Goal: Task Accomplishment & Management: Manage account settings

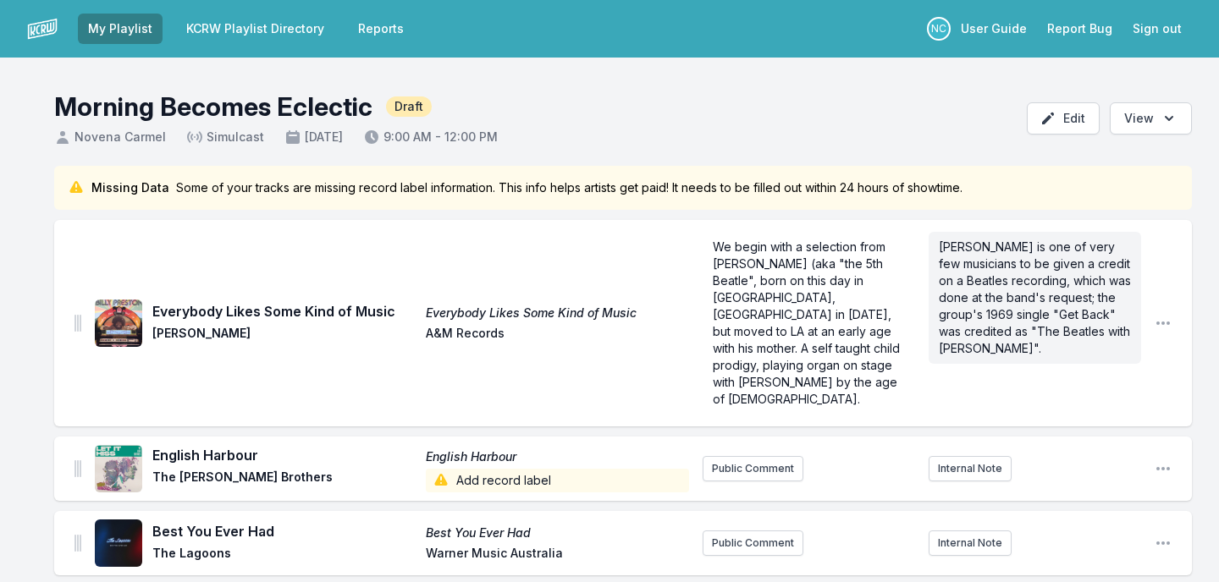
scroll to position [1095, 0]
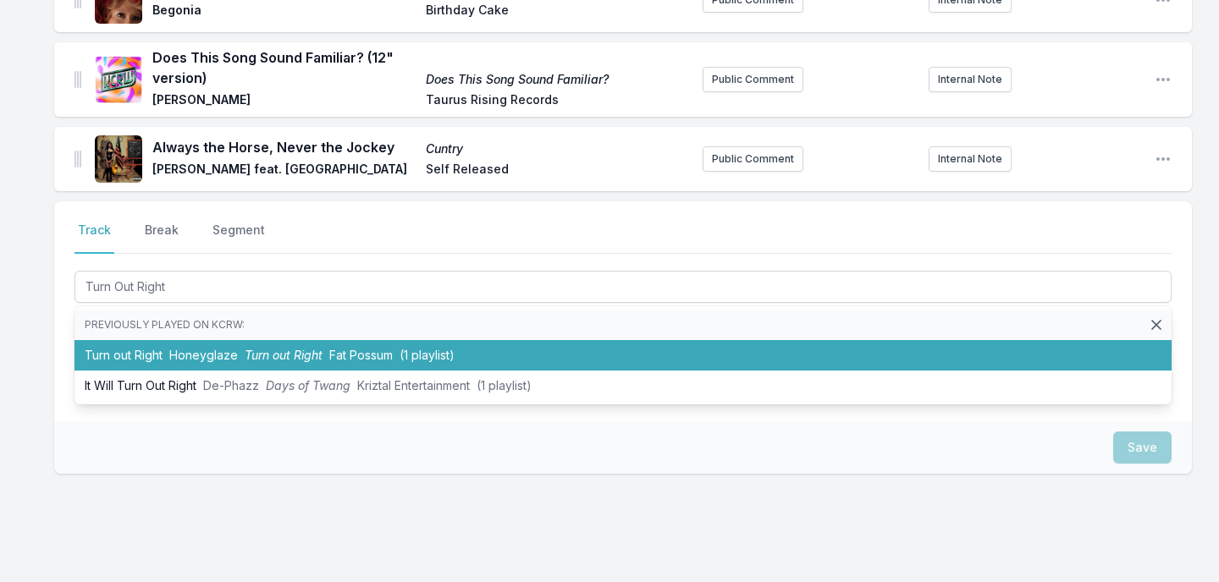
click at [456, 340] on li "Turn out Right Honeyglaze Turn out Right Fat Possum (1 playlist)" at bounding box center [622, 355] width 1097 height 30
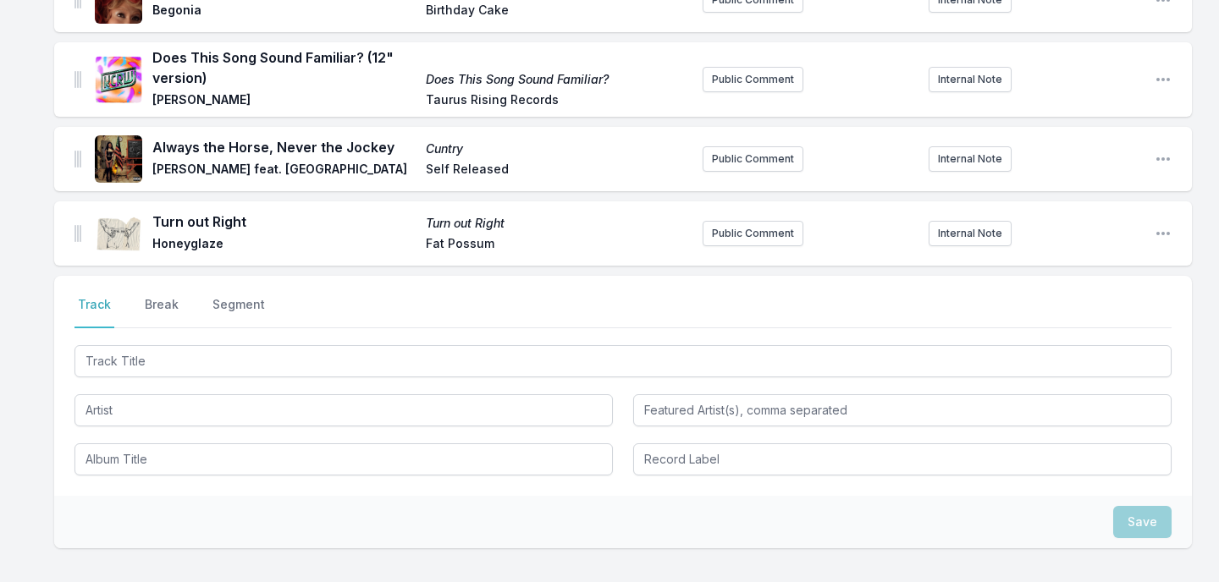
scroll to position [1169, 0]
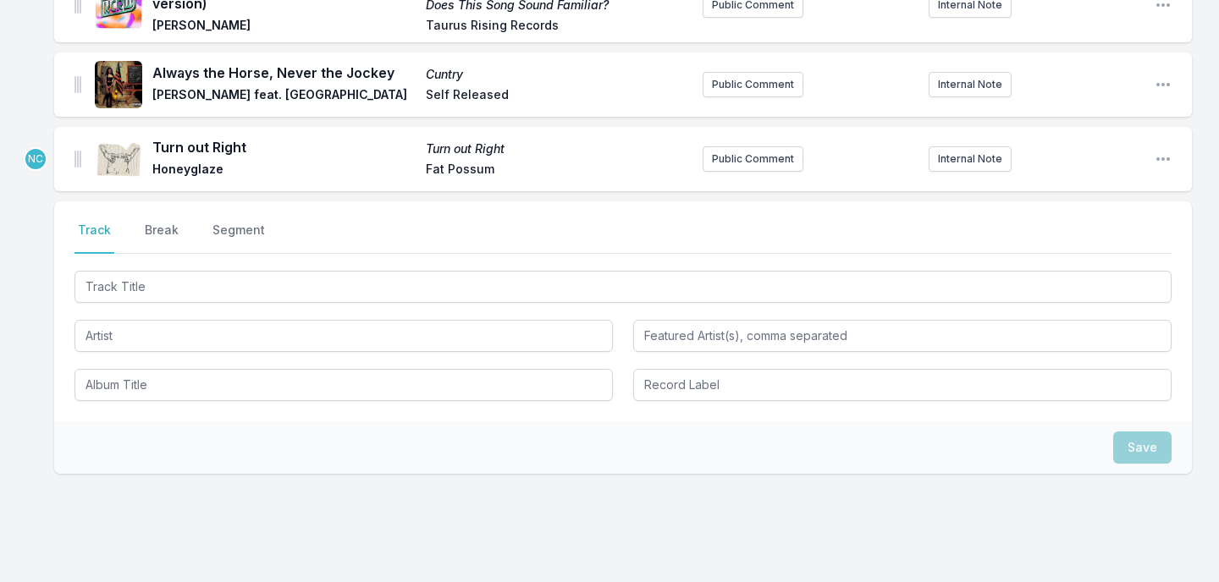
click at [402, 271] on input "Track Title" at bounding box center [622, 287] width 1097 height 32
type input "Last Time"
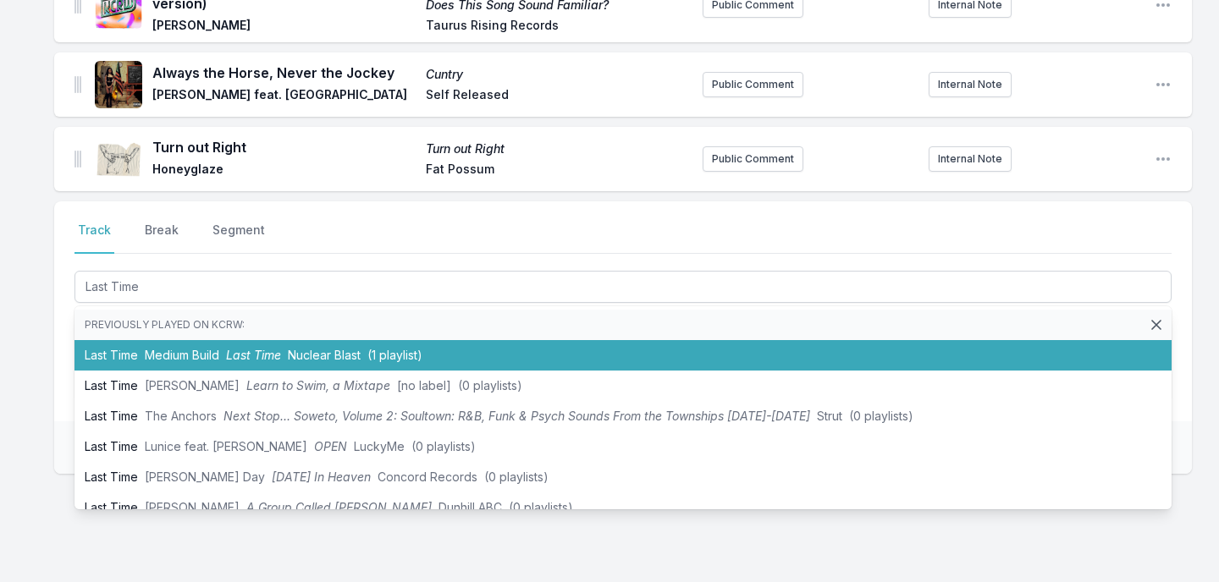
click at [399, 348] on span "(1 playlist)" at bounding box center [394, 355] width 55 height 14
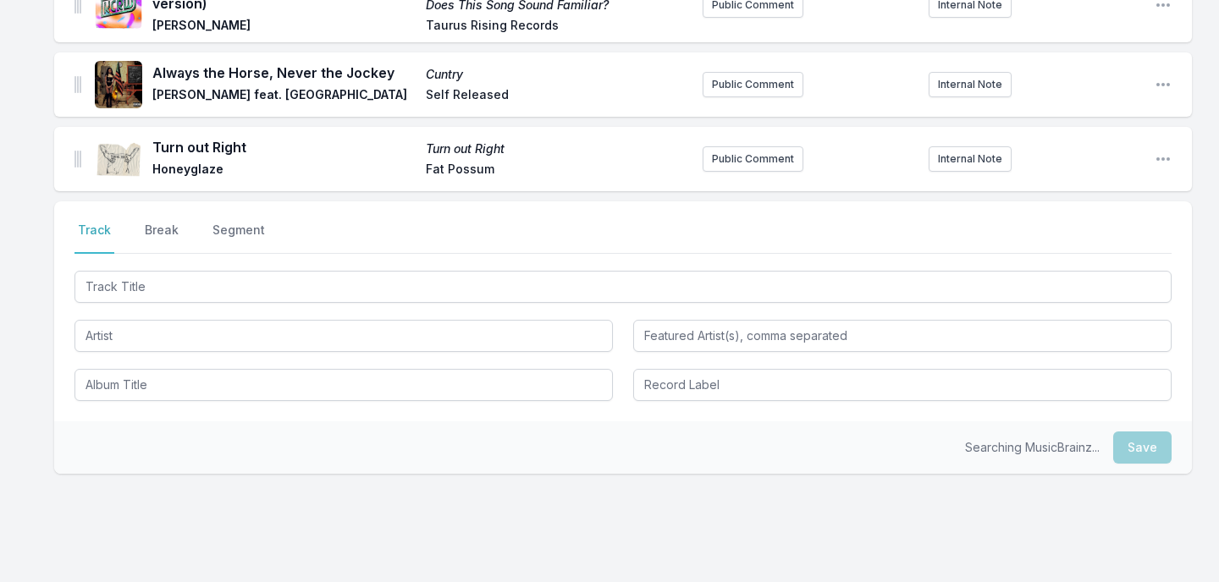
scroll to position [1244, 0]
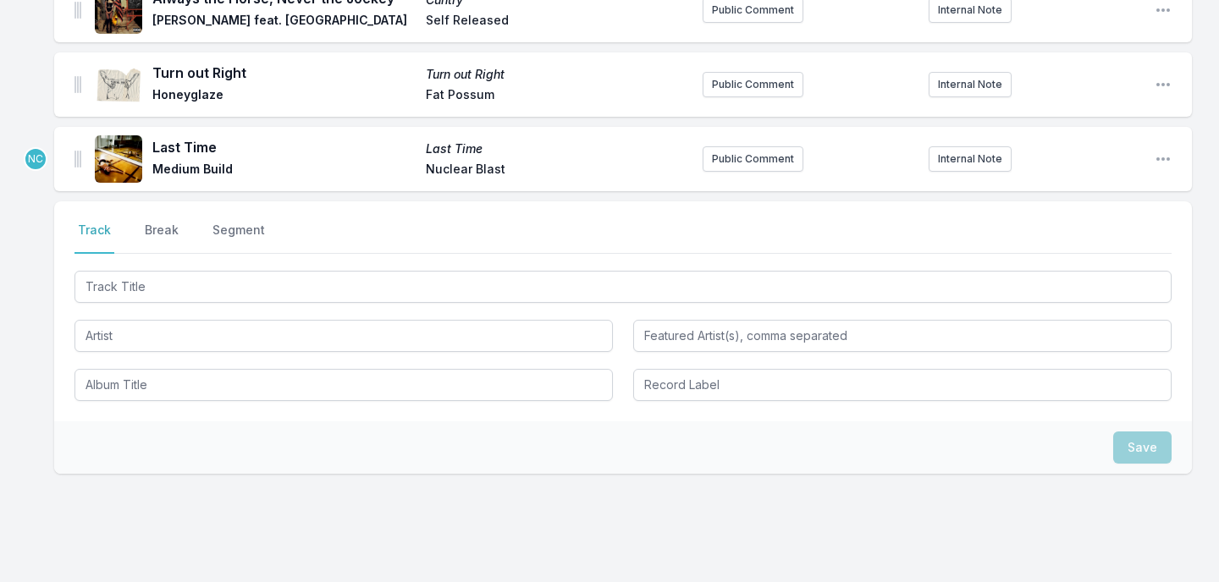
click at [393, 271] on input "Track Title" at bounding box center [622, 287] width 1097 height 32
type input "100 Horses"
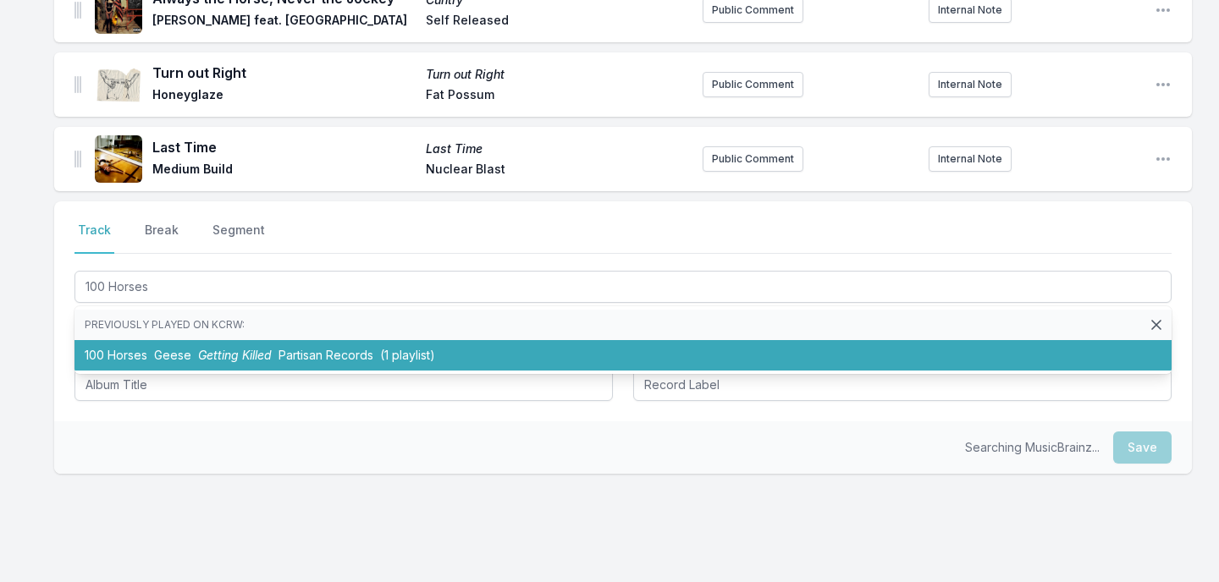
click at [377, 340] on li "100 Horses Geese Getting Killed Partisan Records (1 playlist)" at bounding box center [622, 355] width 1097 height 30
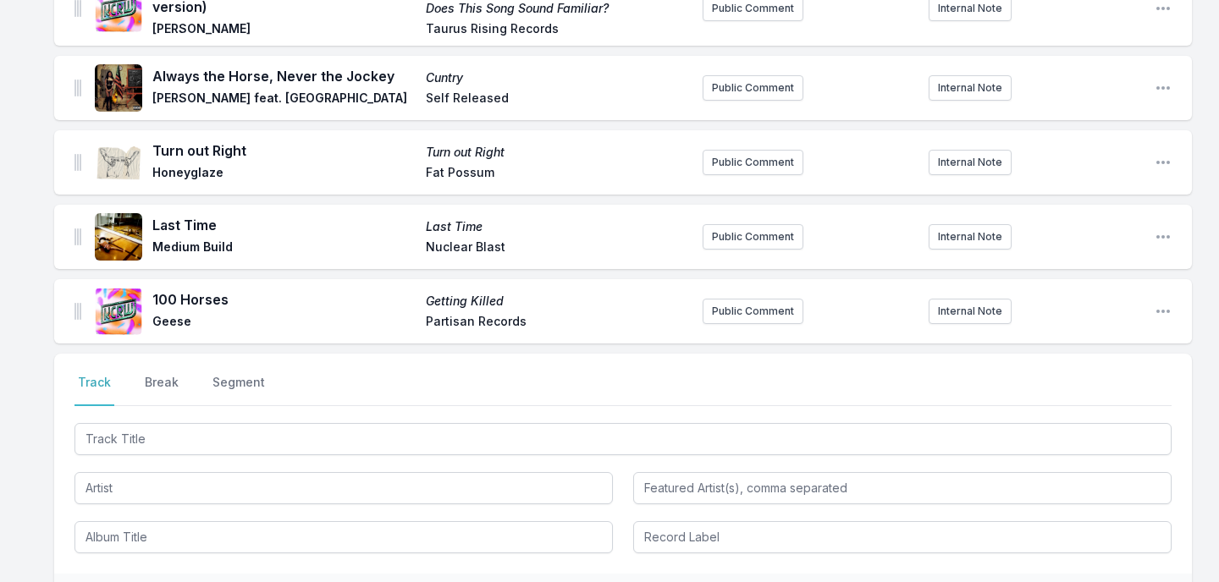
scroll to position [1094, 0]
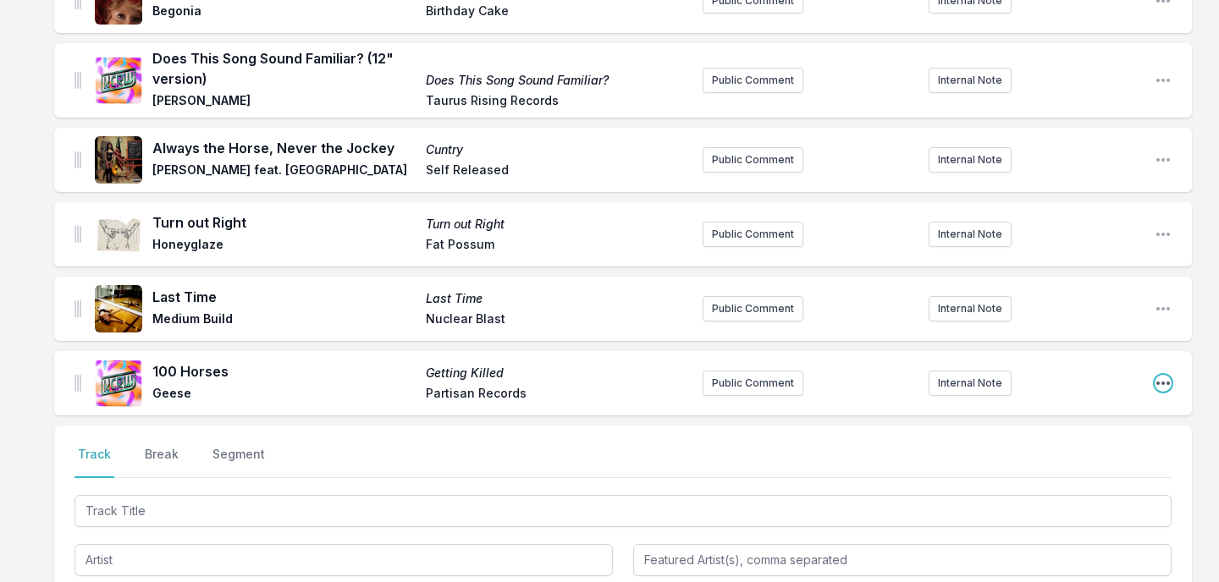
click at [1163, 382] on icon "Open playlist item options" at bounding box center [1163, 383] width 14 height 3
click at [1097, 402] on button "Edit Track Details" at bounding box center [1077, 417] width 190 height 30
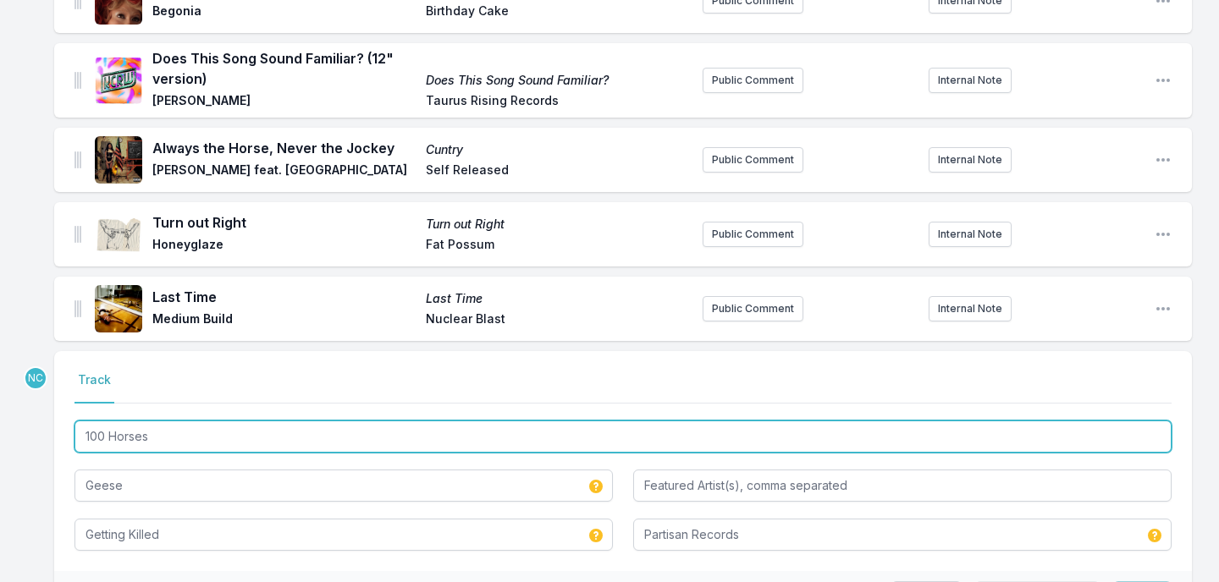
click at [321, 421] on input "100 Horses" at bounding box center [622, 437] width 1097 height 32
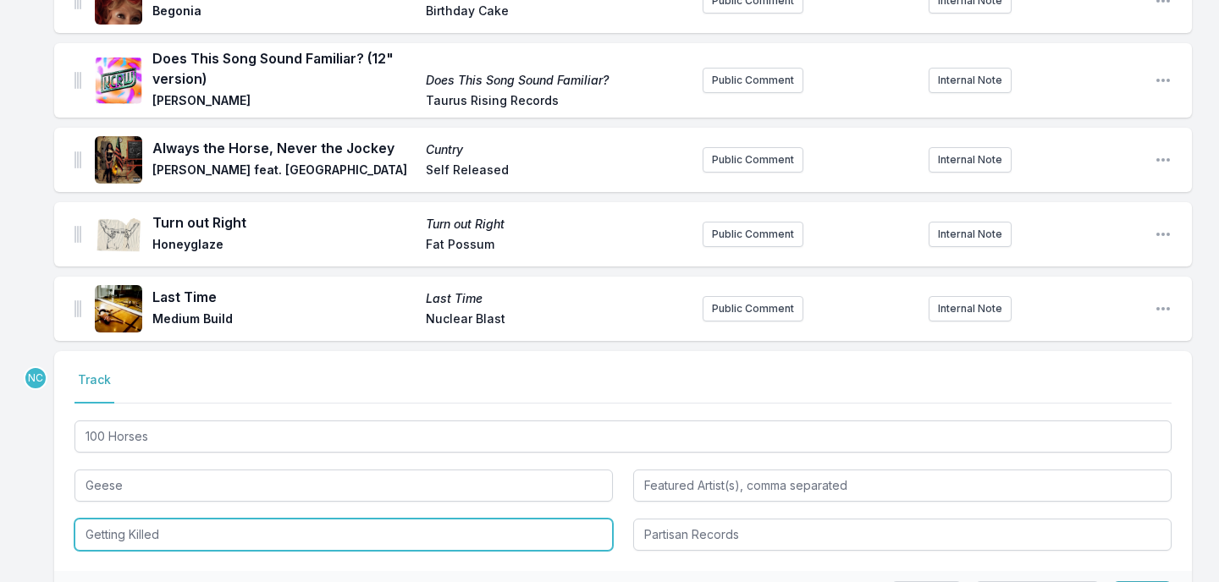
click at [257, 519] on input "Getting Killed" at bounding box center [343, 535] width 538 height 32
paste input "100 Horses"
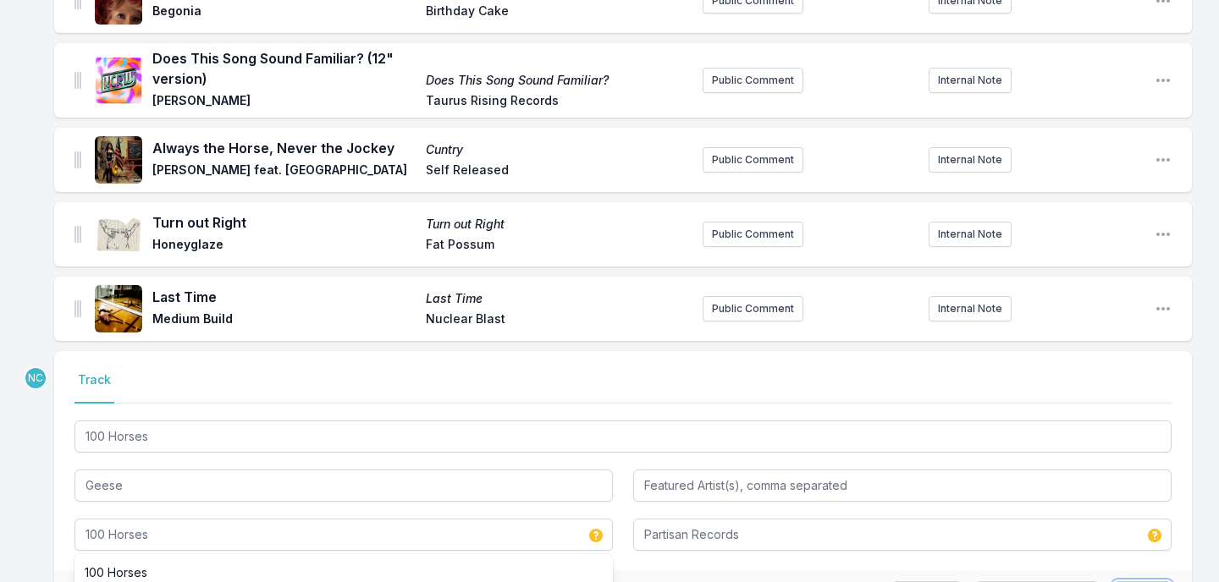
type input "Getting Killed"
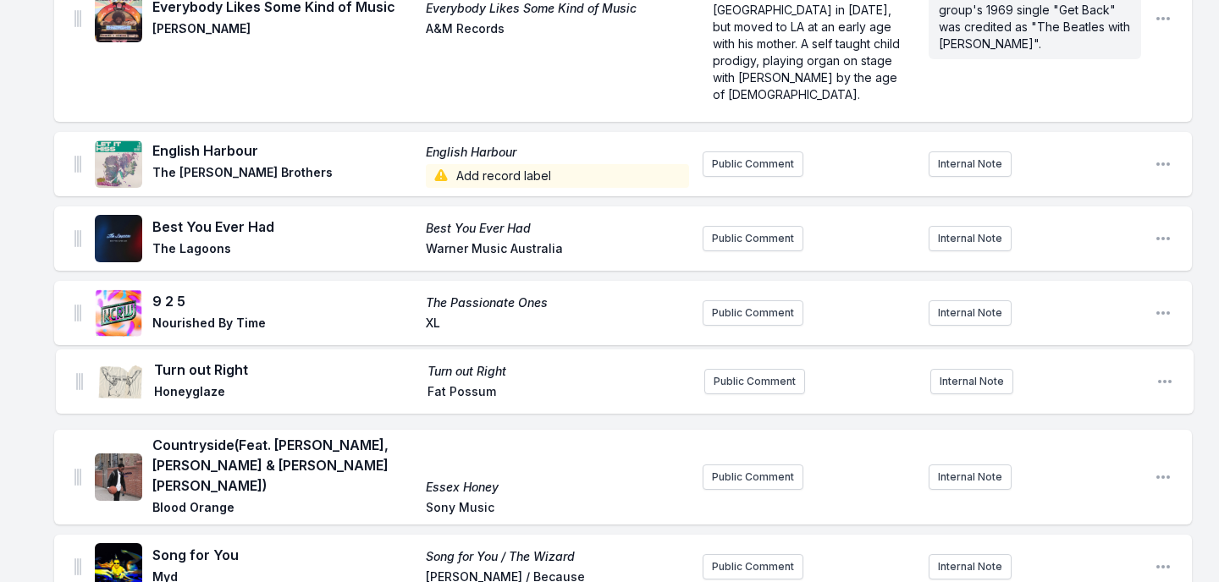
scroll to position [337, 0]
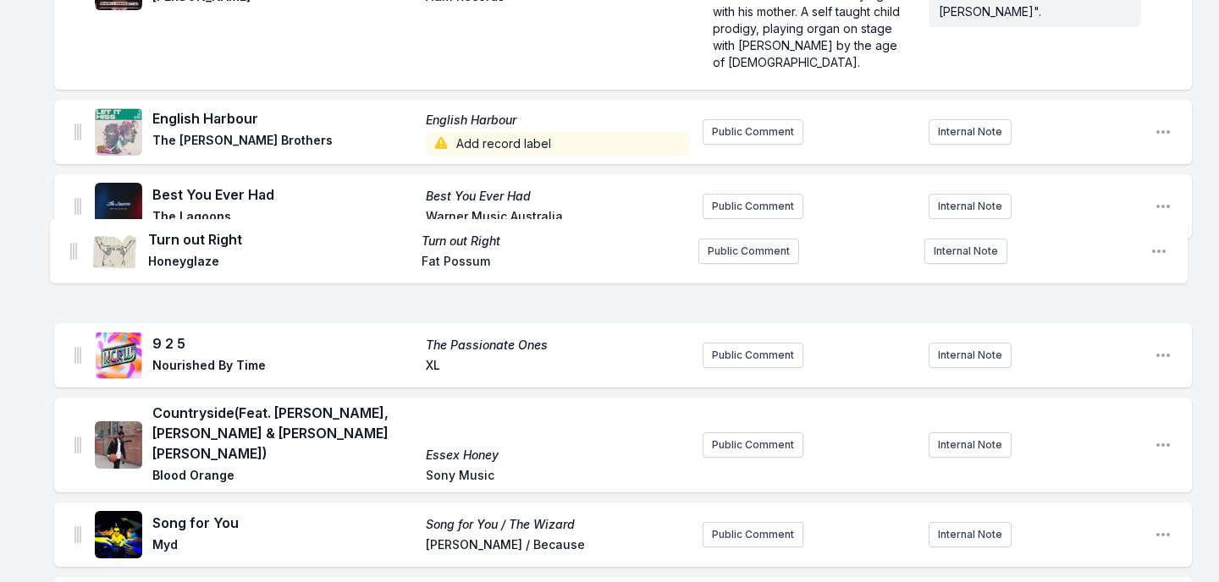
drag, startPoint x: 79, startPoint y: 255, endPoint x: 74, endPoint y: 247, distance: 8.7
click at [74, 247] on ul "Everybody Likes Some Kind of Music Everybody Likes Some Kind of Music Billy Pre…" at bounding box center [622, 528] width 1137 height 1290
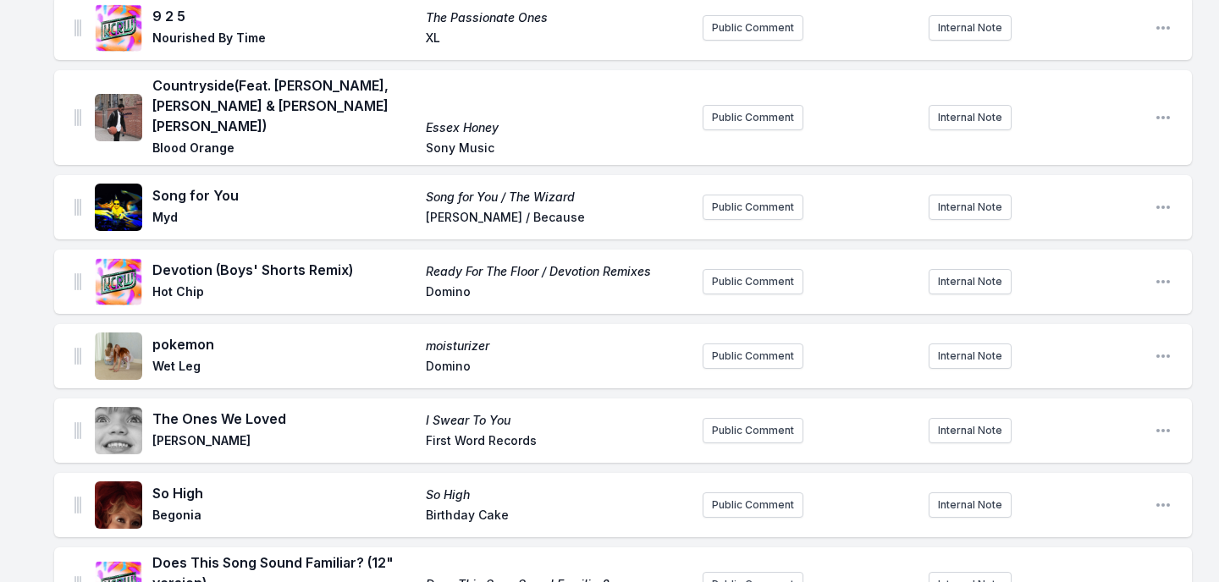
scroll to position [1318, 0]
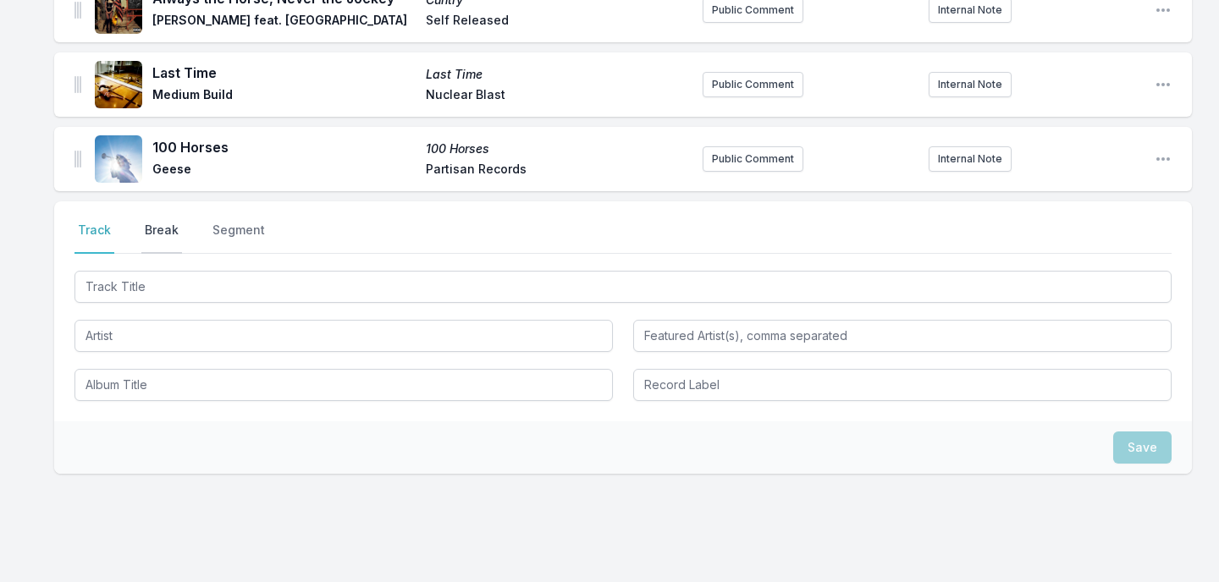
click at [161, 222] on button "Break" at bounding box center [161, 238] width 41 height 32
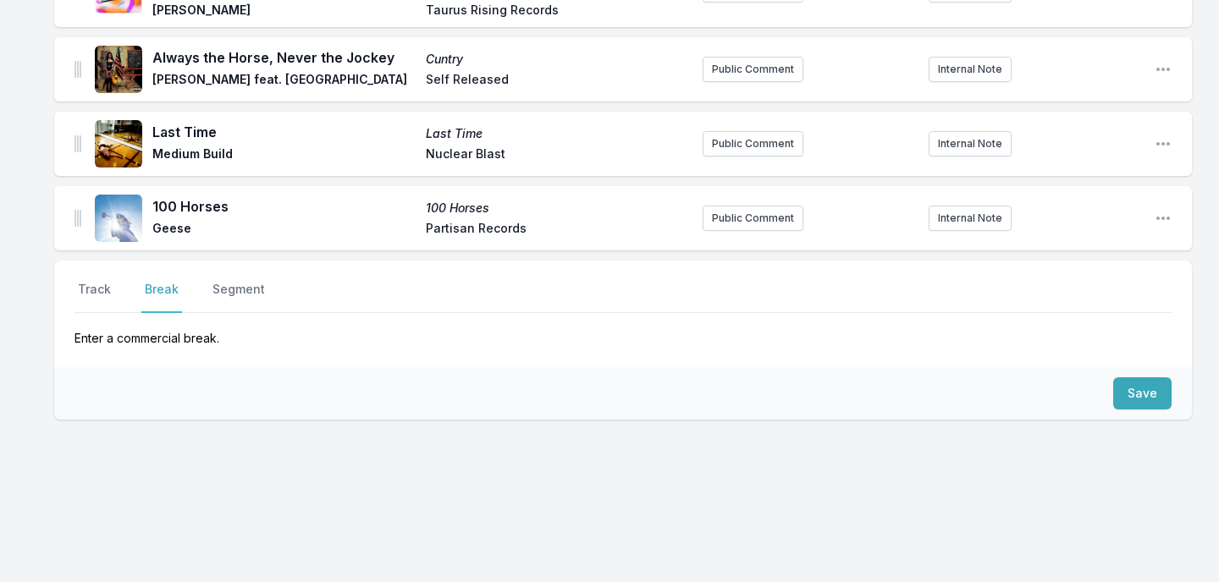
scroll to position [1205, 0]
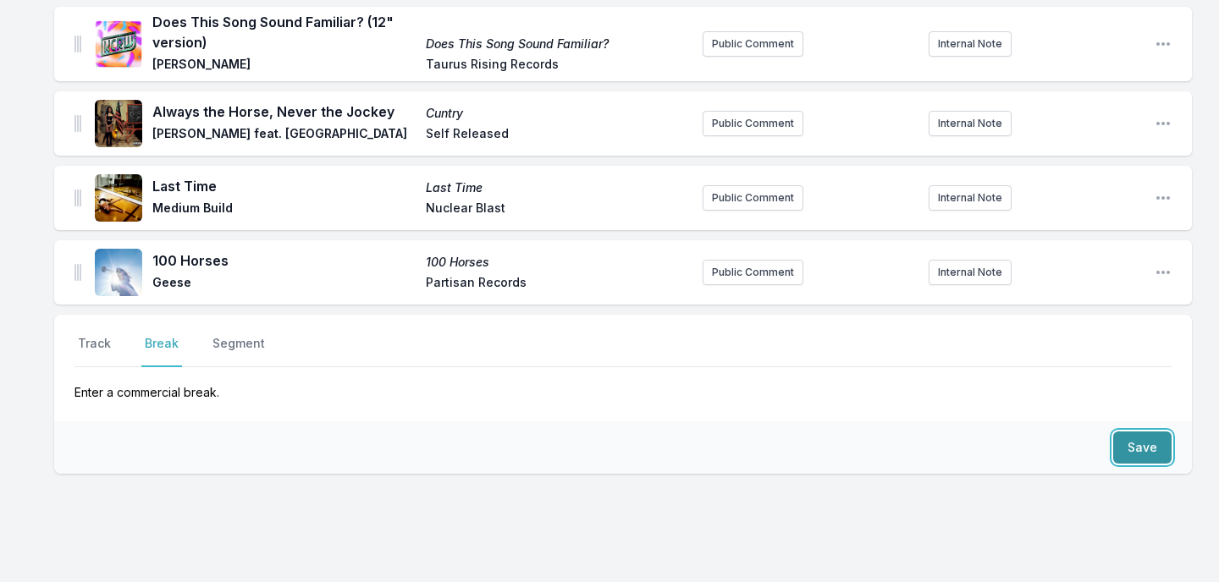
click at [1158, 432] on button "Save" at bounding box center [1142, 448] width 58 height 32
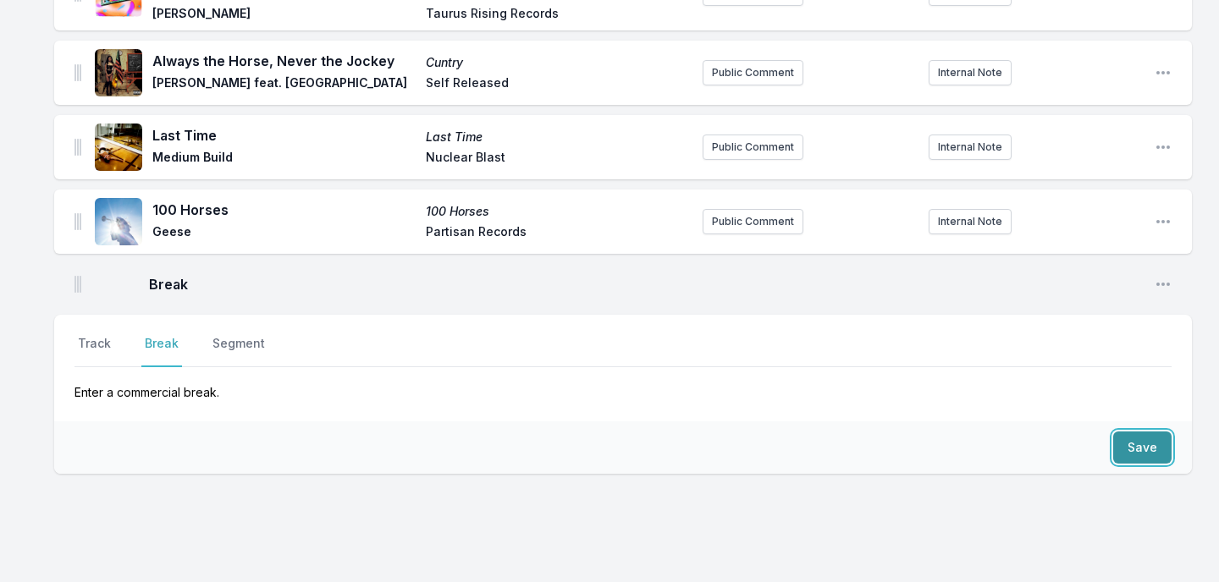
click at [1158, 432] on button "Save" at bounding box center [1142, 448] width 58 height 32
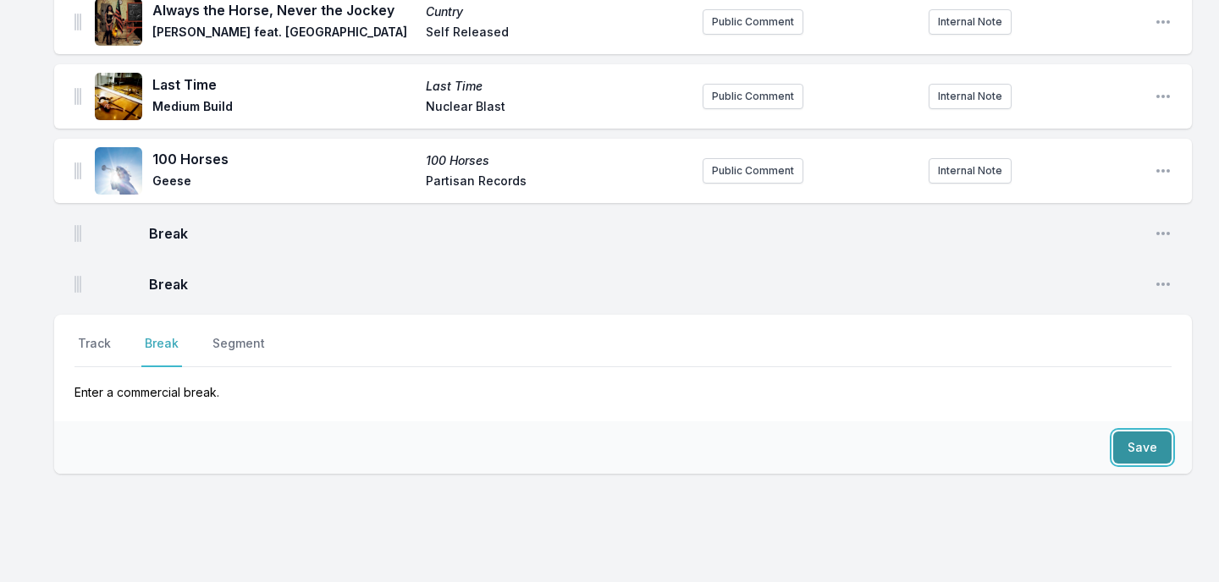
click at [1158, 432] on button "Save" at bounding box center [1142, 448] width 58 height 32
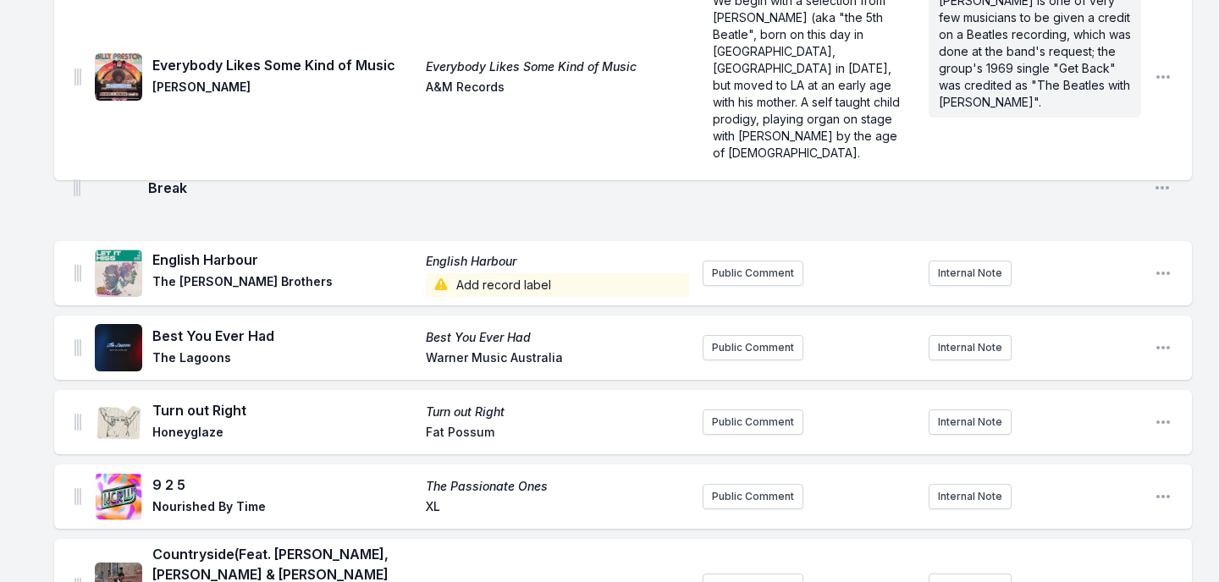
scroll to position [239, 0]
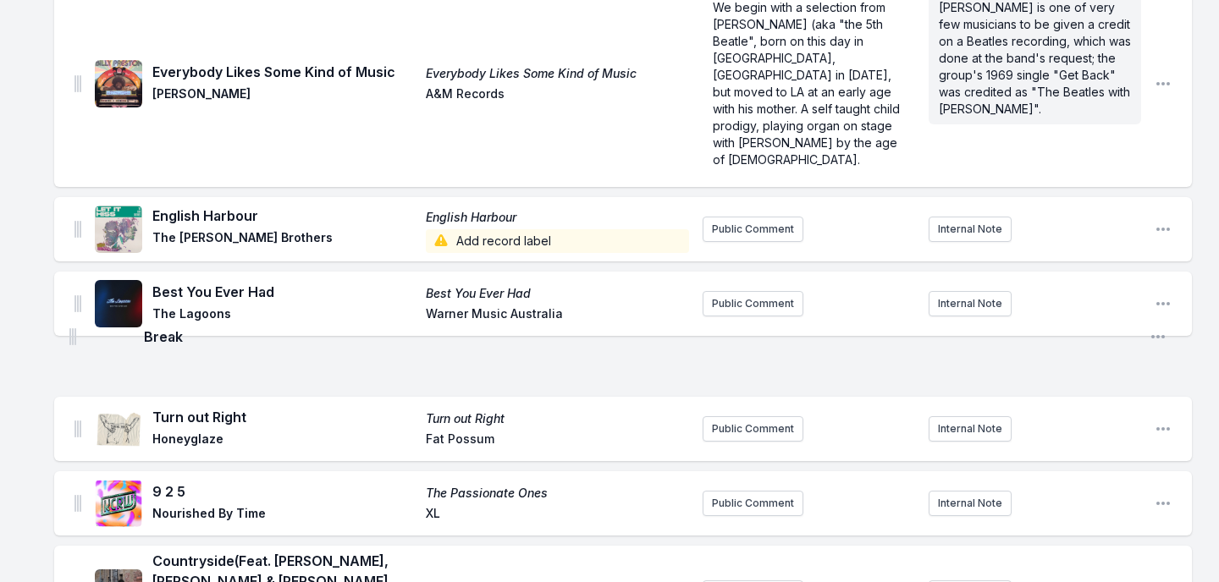
drag, startPoint x: 74, startPoint y: 228, endPoint x: 69, endPoint y: 327, distance: 99.1
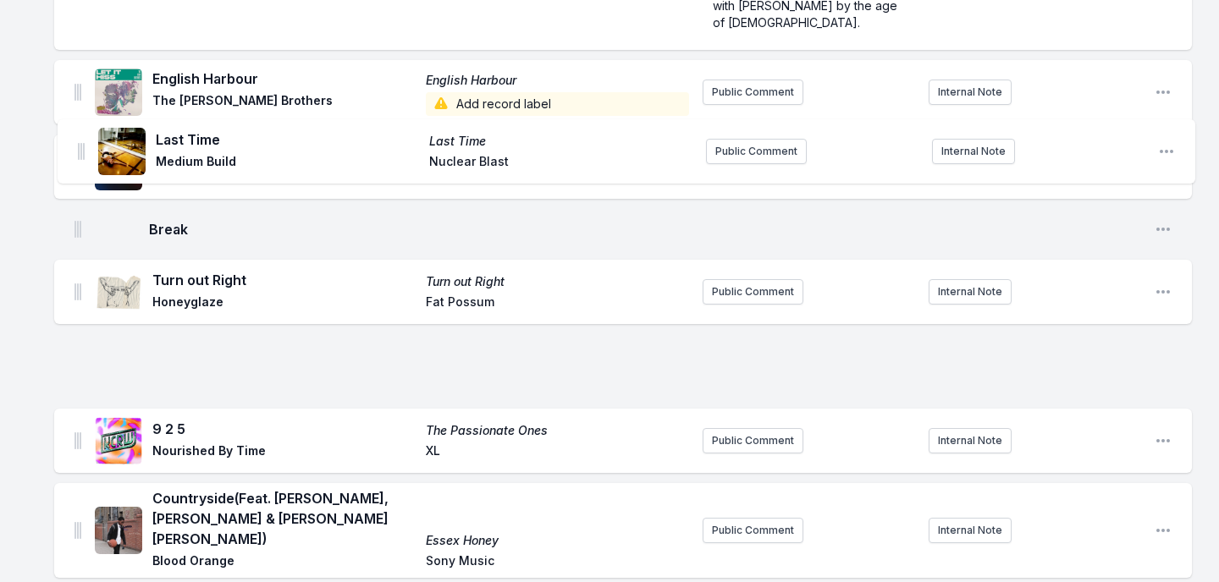
scroll to position [355, 0]
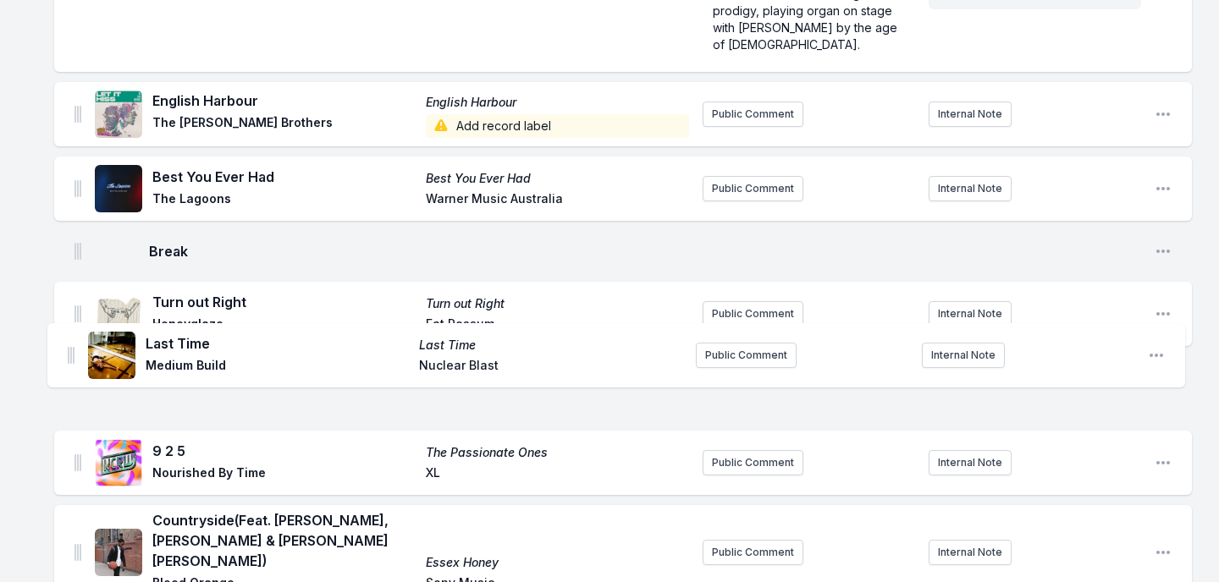
drag, startPoint x: 79, startPoint y: 230, endPoint x: 72, endPoint y: 354, distance: 123.7
click at [72, 354] on ul "Everybody Likes Some Kind of Music Everybody Likes Some Kind of Music Billy Pre…" at bounding box center [622, 586] width 1137 height 1442
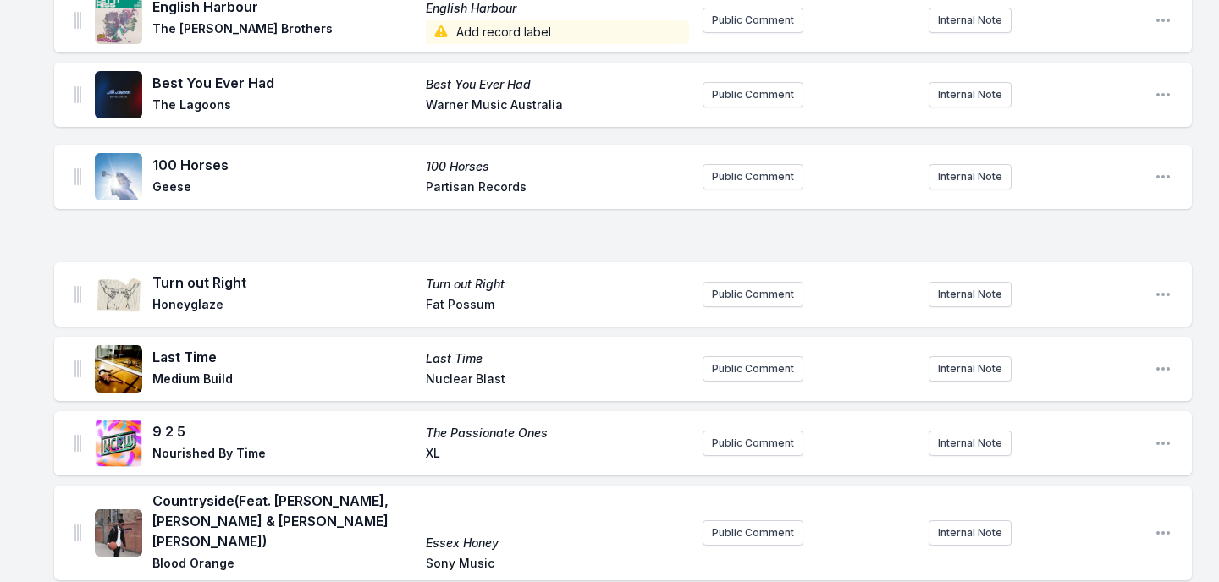
scroll to position [442, 0]
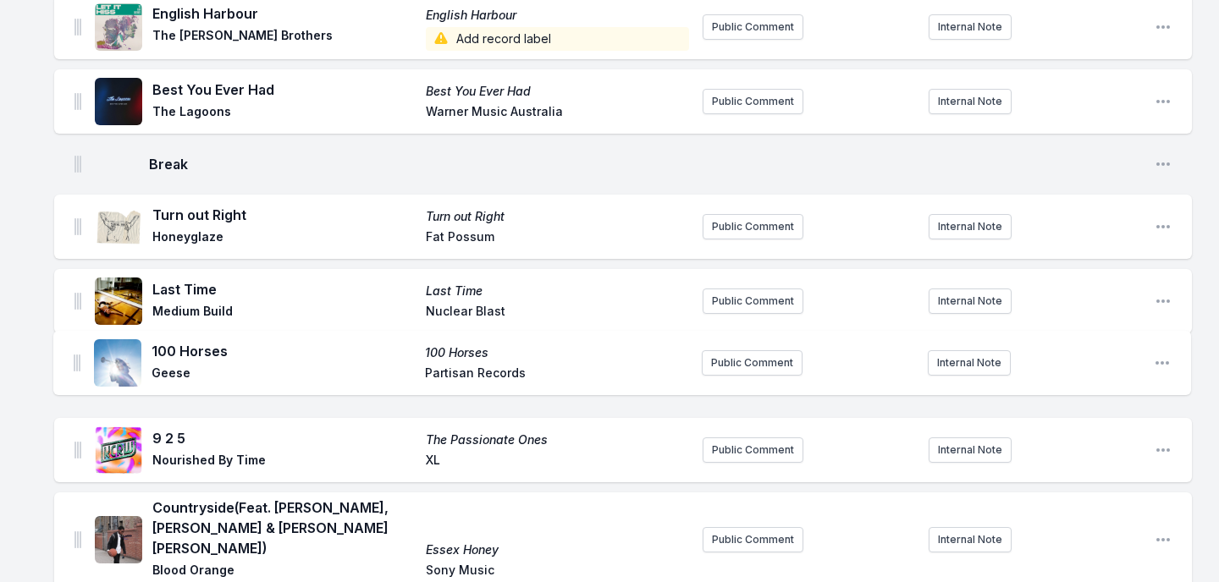
drag, startPoint x: 76, startPoint y: 240, endPoint x: 72, endPoint y: 348, distance: 107.6
click at [72, 348] on ul "Everybody Likes Some Kind of Music Everybody Likes Some Kind of Music Billy Pre…" at bounding box center [622, 499] width 1137 height 1442
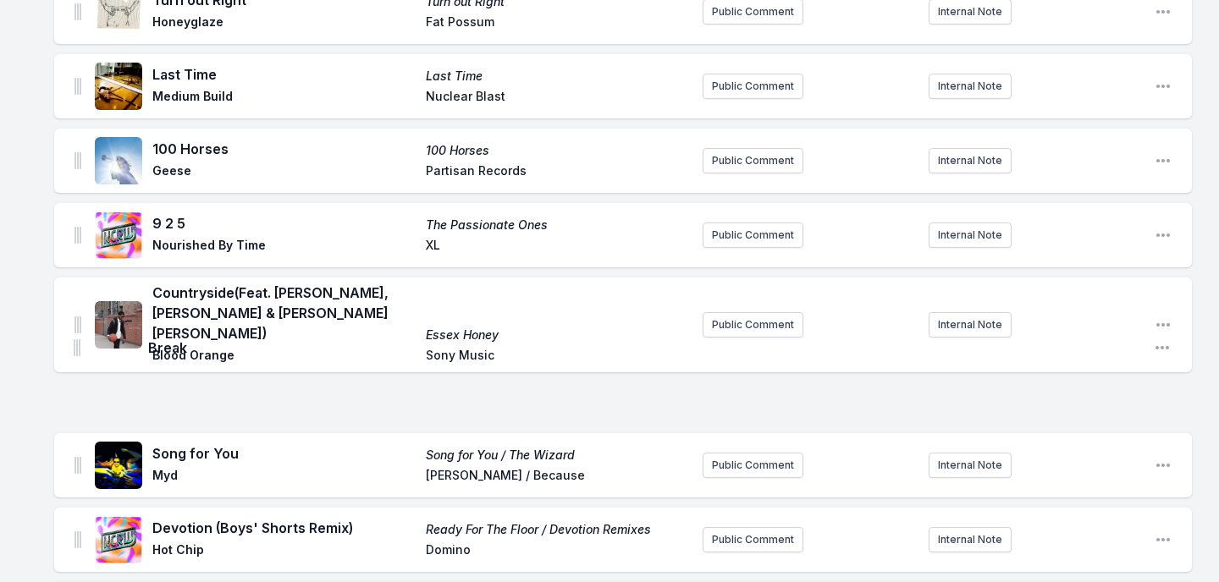
scroll to position [609, 0]
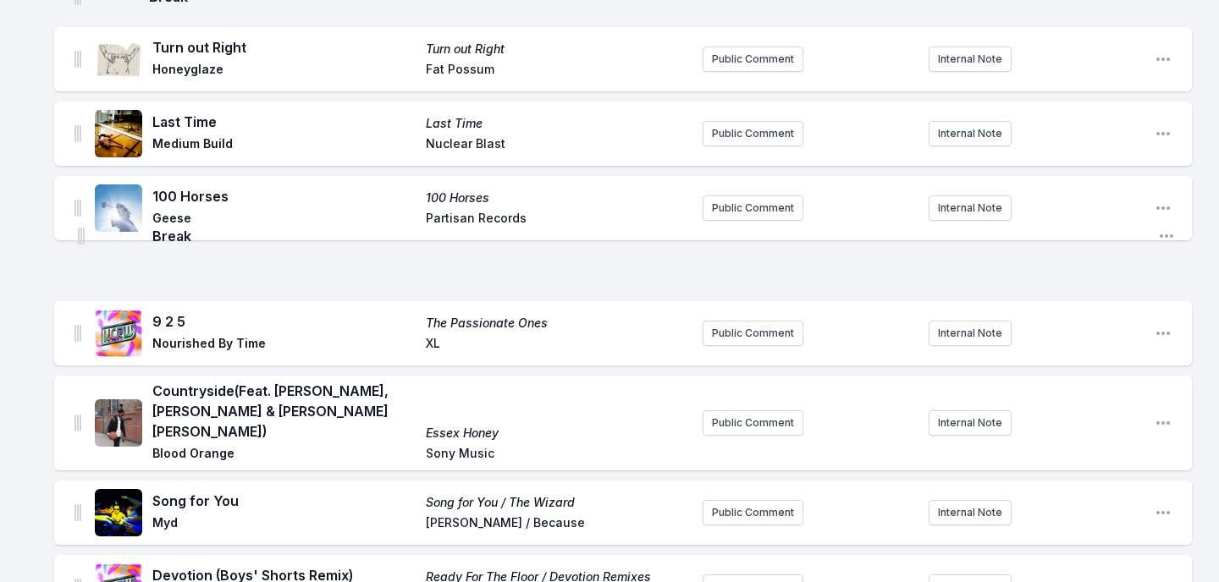
drag, startPoint x: 75, startPoint y: 399, endPoint x: 78, endPoint y: 229, distance: 169.3
click at [78, 229] on ul "Everybody Likes Some Kind of Music Everybody Likes Some Kind of Music Billy Pre…" at bounding box center [622, 332] width 1137 height 1442
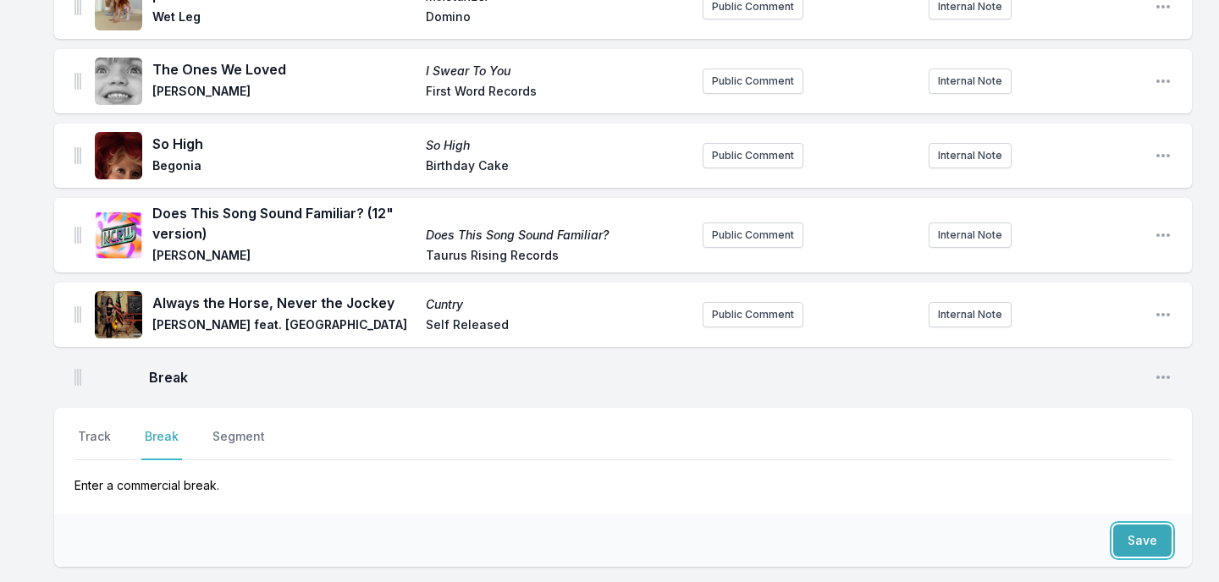
scroll to position [1335, 0]
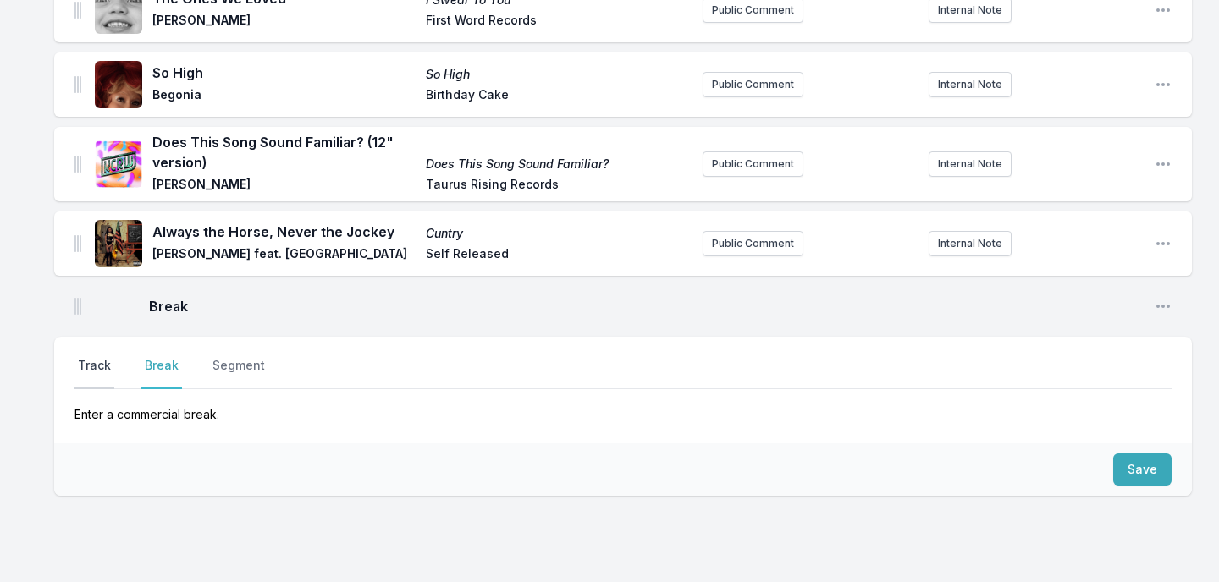
click at [98, 357] on button "Track" at bounding box center [94, 373] width 40 height 32
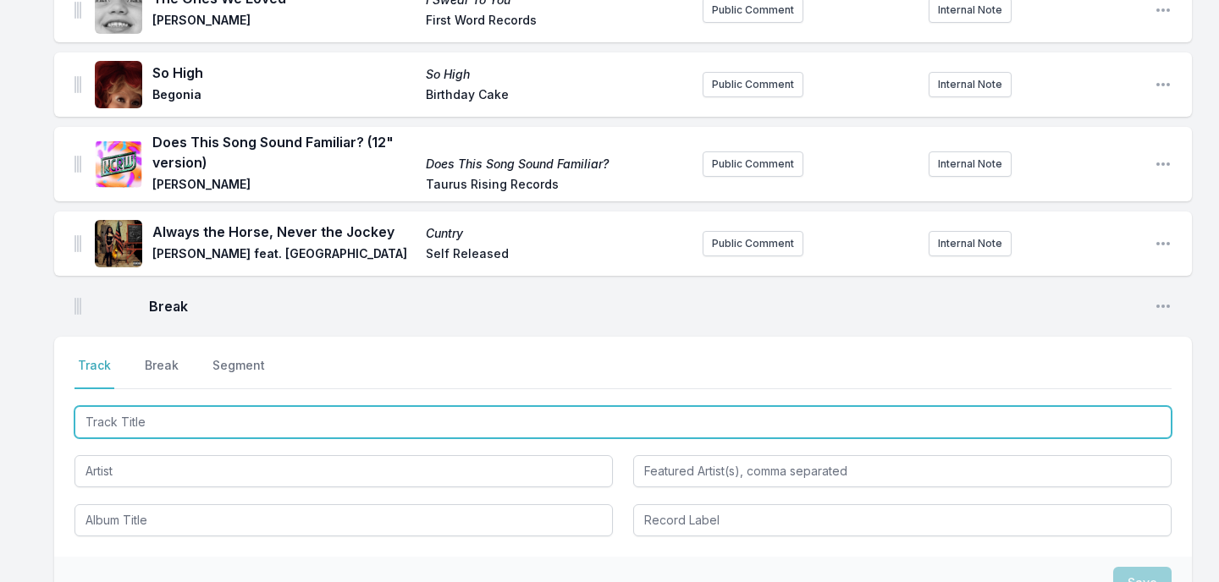
click at [128, 406] on input "Track Title" at bounding box center [622, 422] width 1097 height 32
type input "Dominoes"
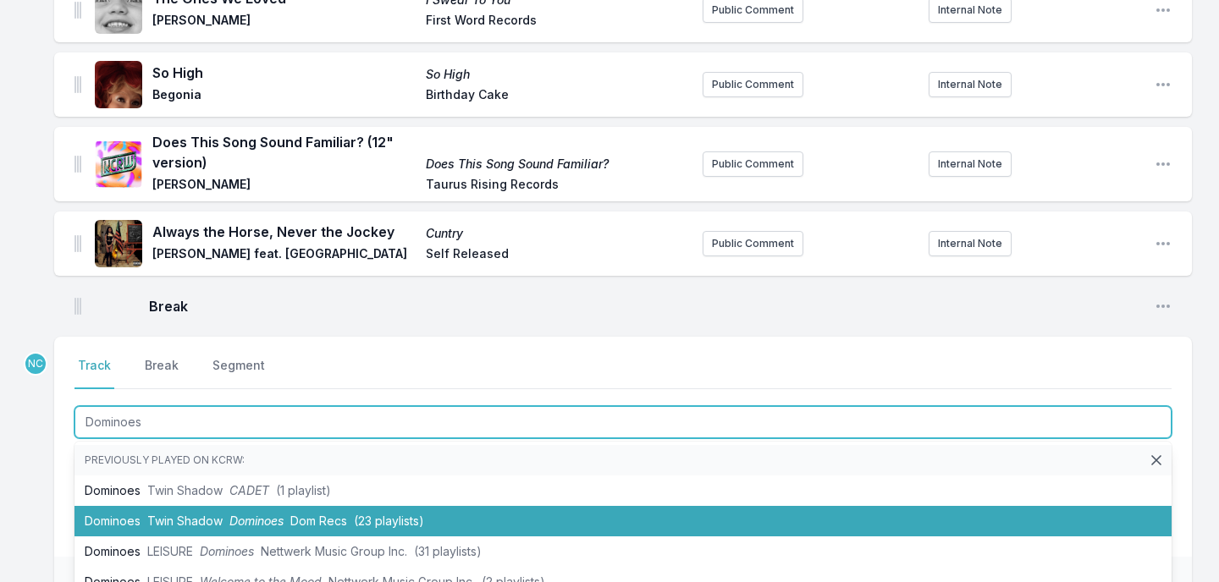
click at [150, 514] on span "Twin Shadow" at bounding box center [184, 521] width 75 height 14
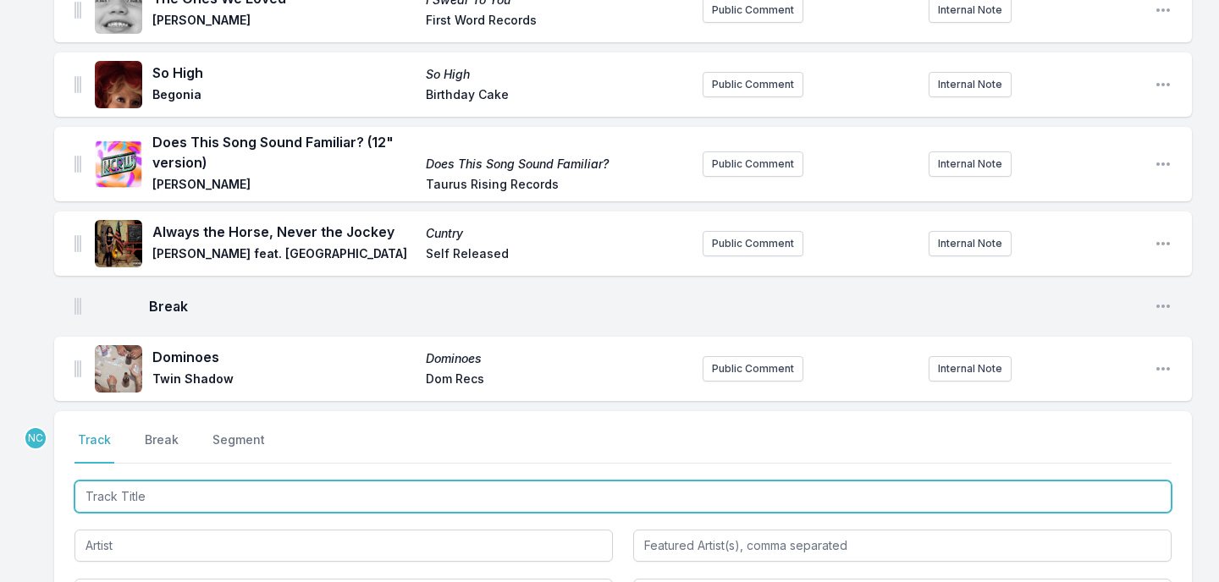
scroll to position [1410, 0]
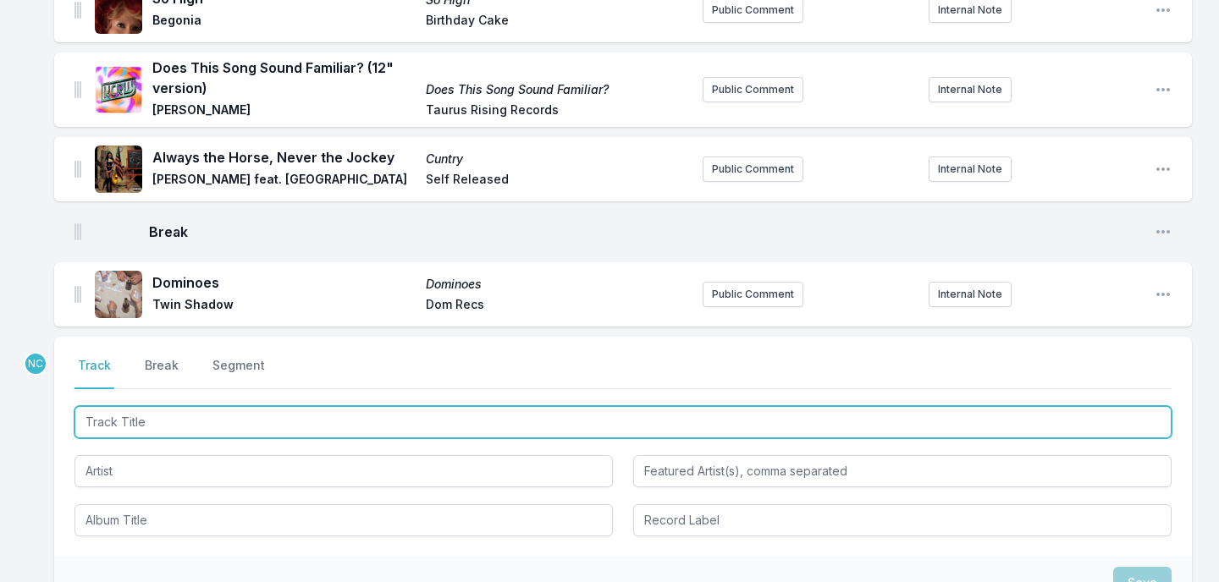
click at [395, 406] on input "Track Title" at bounding box center [622, 422] width 1097 height 32
type input "Summer Sweat"
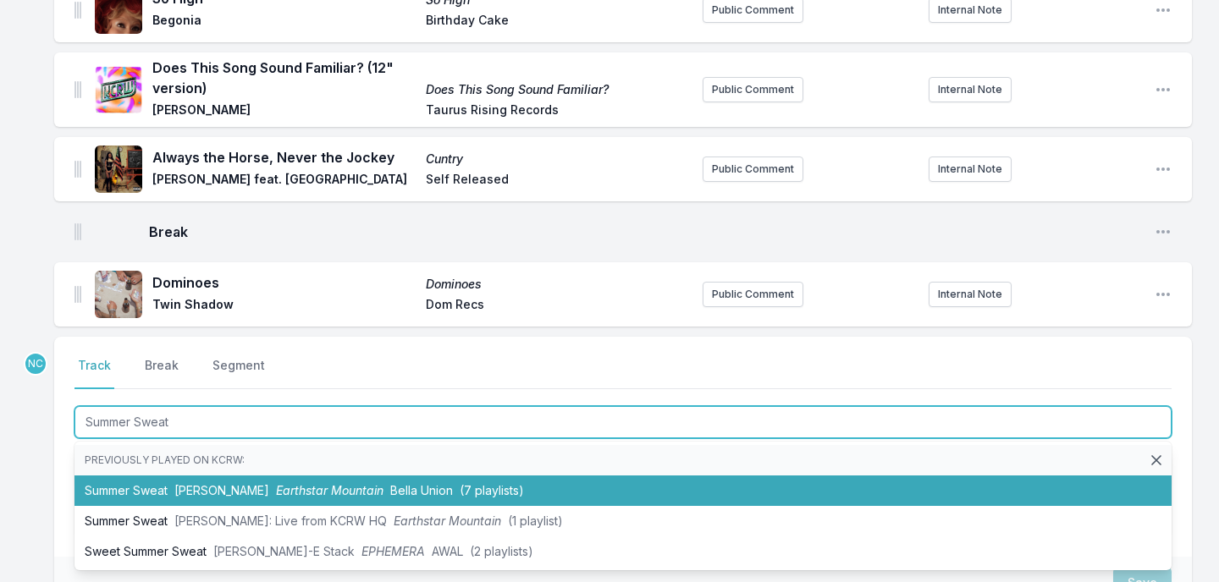
click at [403, 483] on span "Bella Union" at bounding box center [421, 490] width 63 height 14
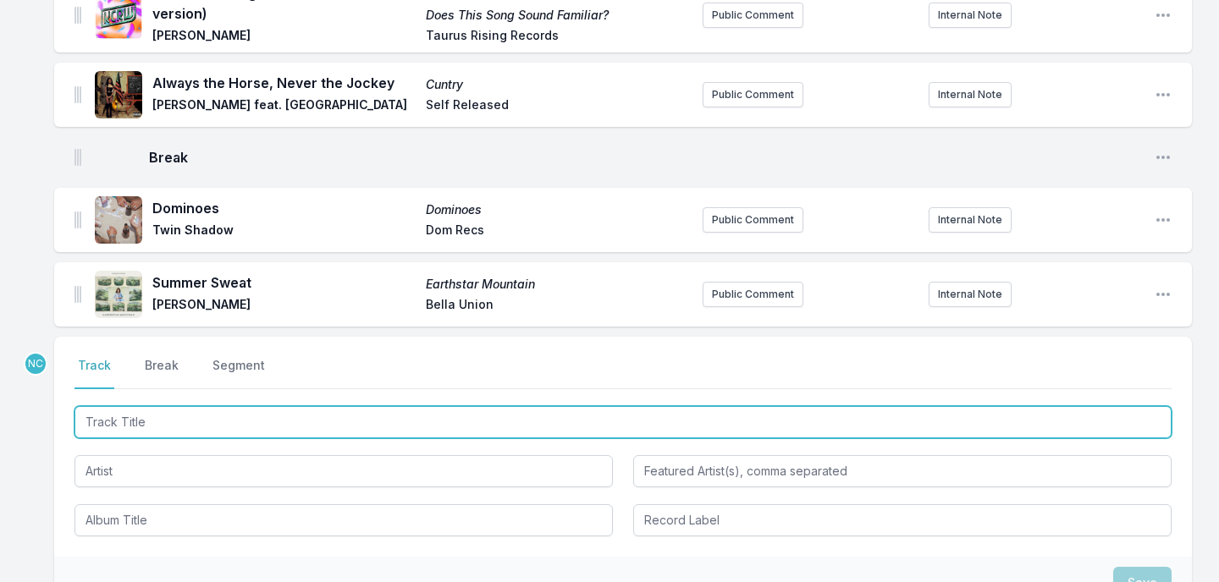
click at [356, 406] on input "Track Title" at bounding box center [622, 422] width 1097 height 32
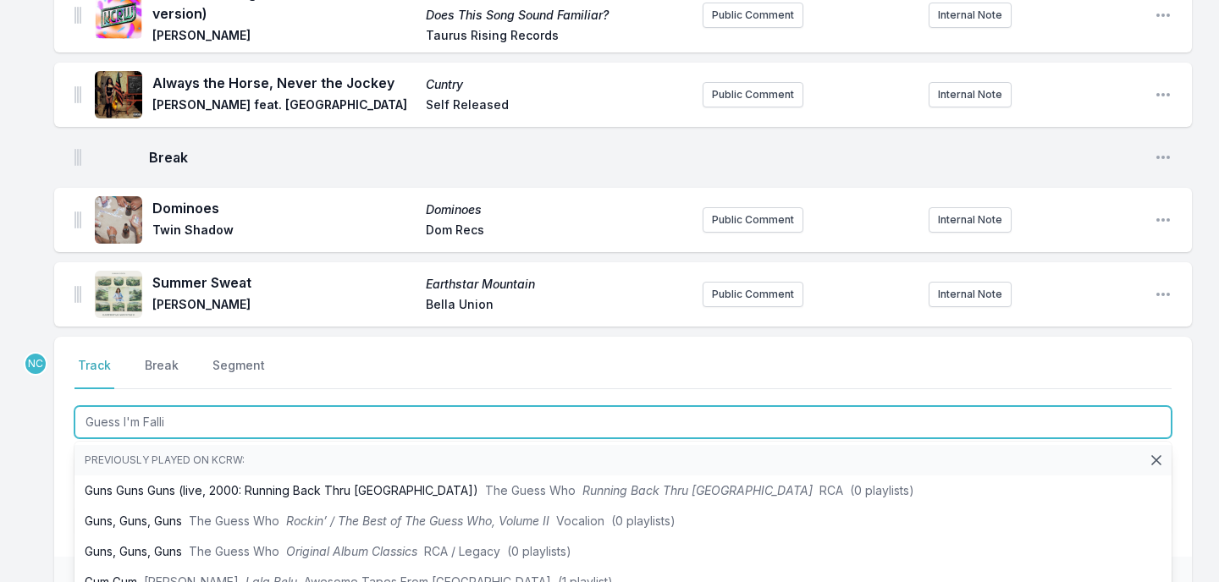
type input "Guess I'm Fallin"
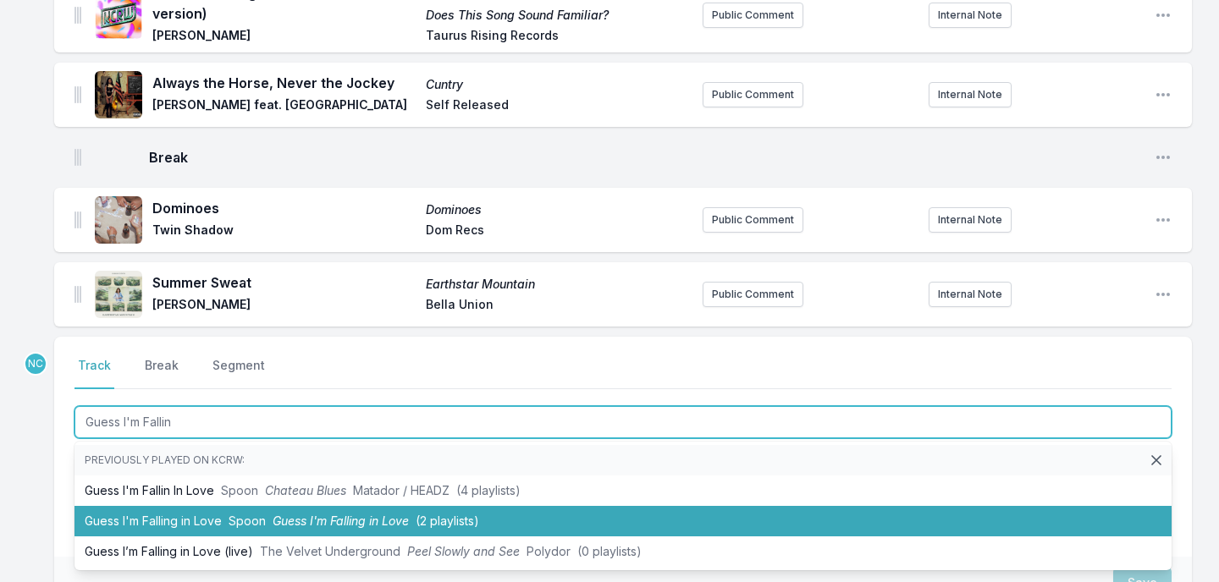
click at [288, 506] on li "Guess I'm Falling in Love Spoon Guess I'm Falling in Love (2 playlists)" at bounding box center [622, 521] width 1097 height 30
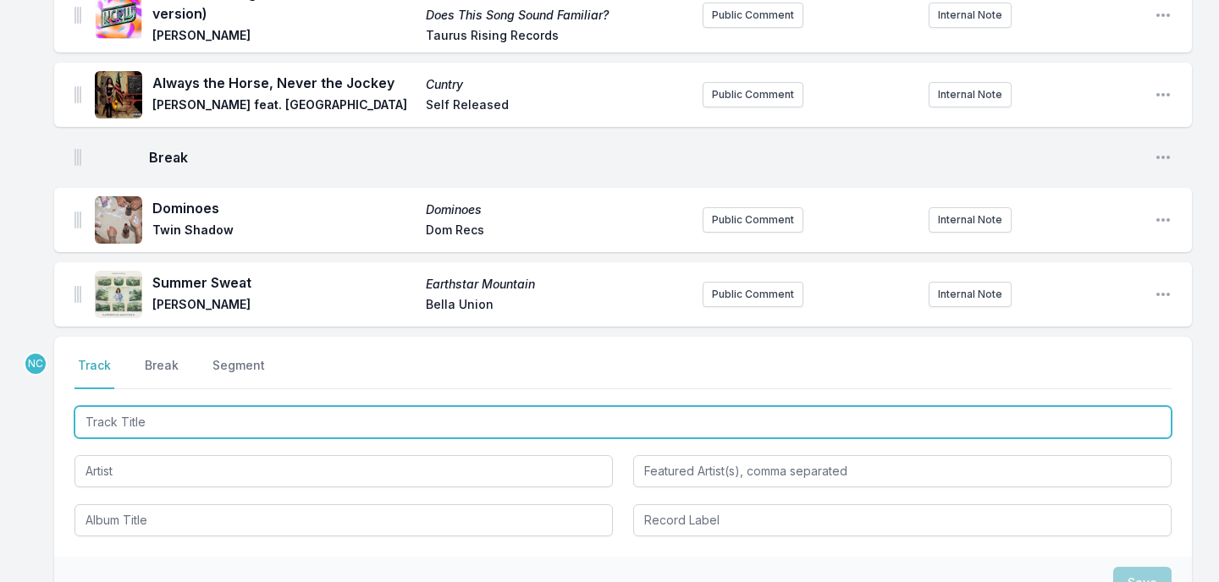
scroll to position [1559, 0]
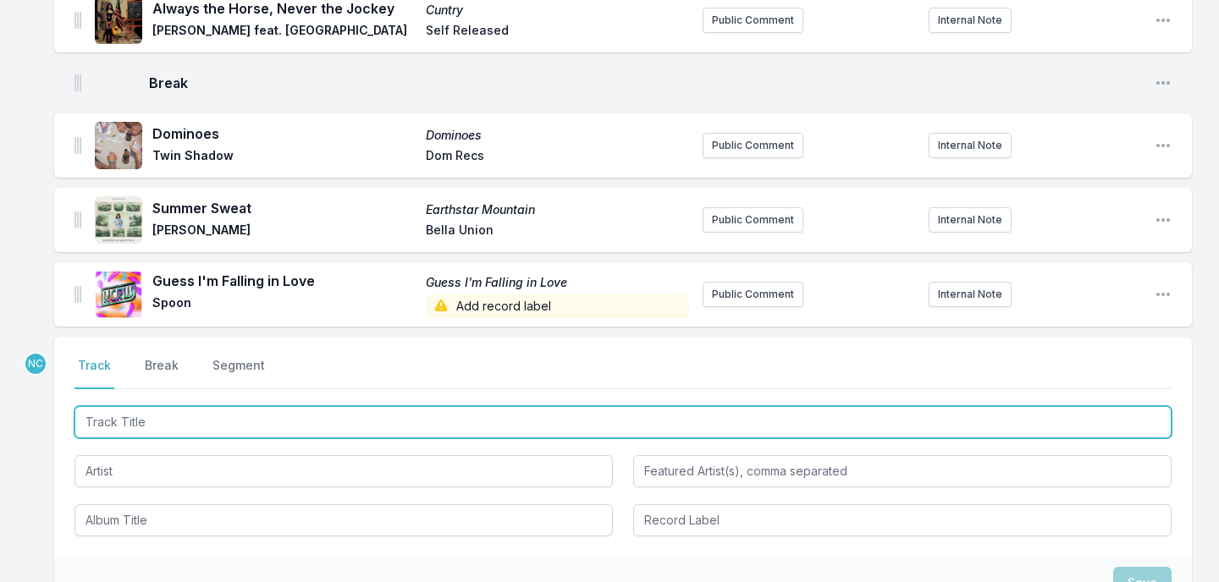
click at [441, 406] on input "Track Title" at bounding box center [622, 422] width 1097 height 32
type input "Funky People"
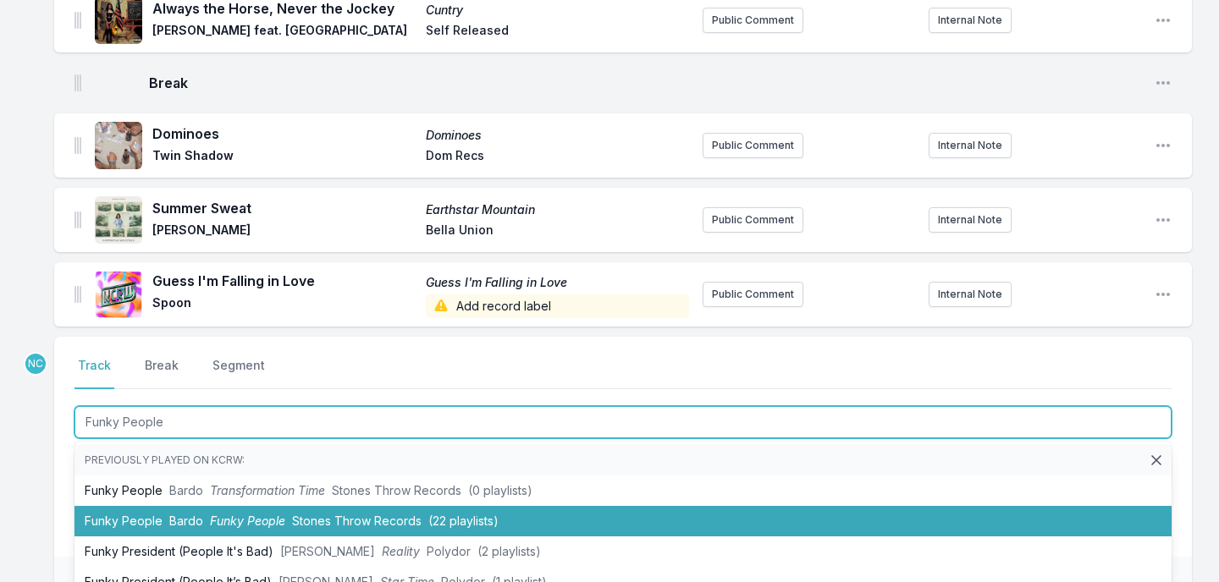
click at [392, 506] on li "Funky People Bardo Funky People Stones Throw Records (22 playlists)" at bounding box center [622, 521] width 1097 height 30
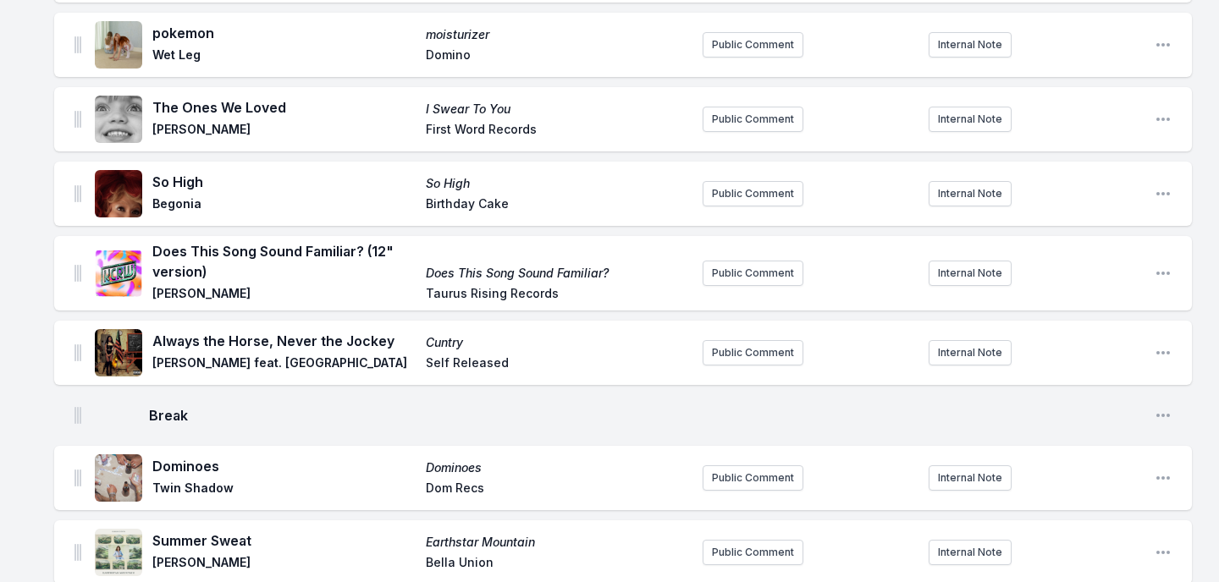
scroll to position [1100, 0]
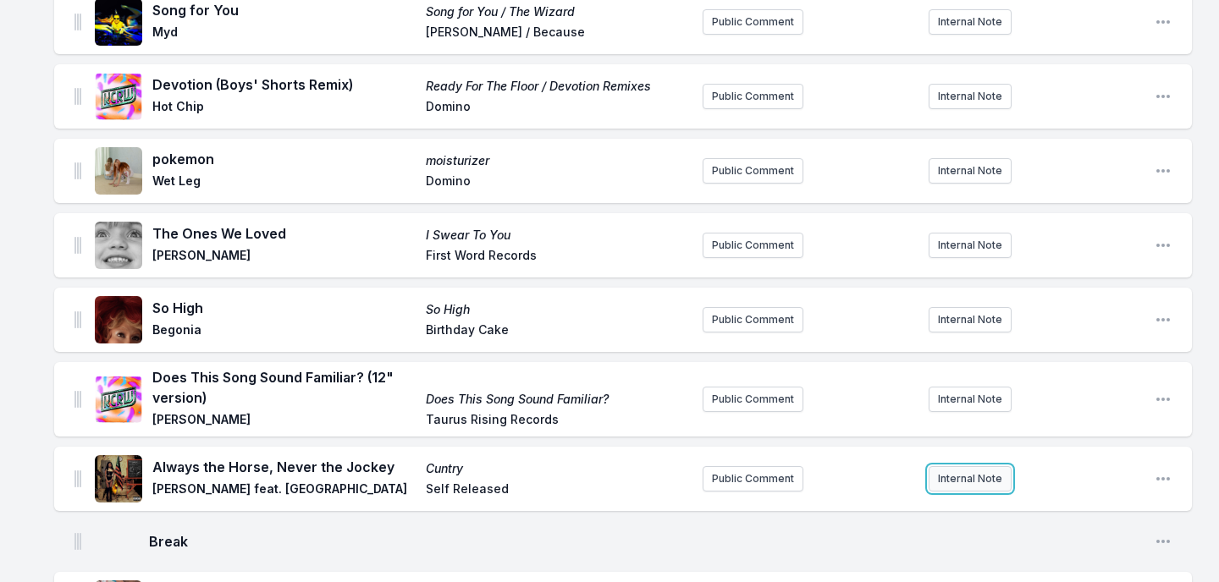
click at [967, 466] on button "Internal Note" at bounding box center [969, 478] width 83 height 25
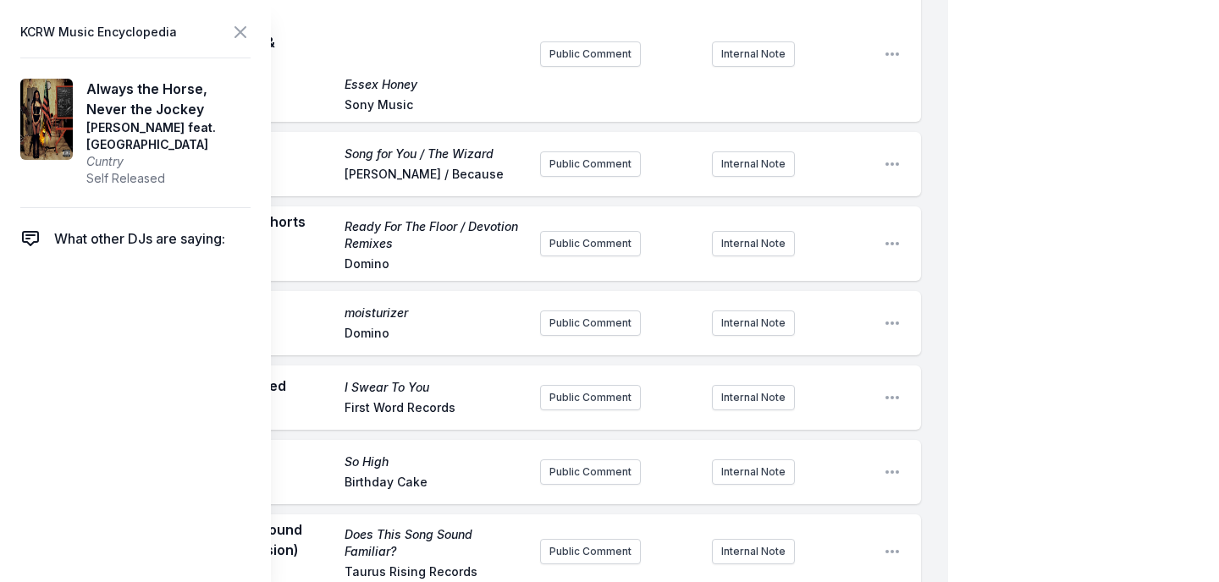
click at [1112, 316] on div "My Playlist KCRW Playlist Directory Reports NC User Guide Report Bug Sign out M…" at bounding box center [609, 219] width 1219 height 2638
click at [239, 37] on icon at bounding box center [240, 32] width 20 height 20
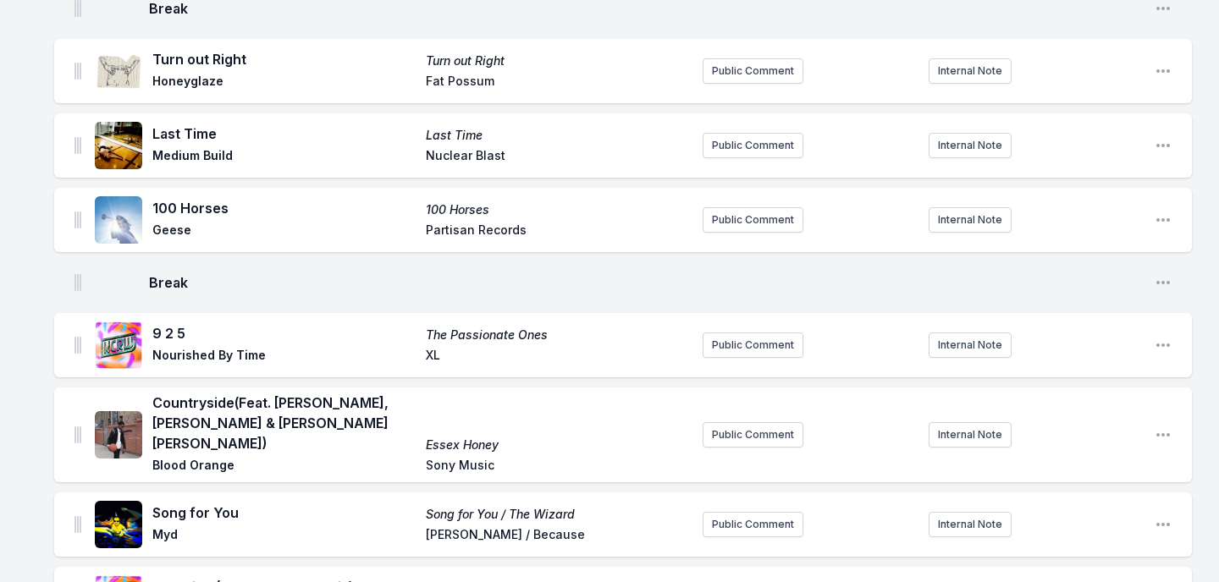
scroll to position [436, 0]
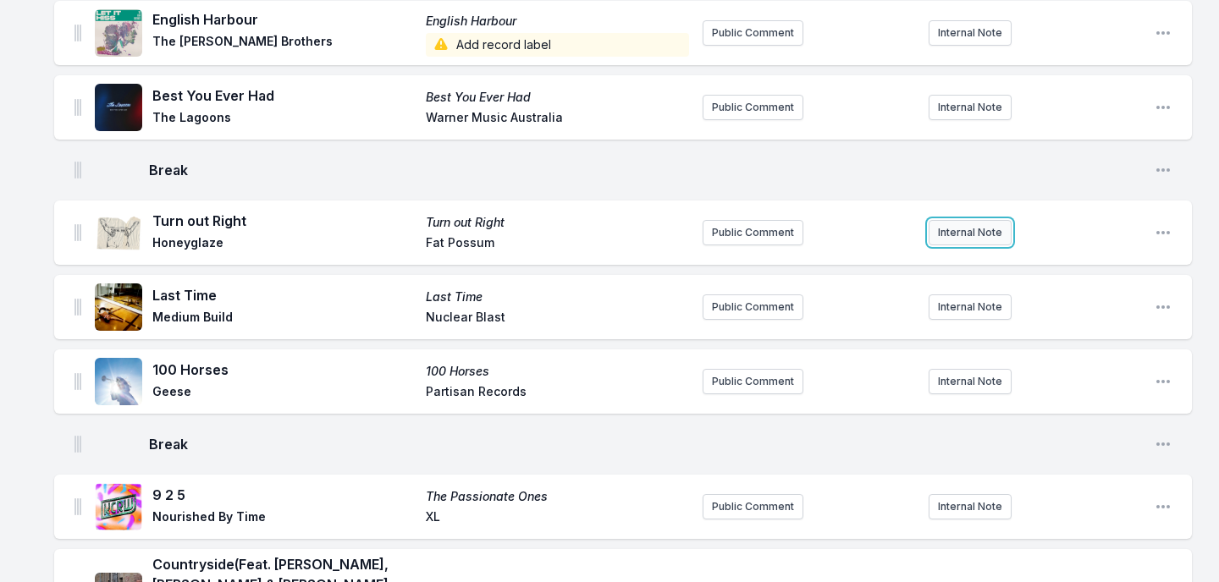
click at [974, 220] on button "Internal Note" at bounding box center [969, 232] width 83 height 25
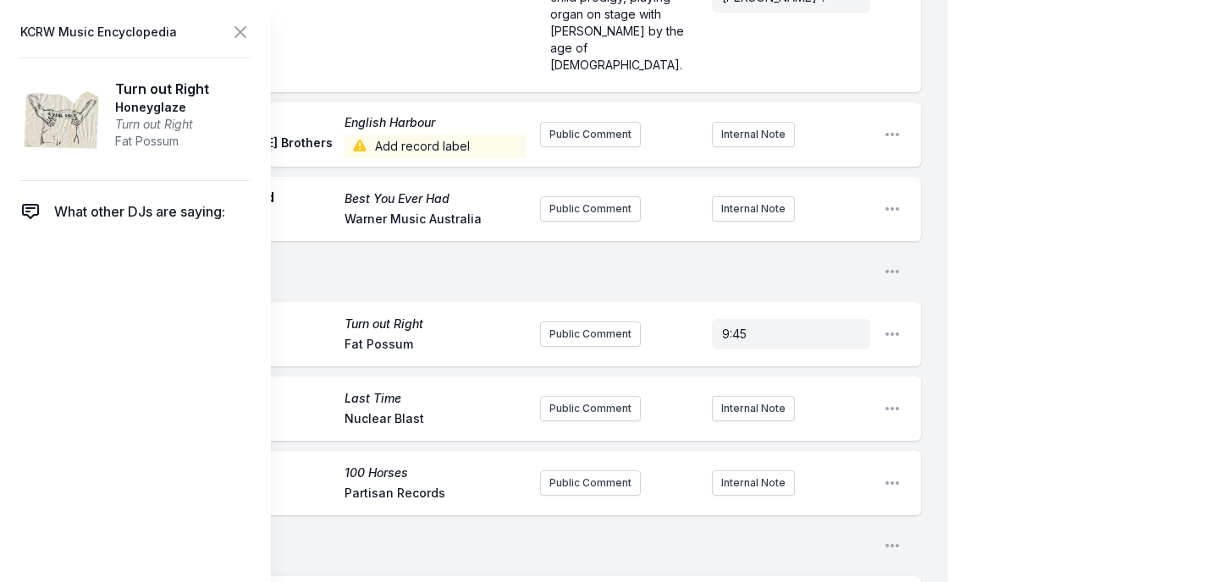
click at [229, 27] on header "KCRW Music Encyclopedia" at bounding box center [135, 32] width 230 height 24
click at [239, 30] on icon at bounding box center [240, 32] width 10 height 10
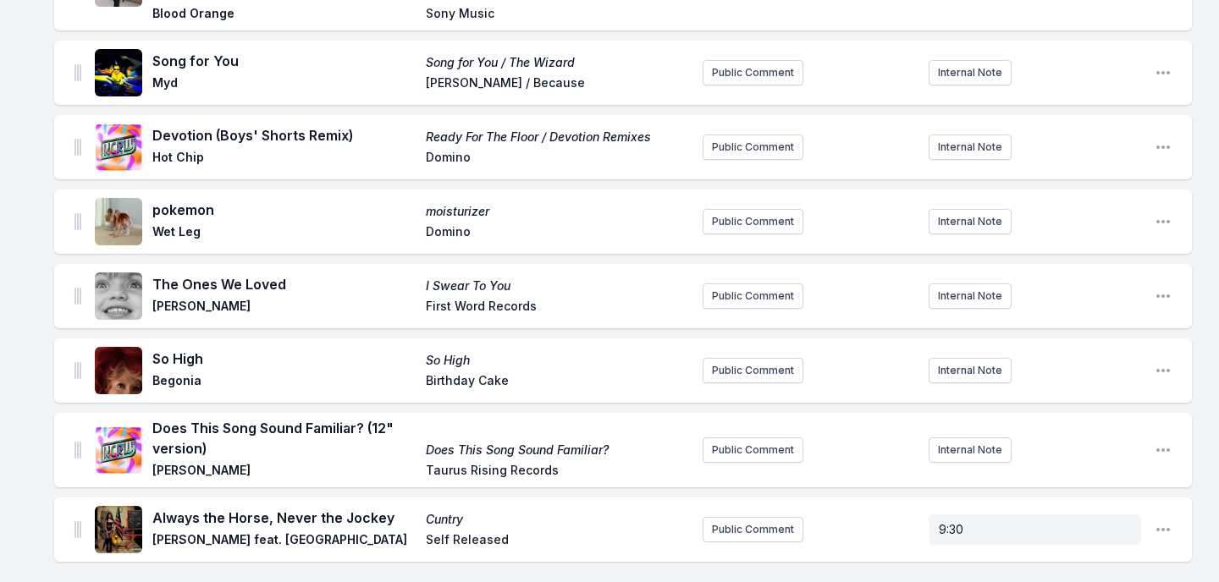
scroll to position [1769, 0]
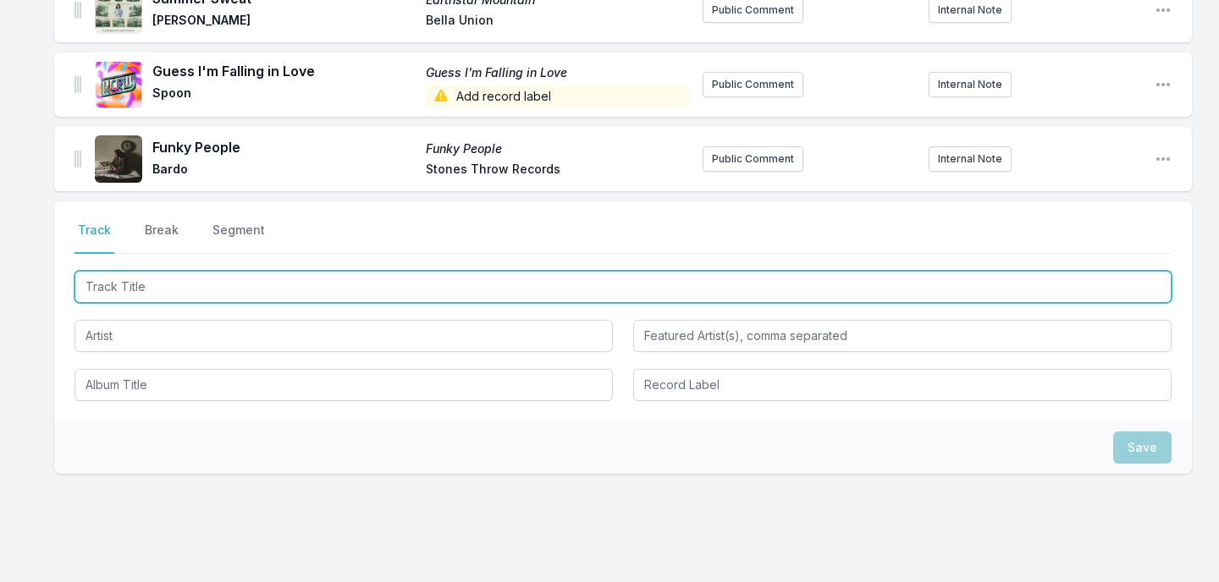
click at [344, 271] on input "Track Title" at bounding box center [622, 287] width 1097 height 32
type input "Magica"
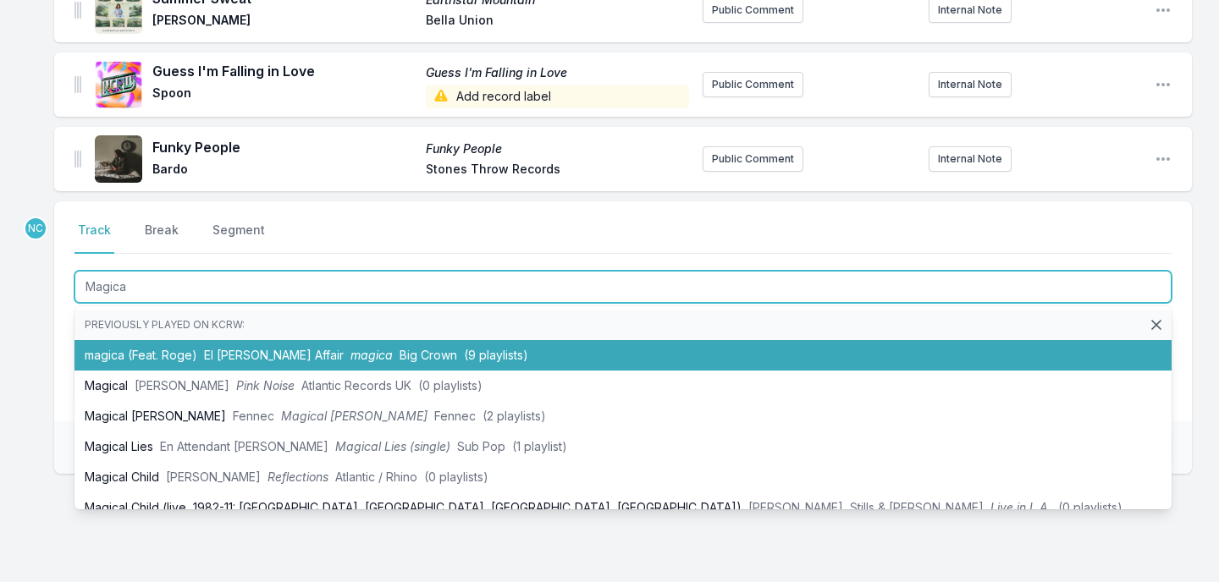
click at [350, 348] on span "magica" at bounding box center [371, 355] width 42 height 14
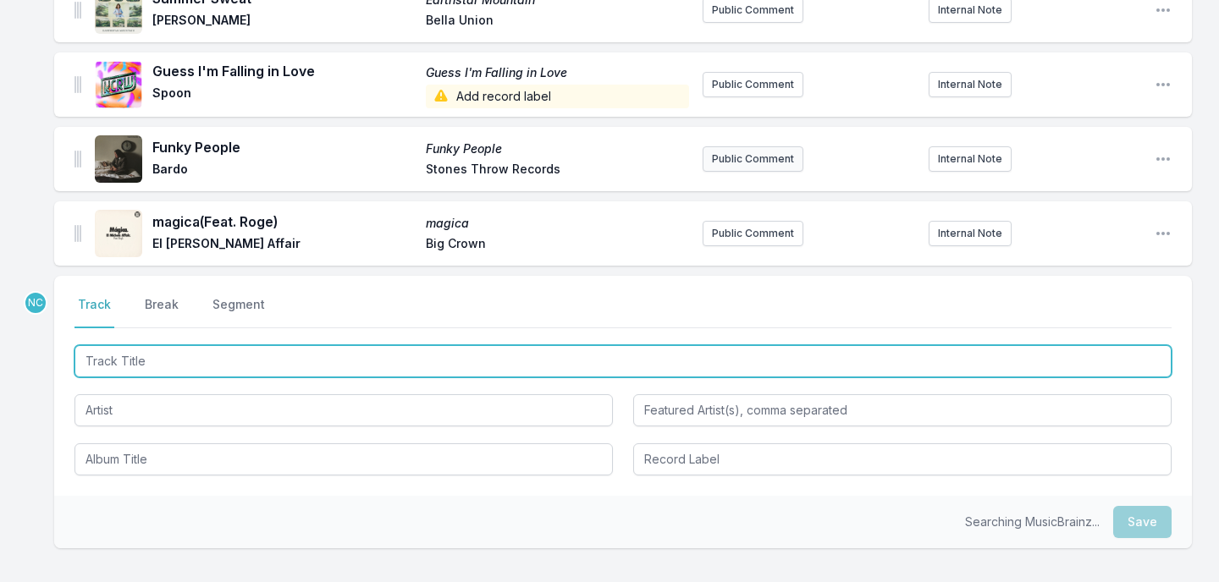
scroll to position [1843, 0]
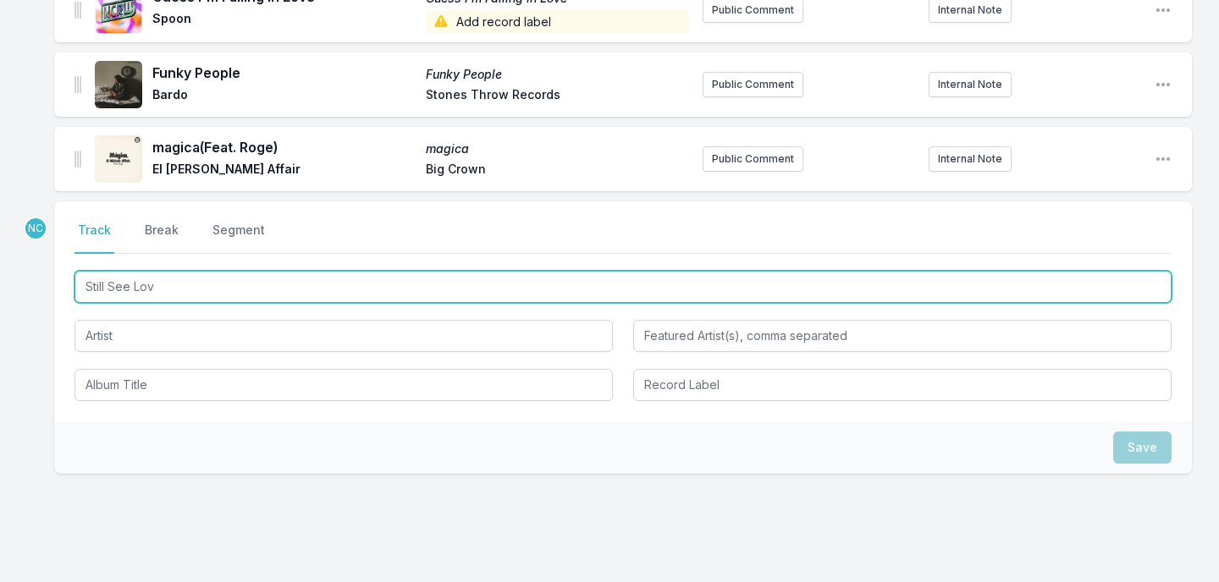
type input "Still See Love"
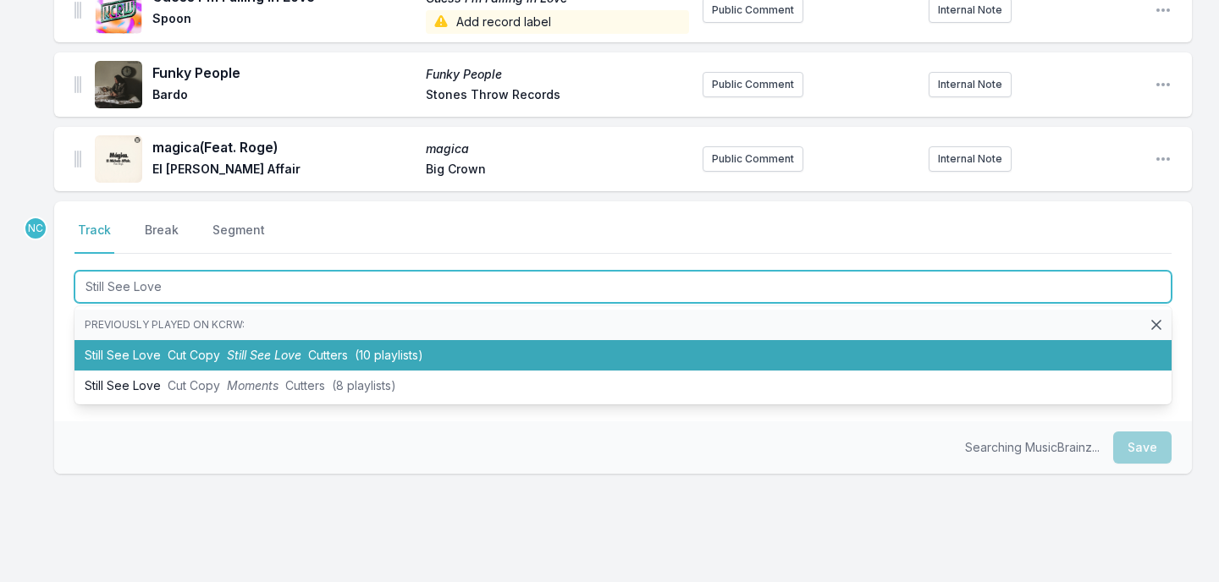
click at [467, 340] on li "Still See Love Cut Copy Still See Love Cutters (10 playlists)" at bounding box center [622, 355] width 1097 height 30
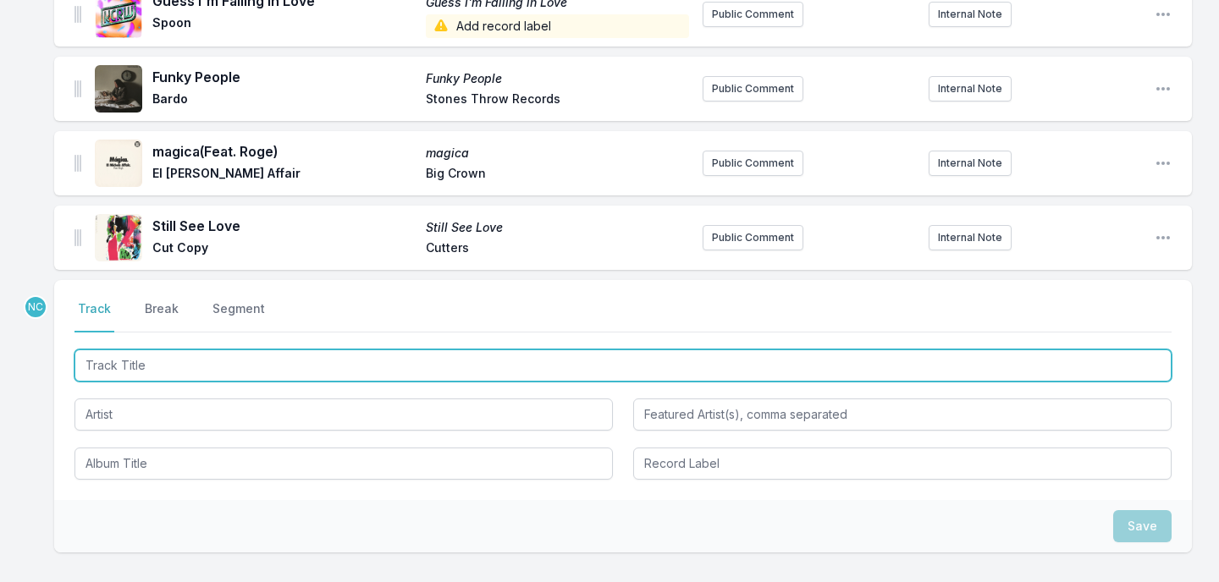
scroll to position [1915, 0]
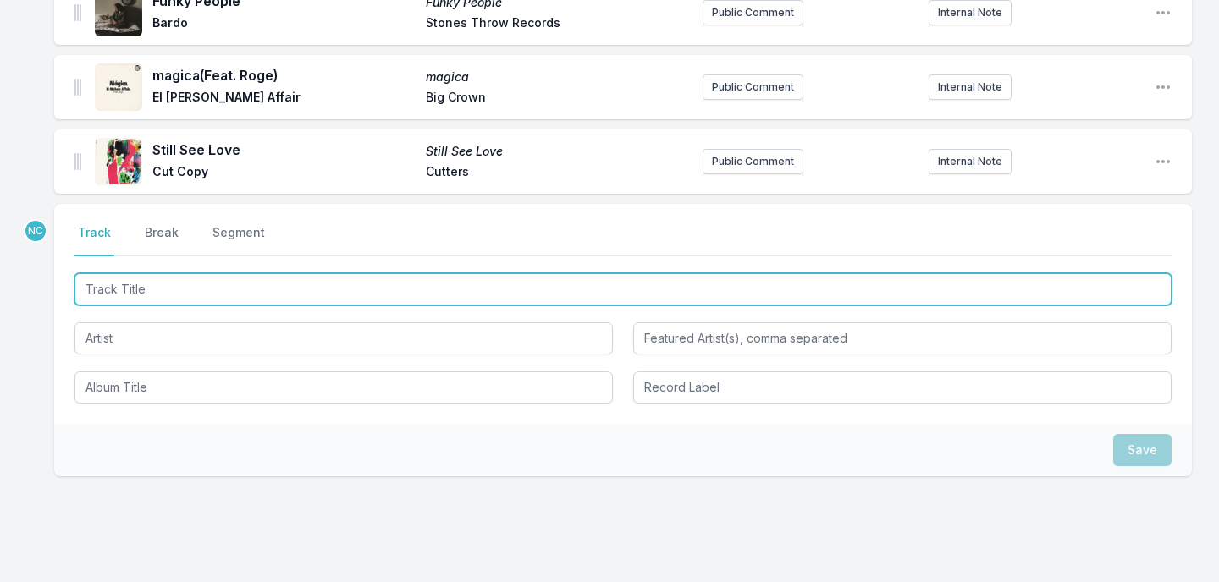
click at [456, 273] on input "Track Title" at bounding box center [622, 289] width 1097 height 32
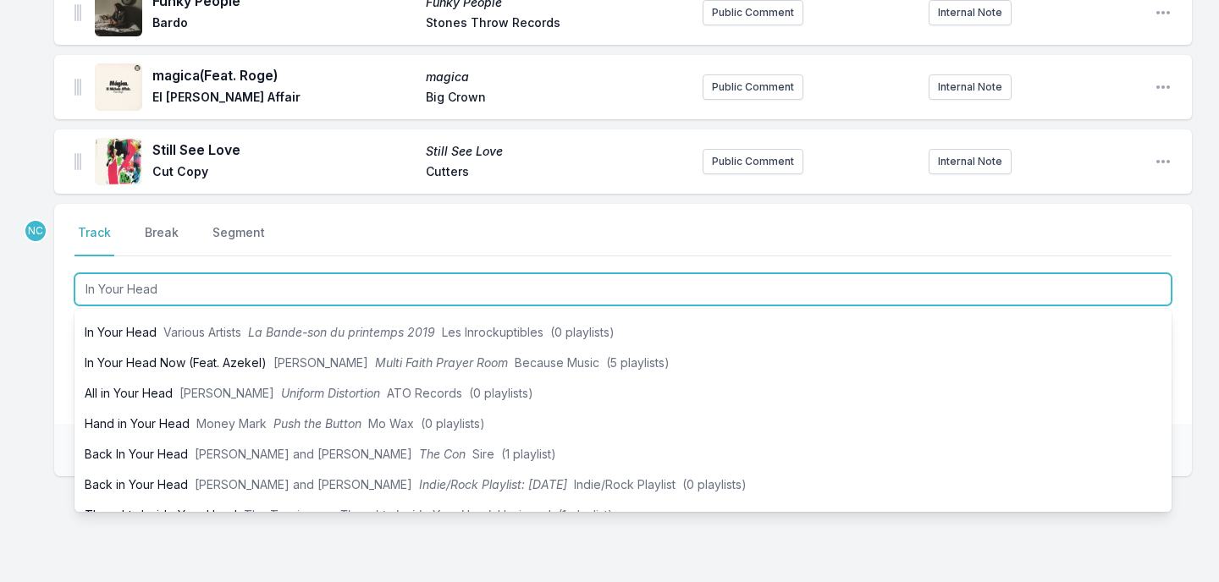
scroll to position [207, 0]
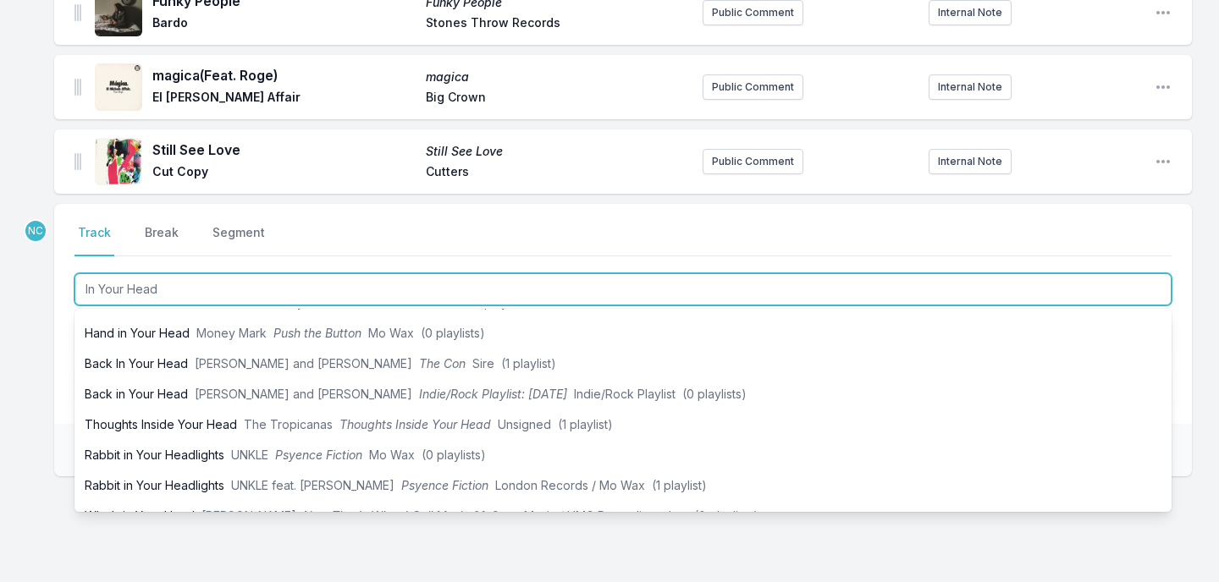
click at [261, 273] on input "In Your Head" at bounding box center [622, 289] width 1097 height 32
type input "In Your Head"
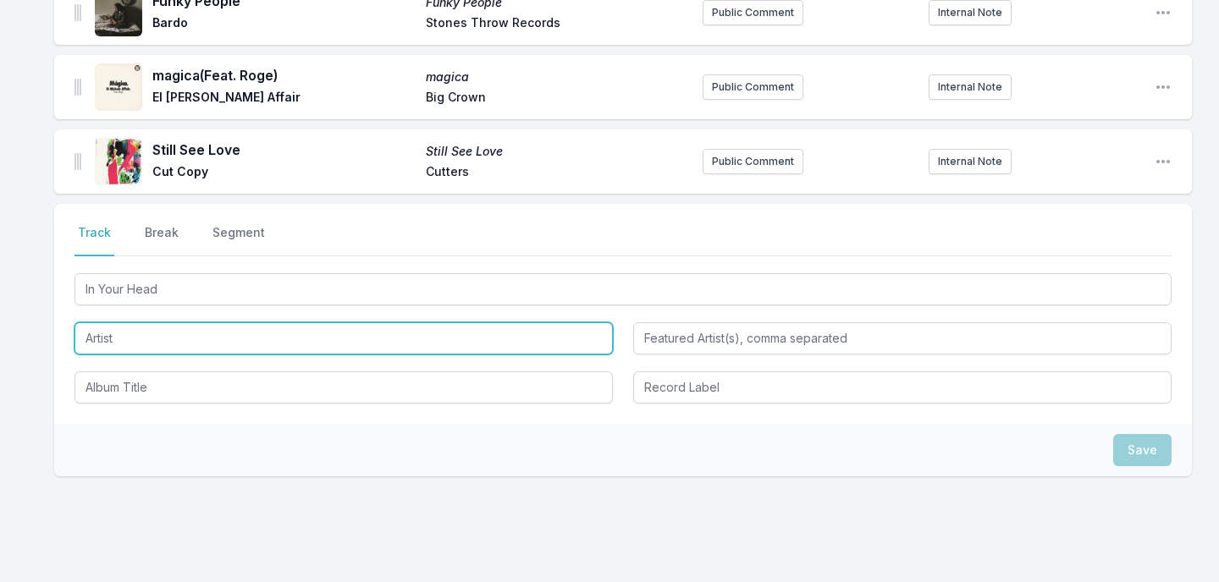
click at [119, 322] on input "Artist" at bounding box center [343, 338] width 538 height 32
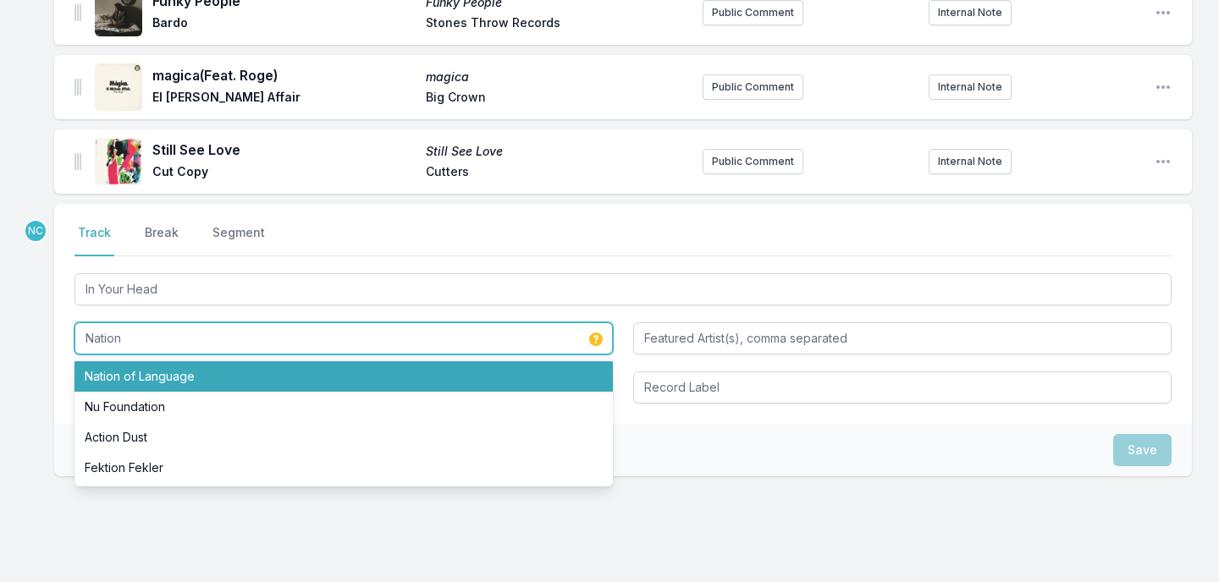
click at [84, 361] on li "Nation of Language" at bounding box center [343, 376] width 538 height 30
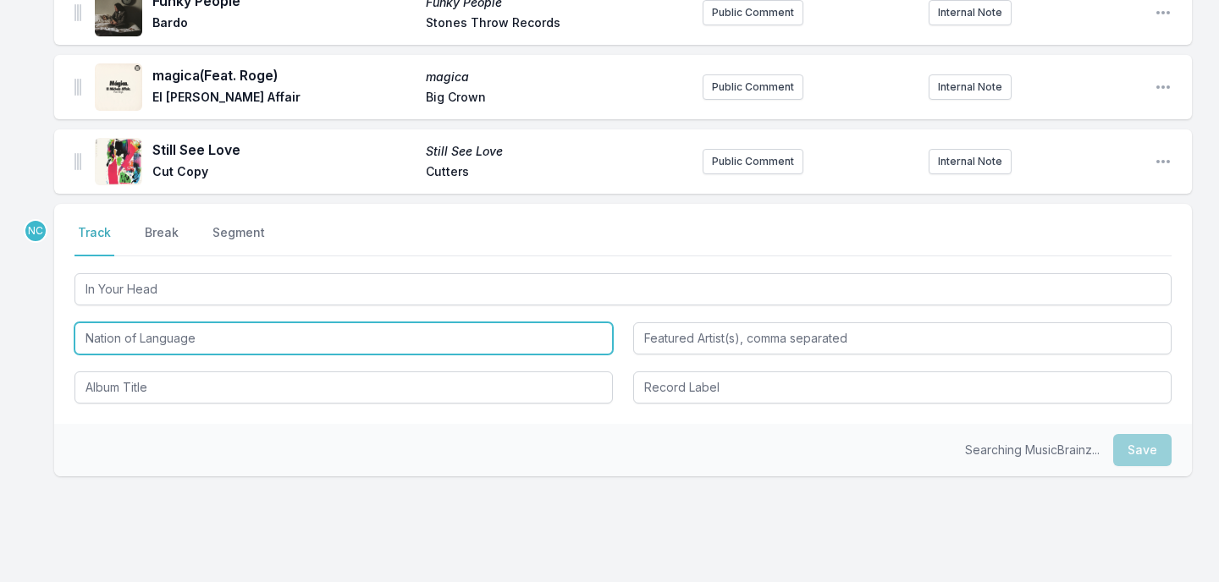
type input "Nation of Language"
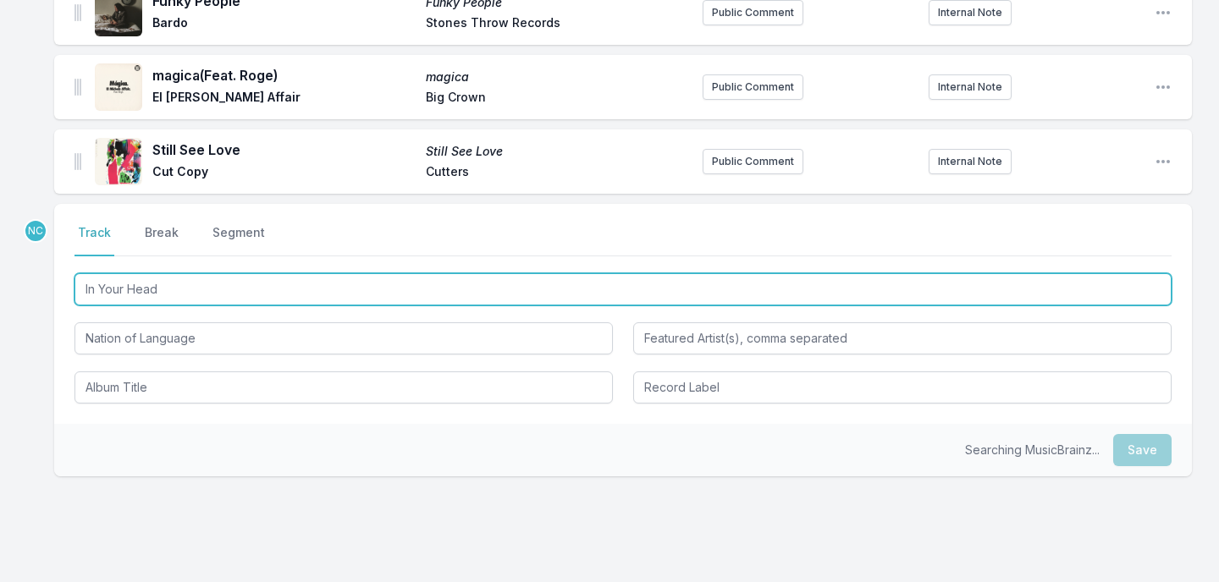
click at [151, 273] on input "In Your Head" at bounding box center [622, 289] width 1097 height 32
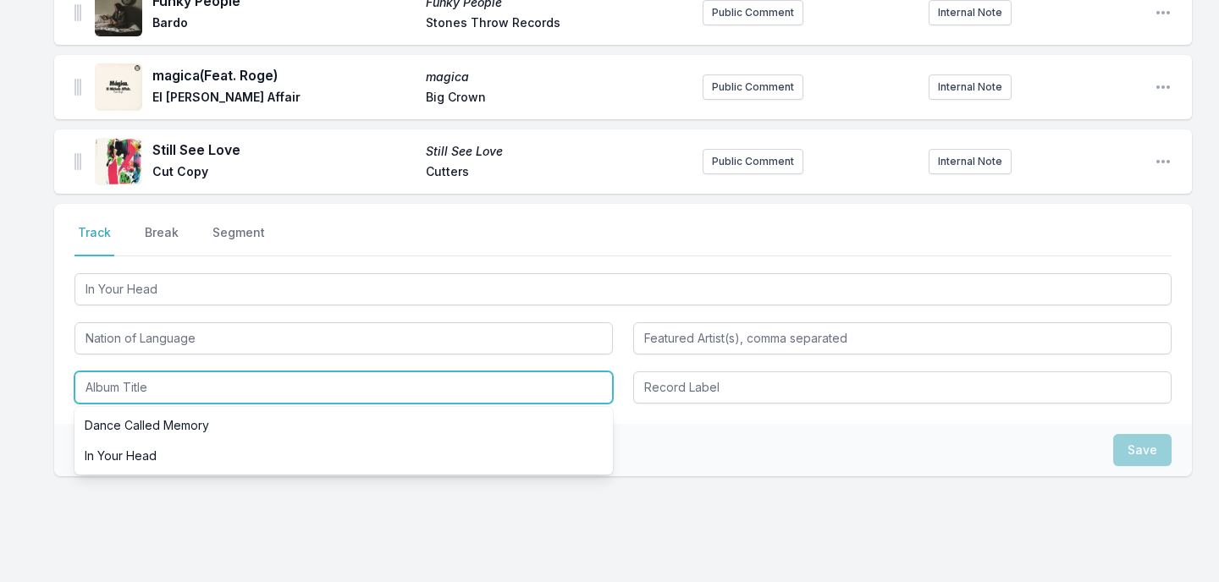
click at [185, 371] on input "Album Title" at bounding box center [343, 387] width 538 height 32
paste input "In Your Head"
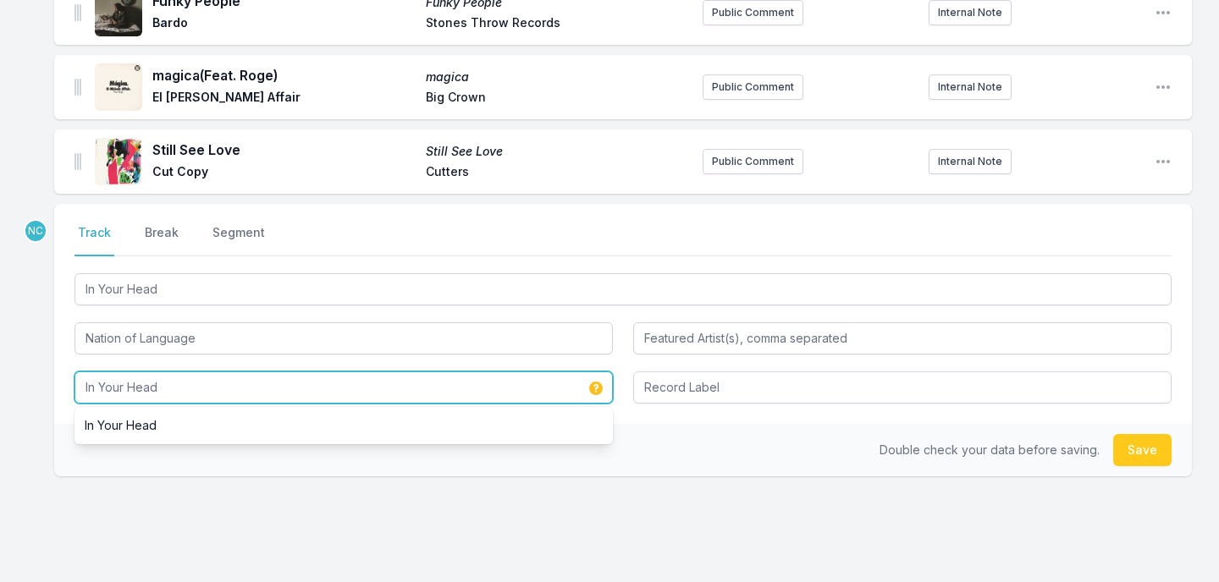
type input "In Your Head"
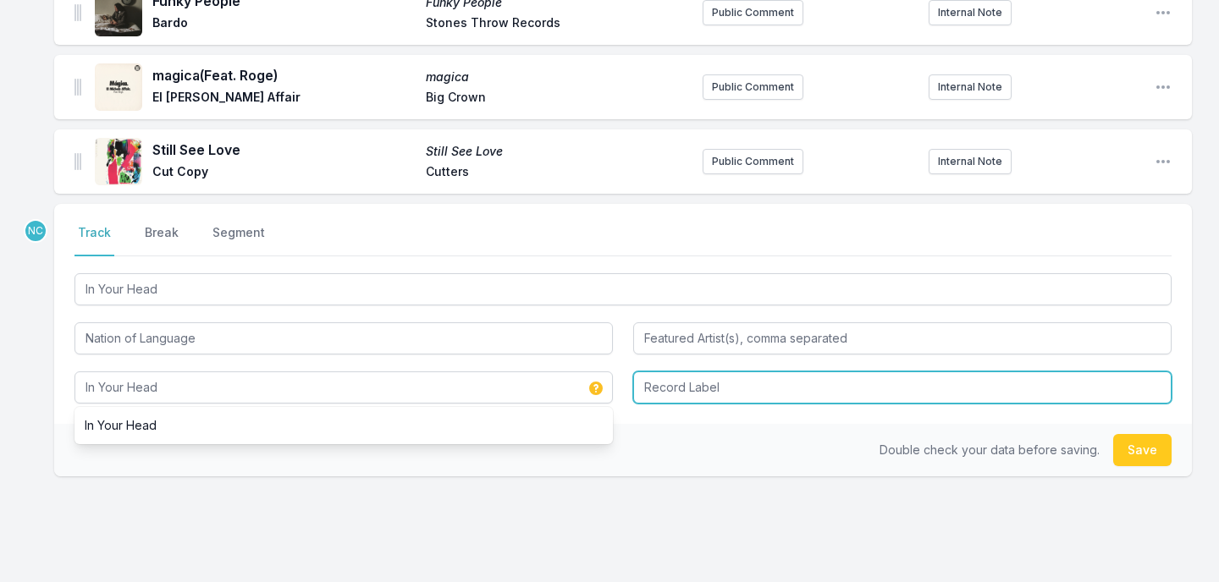
click at [690, 371] on input "Record Label" at bounding box center [902, 387] width 538 height 32
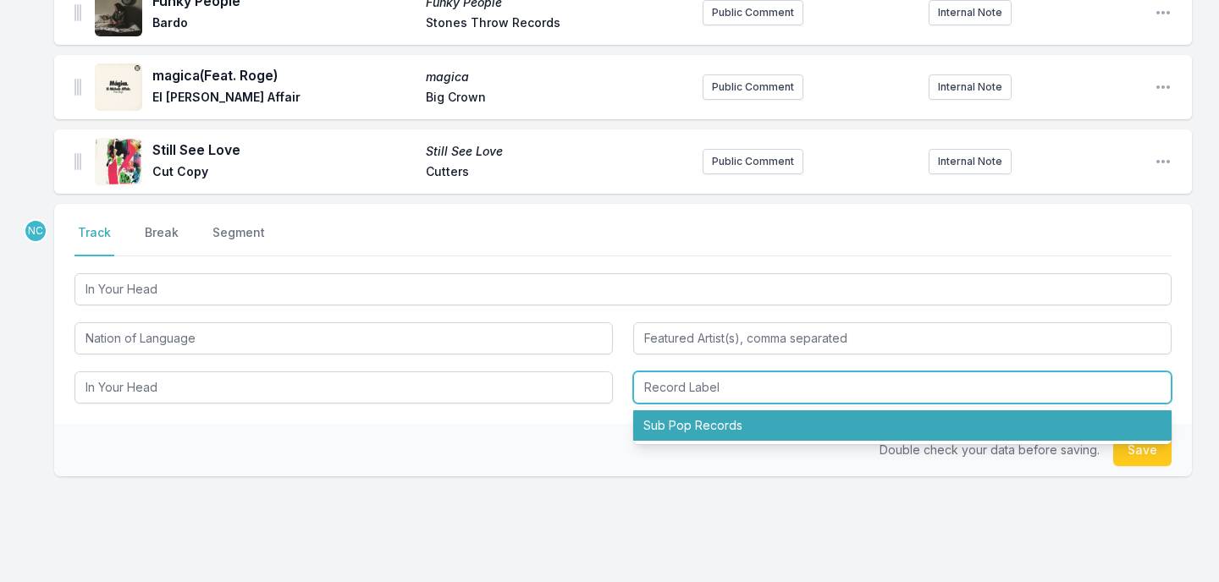
click at [949, 410] on li "Sub Pop Records" at bounding box center [902, 425] width 538 height 30
type input "Sub Pop Records"
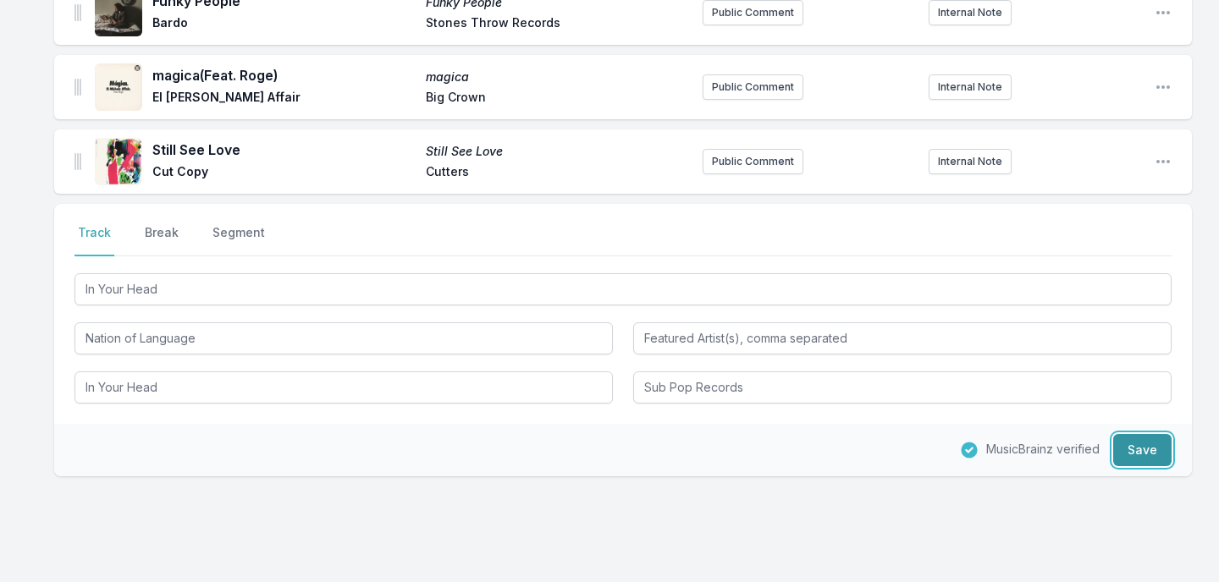
click at [1157, 434] on button "Save" at bounding box center [1142, 450] width 58 height 32
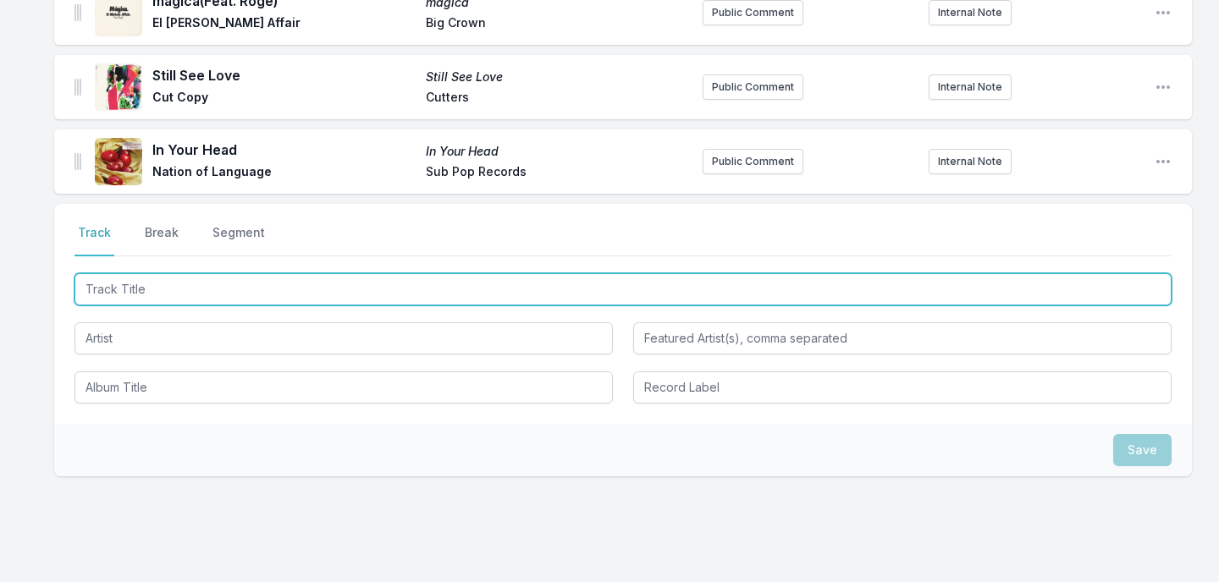
click at [542, 273] on input "Track Title" at bounding box center [622, 289] width 1097 height 32
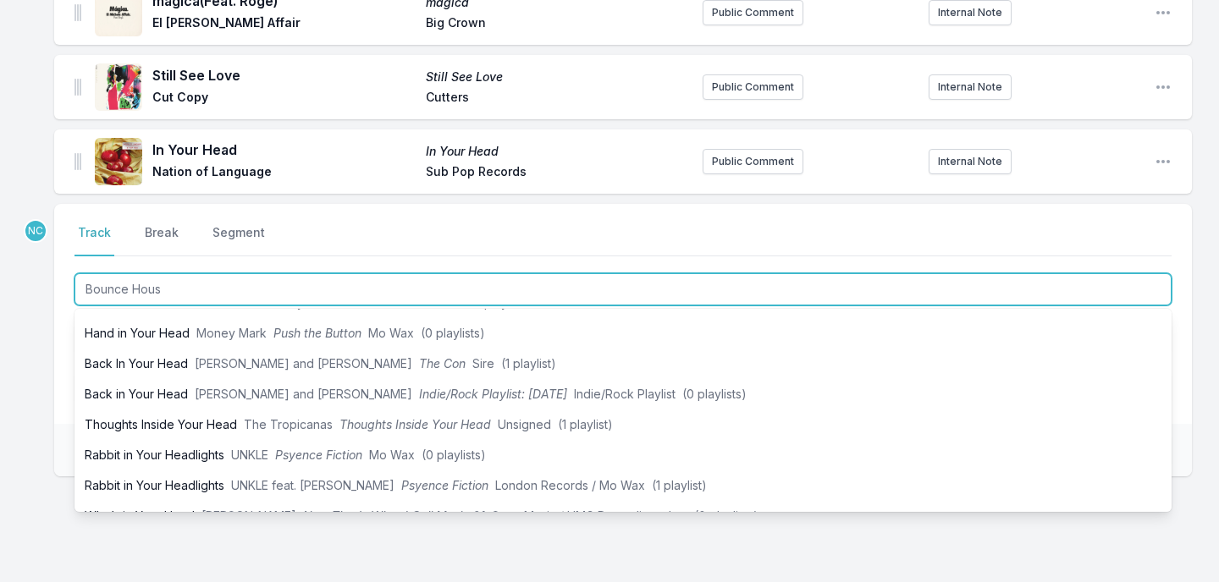
type input "Bounce House"
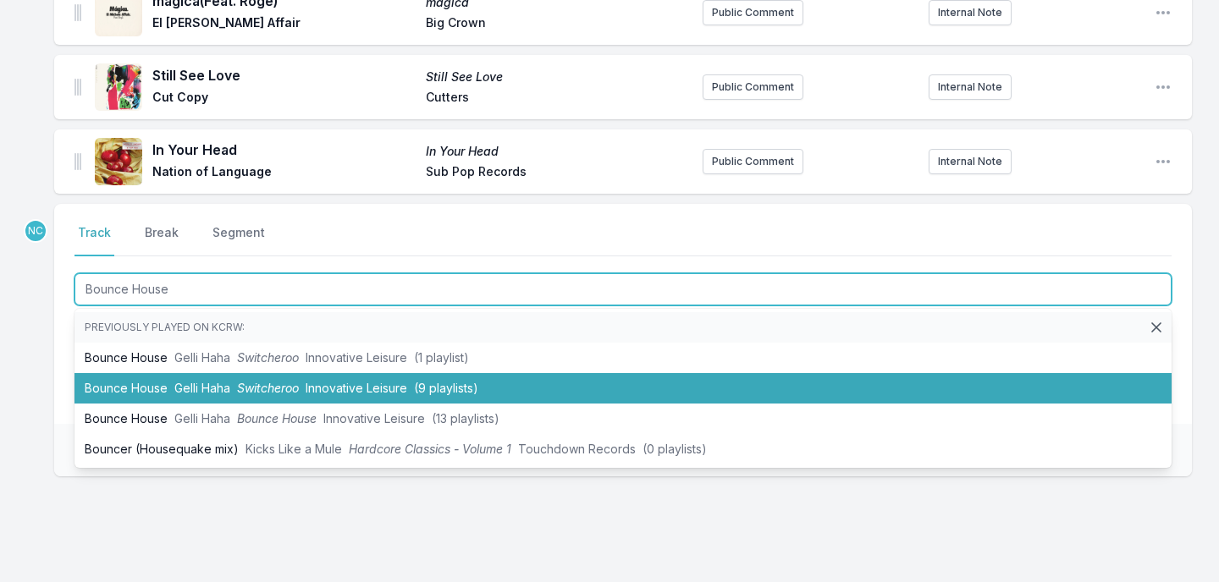
click at [452, 373] on li "Bounce House Gelli Haha Switcheroo Innovative Leisure (9 playlists)" at bounding box center [622, 388] width 1097 height 30
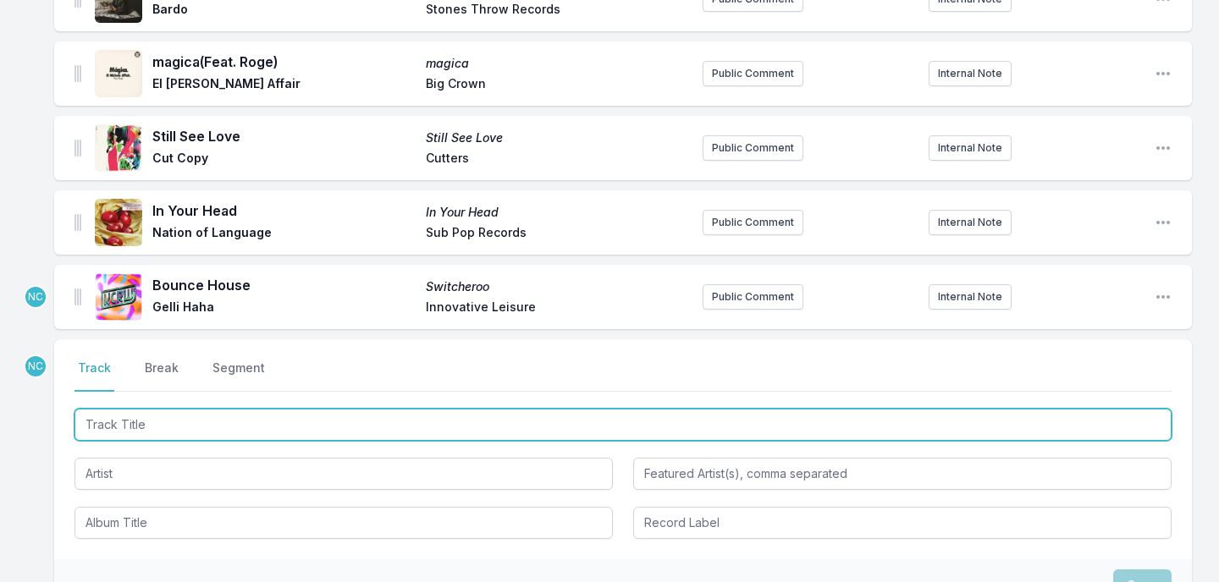
scroll to position [1854, 0]
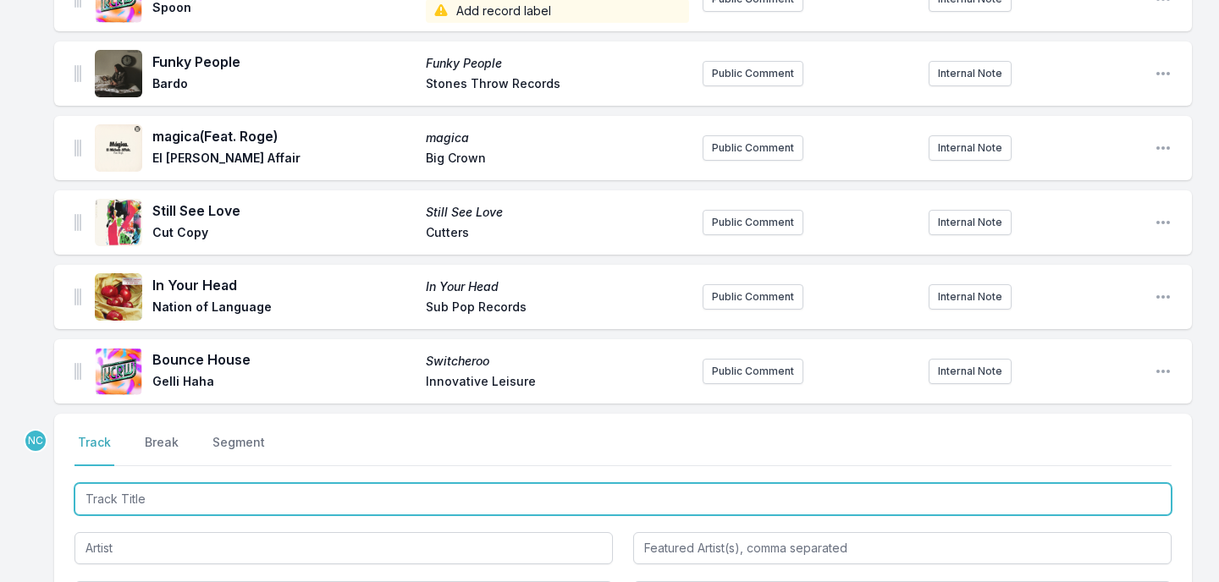
paste input "Yougotmefeeling (PNAU Remix)"
type input "Yougotmefeeling (PNAU Remix)"
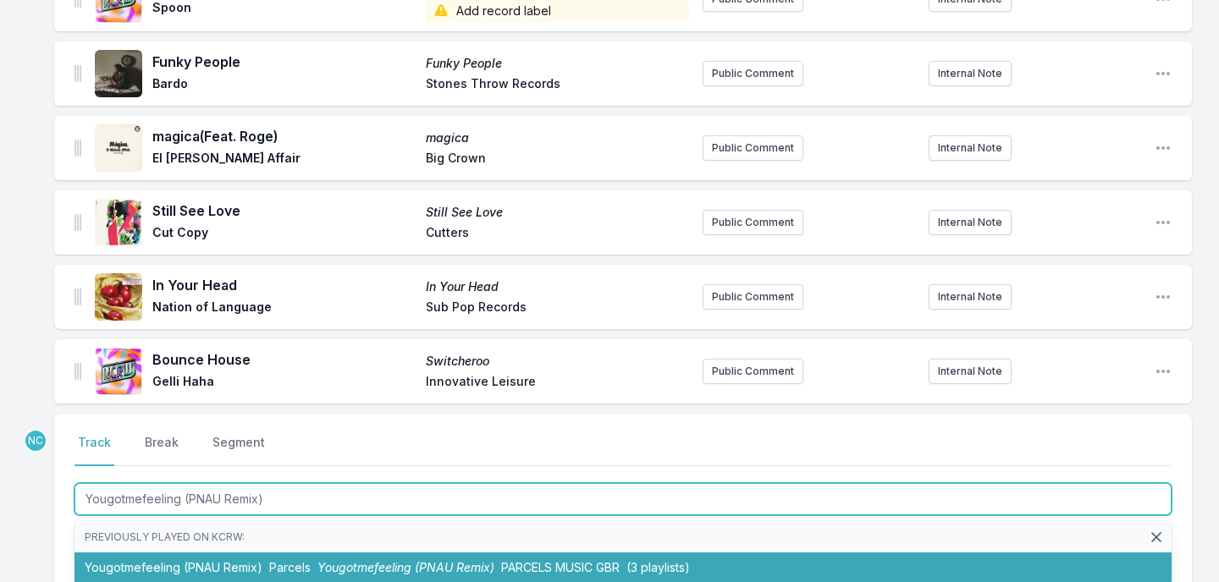
click at [173, 553] on li "Yougotmefeeling (PNAU Remix) Parcels Yougotmefeeling (PNAU Remix) PARCELS MUSIC…" at bounding box center [622, 568] width 1097 height 30
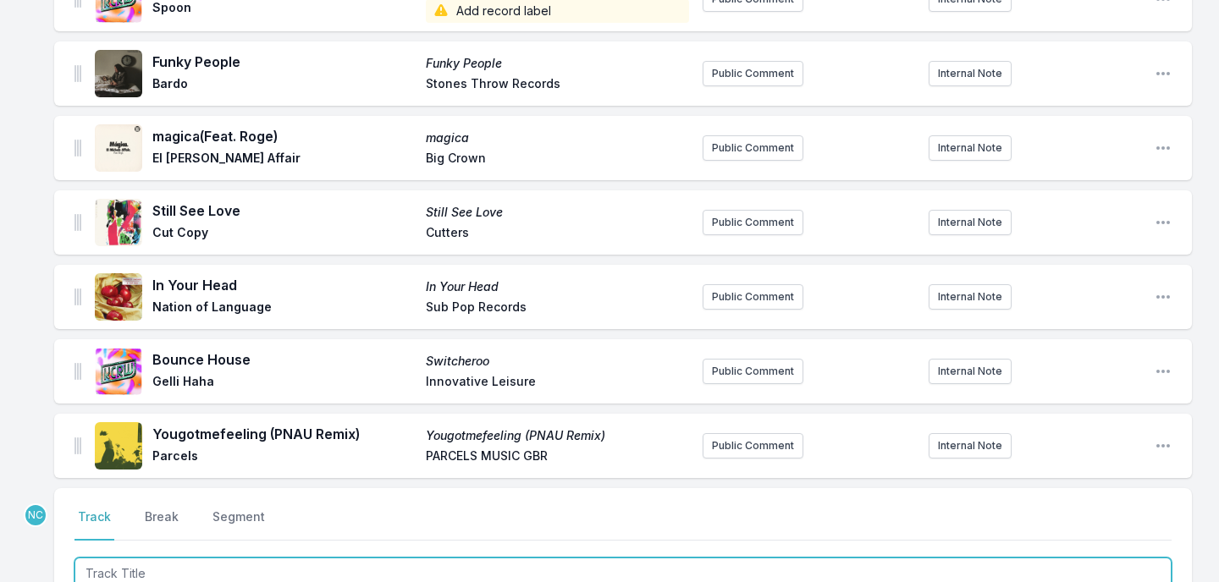
scroll to position [1929, 0]
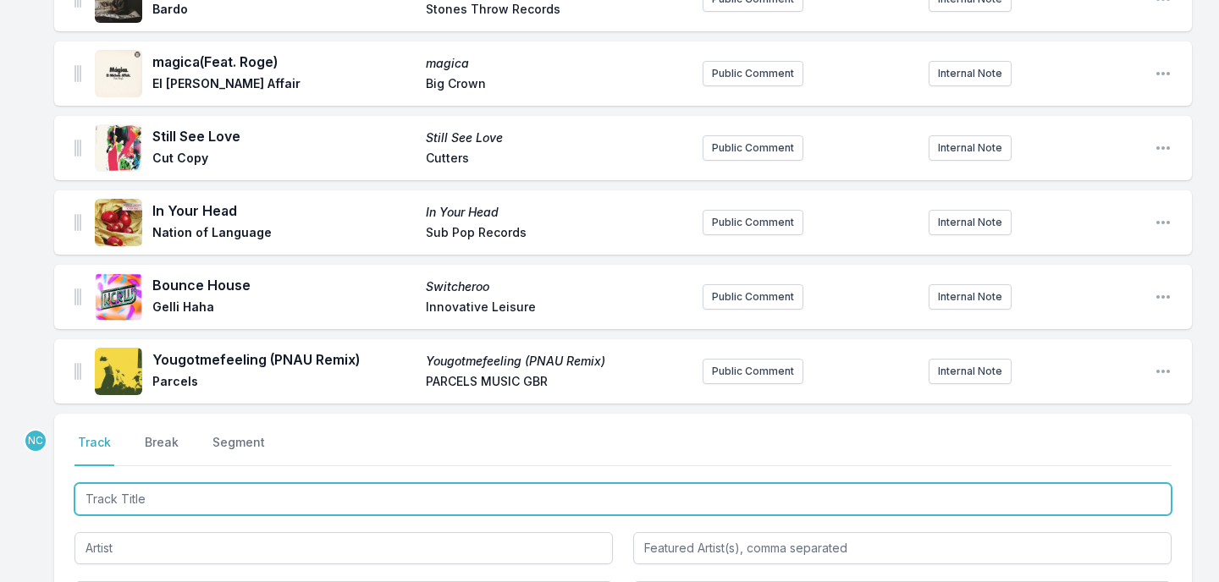
paste input "Sophie"
type input "Sophie"
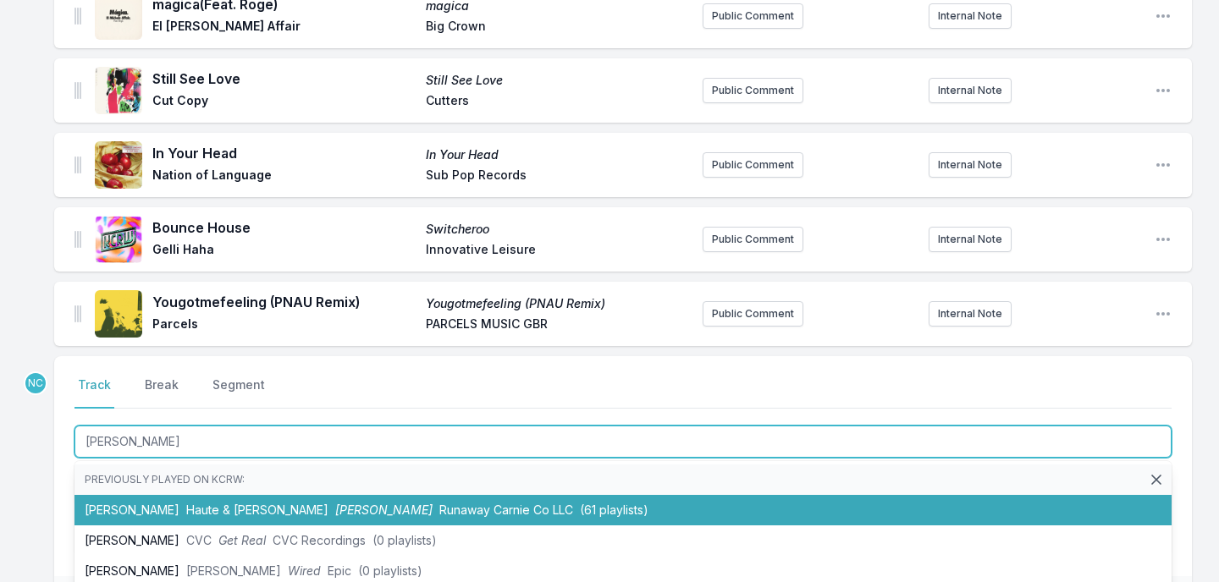
click at [580, 503] on span "(61 playlists)" at bounding box center [614, 510] width 69 height 14
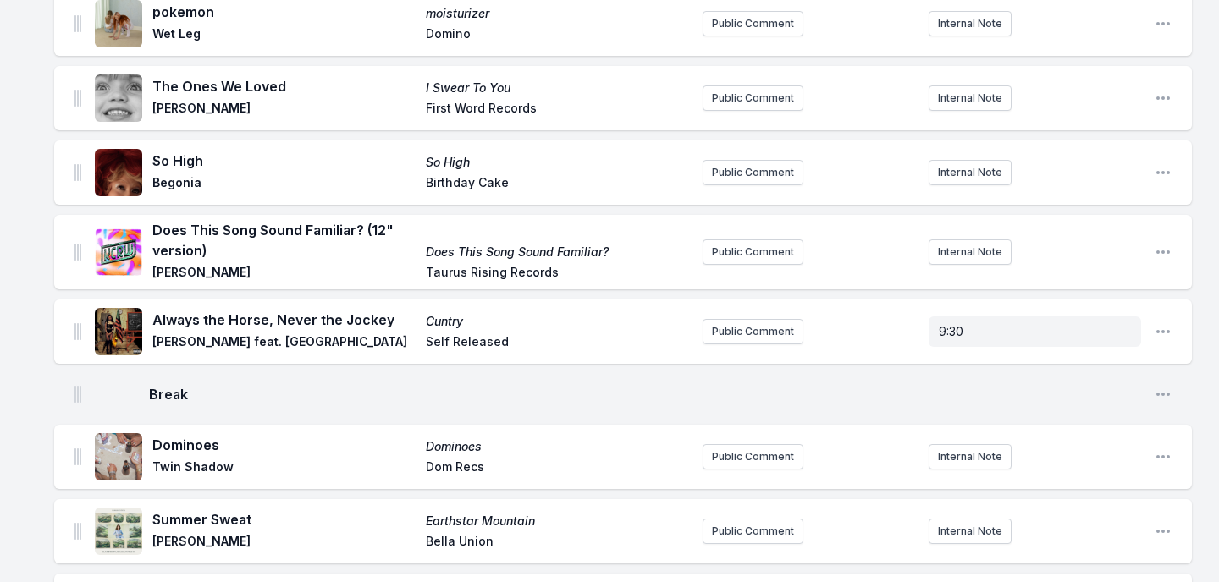
scroll to position [2215, 0]
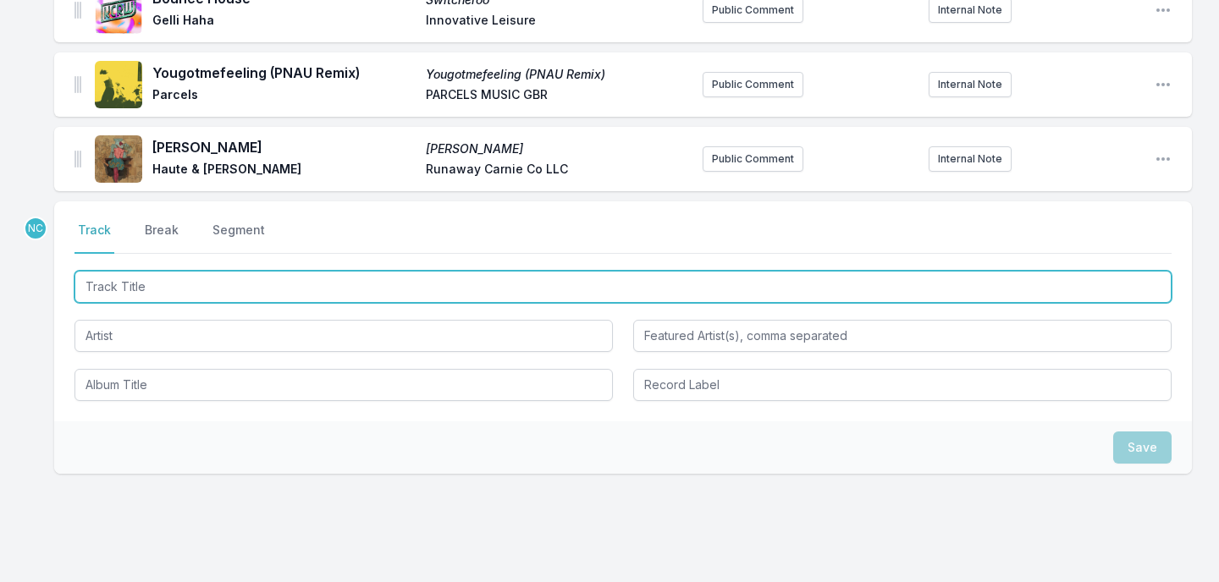
click at [321, 271] on input "Track Title" at bounding box center [622, 287] width 1097 height 32
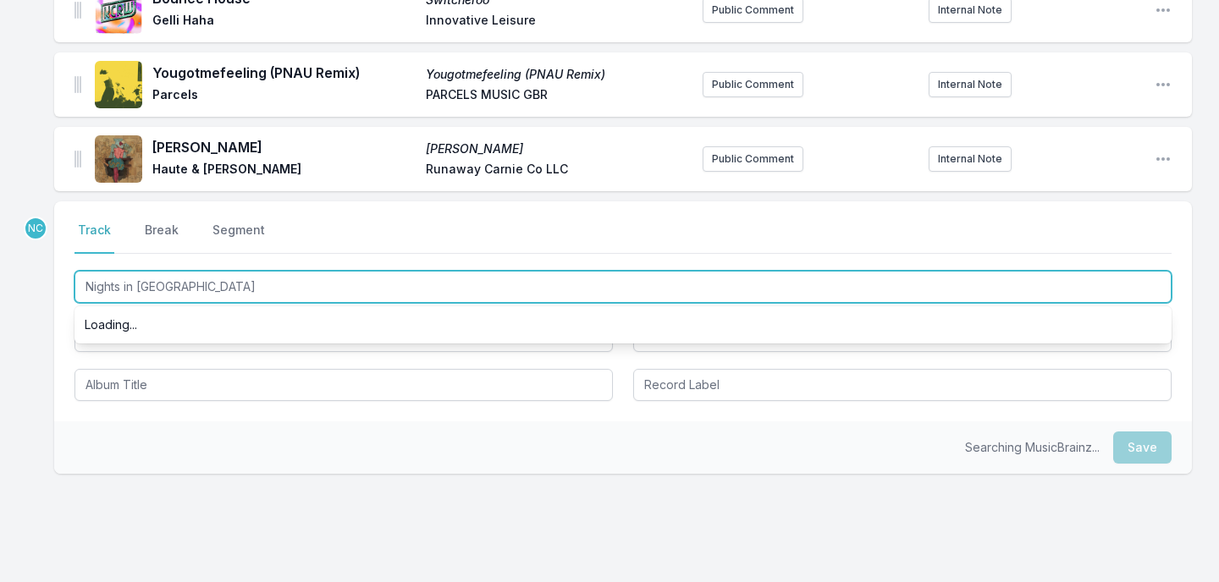
type input "Nights in Armor"
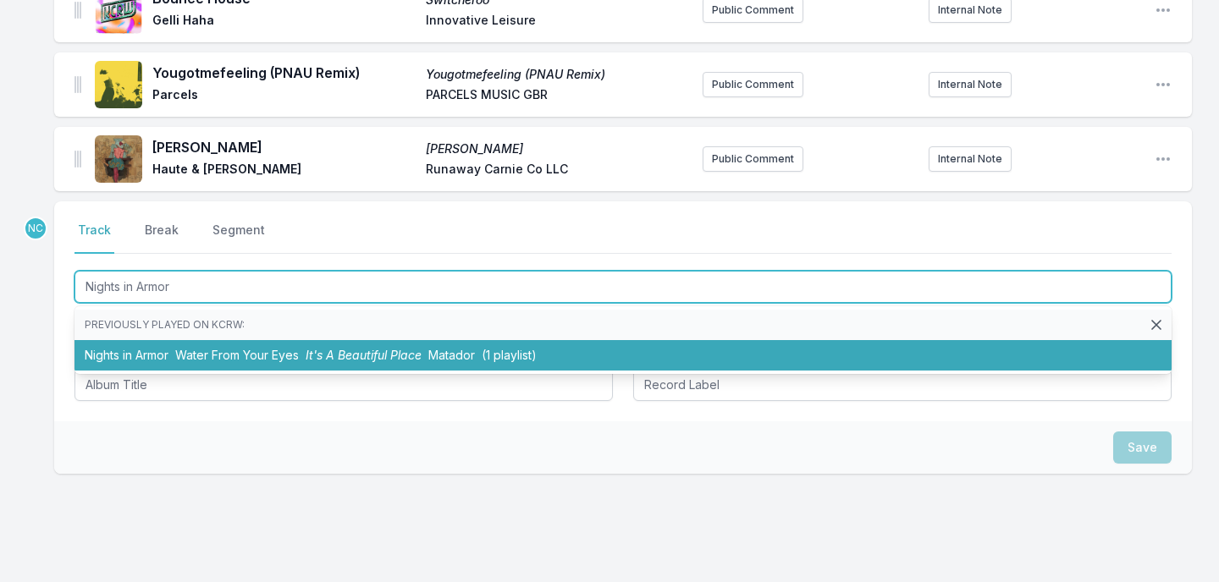
click at [255, 348] on span "Water From Your Eyes" at bounding box center [237, 355] width 124 height 14
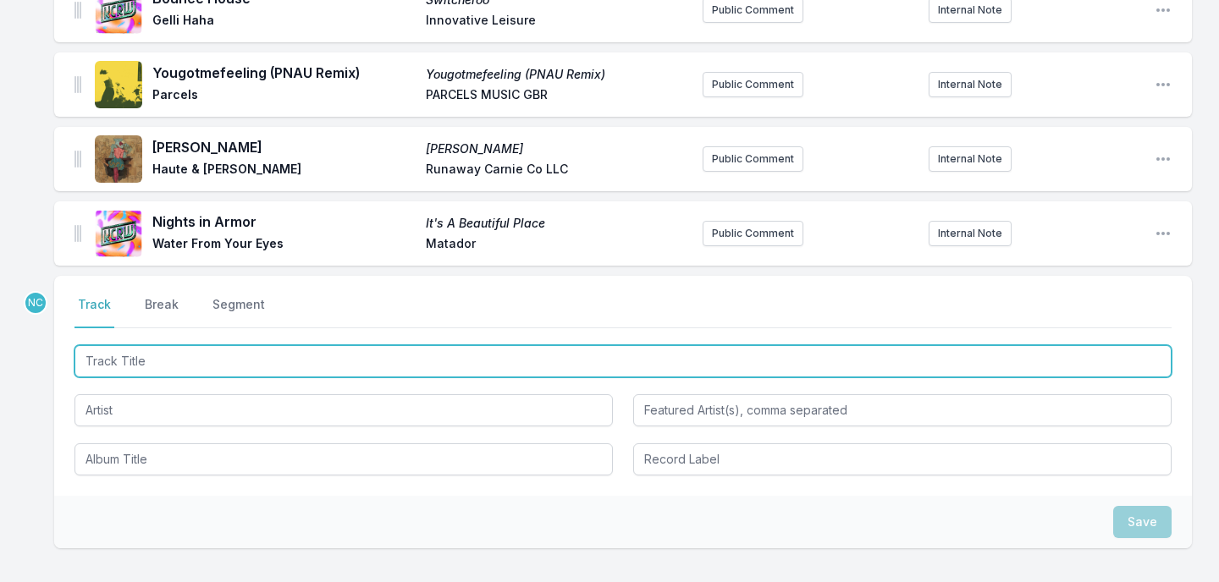
scroll to position [2290, 0]
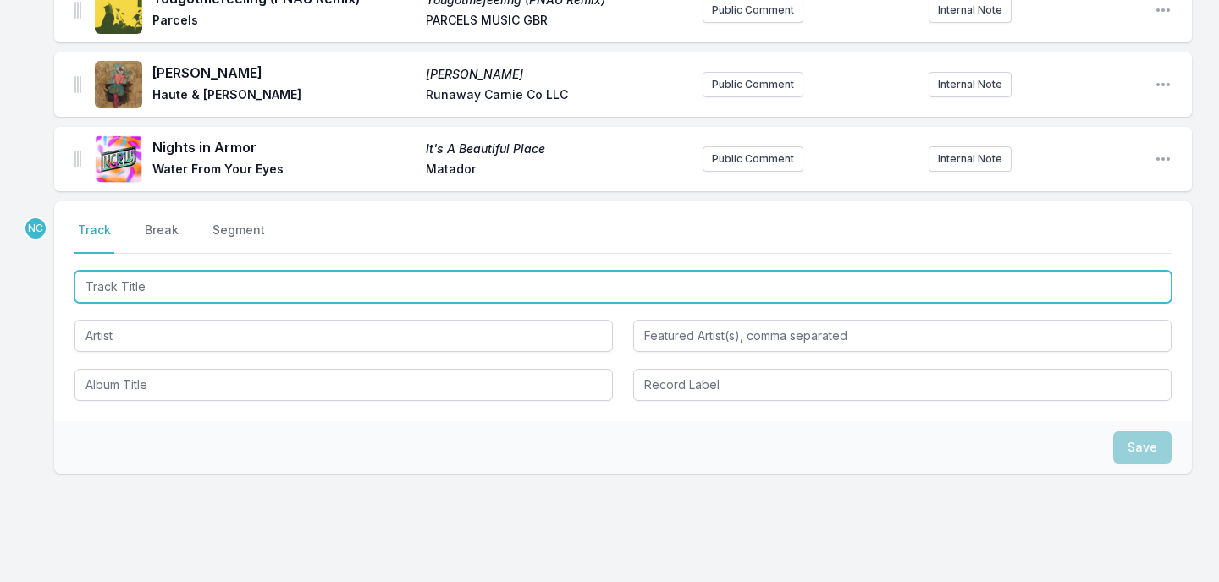
click at [365, 271] on input "Track Title" at bounding box center [622, 287] width 1097 height 32
paste input "Call On Me"
type input "Call On Me"
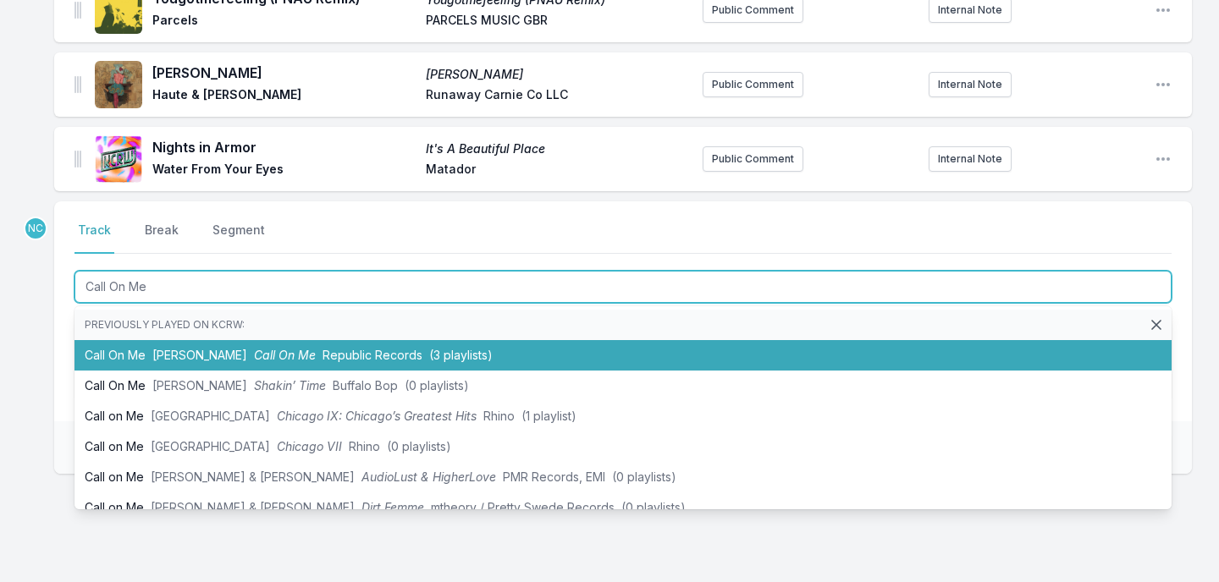
click at [355, 348] on span "Republic Records" at bounding box center [372, 355] width 100 height 14
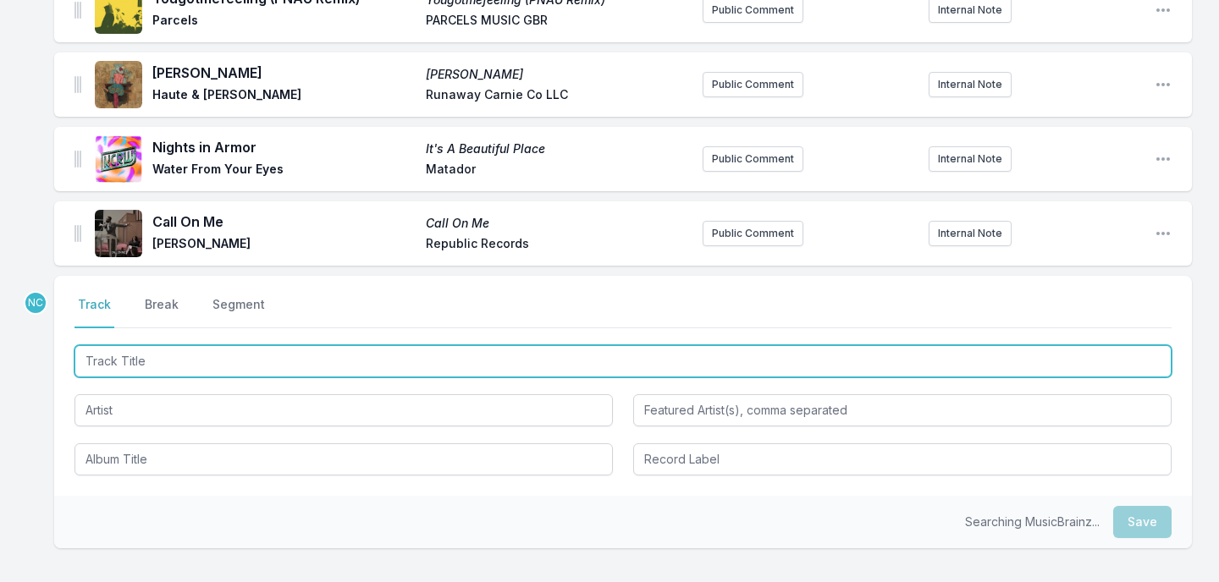
scroll to position [2364, 0]
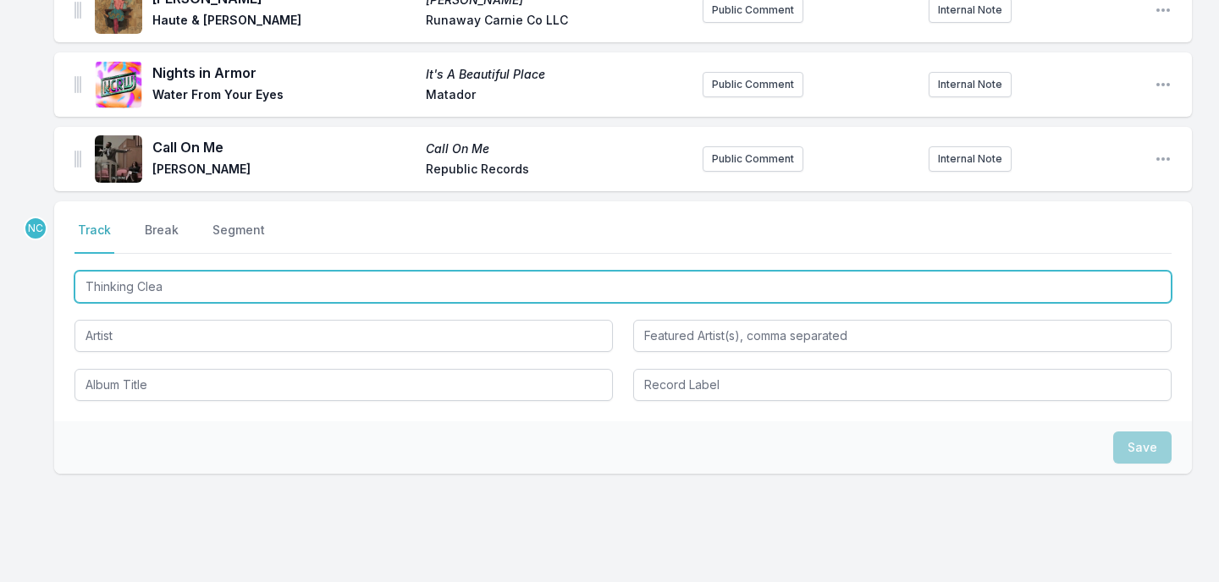
type input "Thinking Clean"
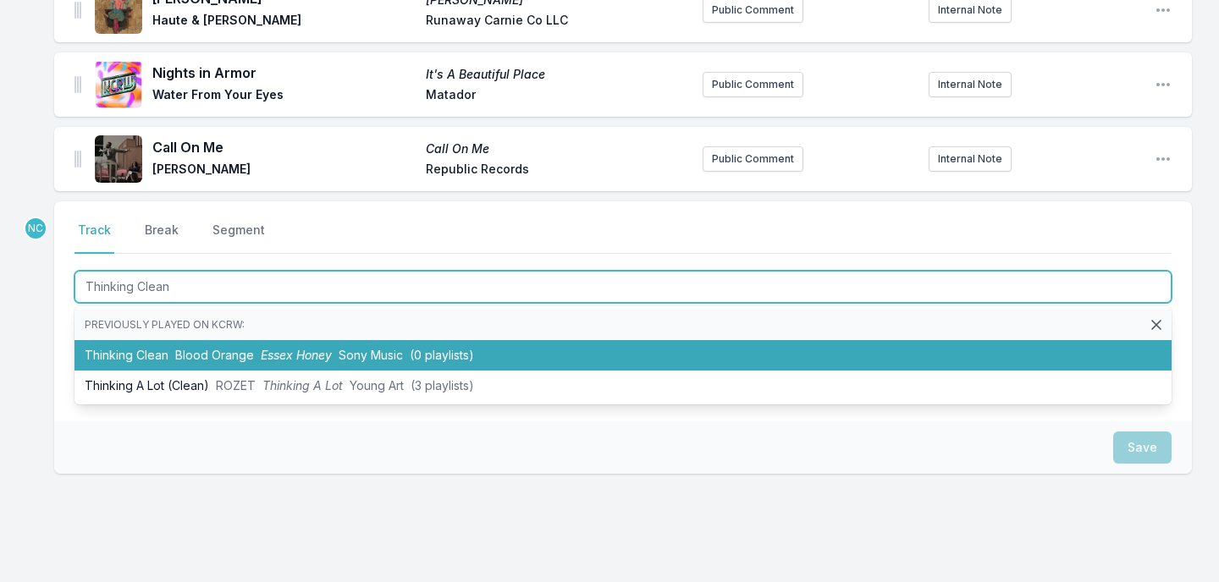
click at [291, 348] on span "Essex Honey" at bounding box center [296, 355] width 71 height 14
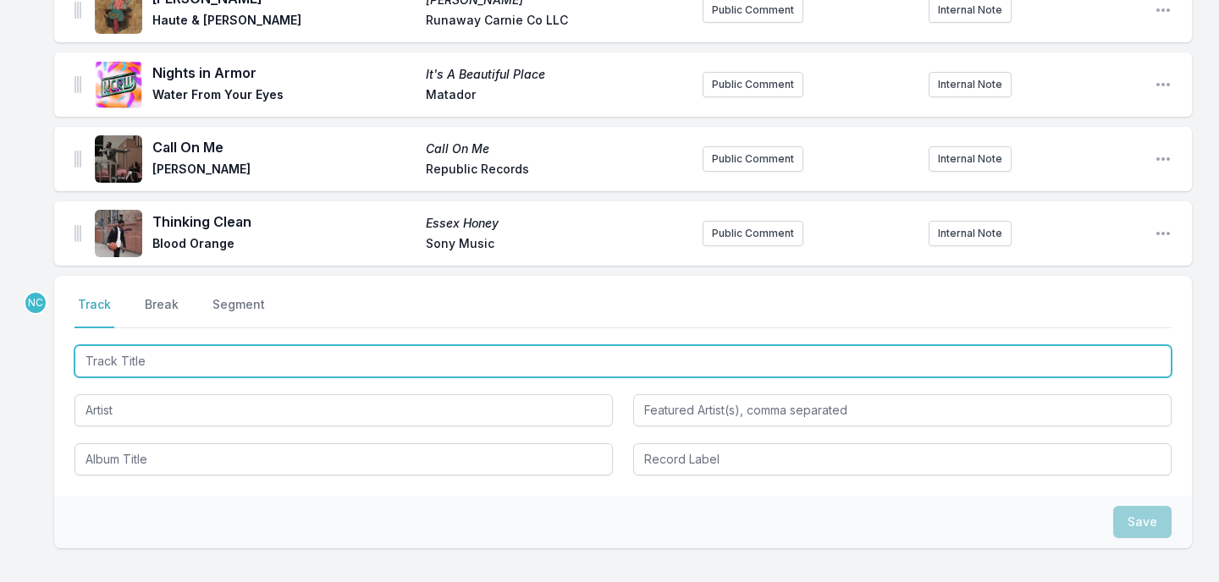
scroll to position [2439, 0]
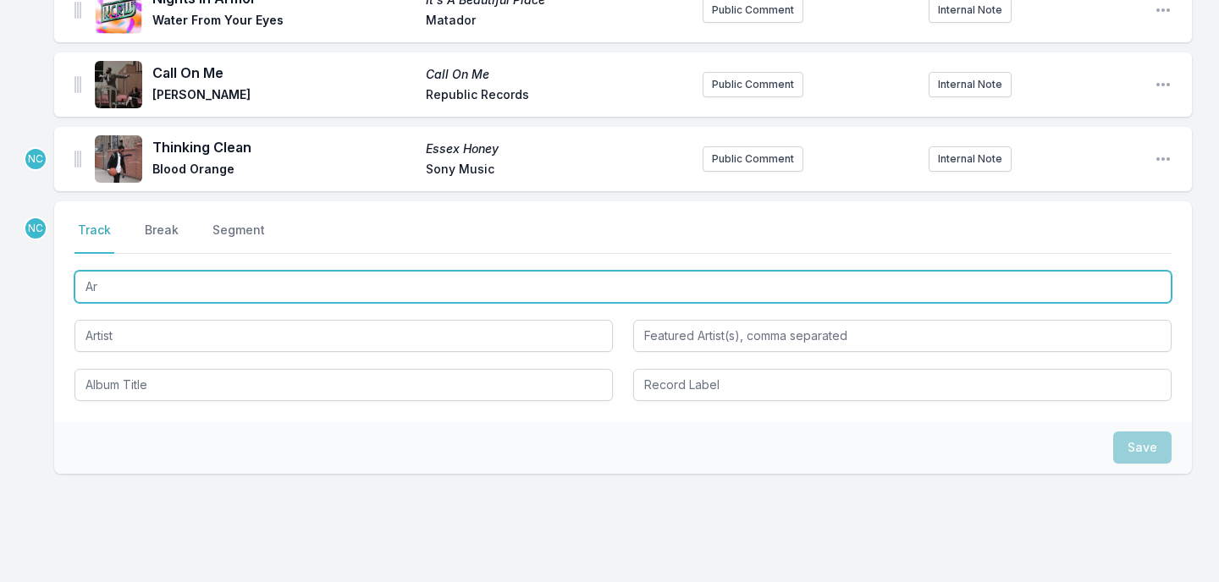
type input "A"
type input "r"
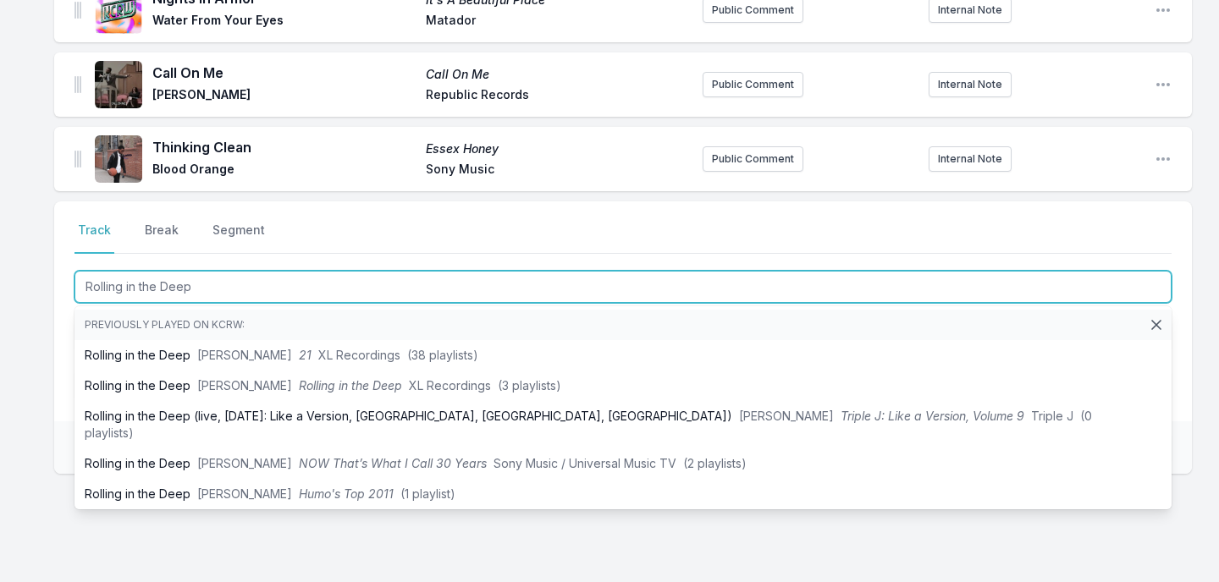
type input "Rolling in the Deep"
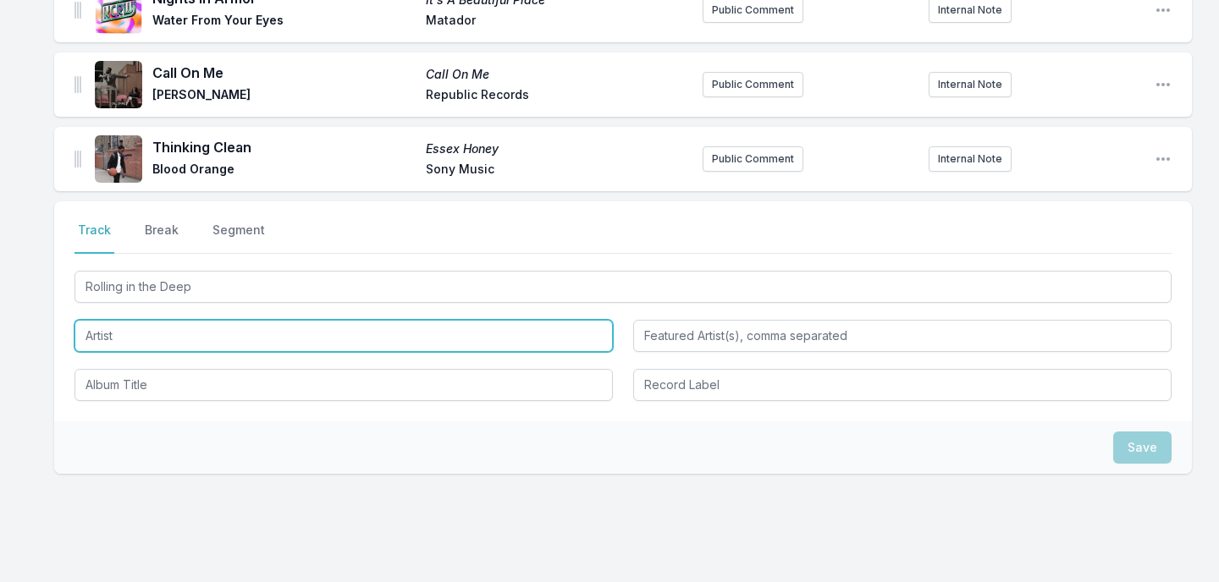
click at [202, 320] on input "Artist" at bounding box center [343, 336] width 538 height 32
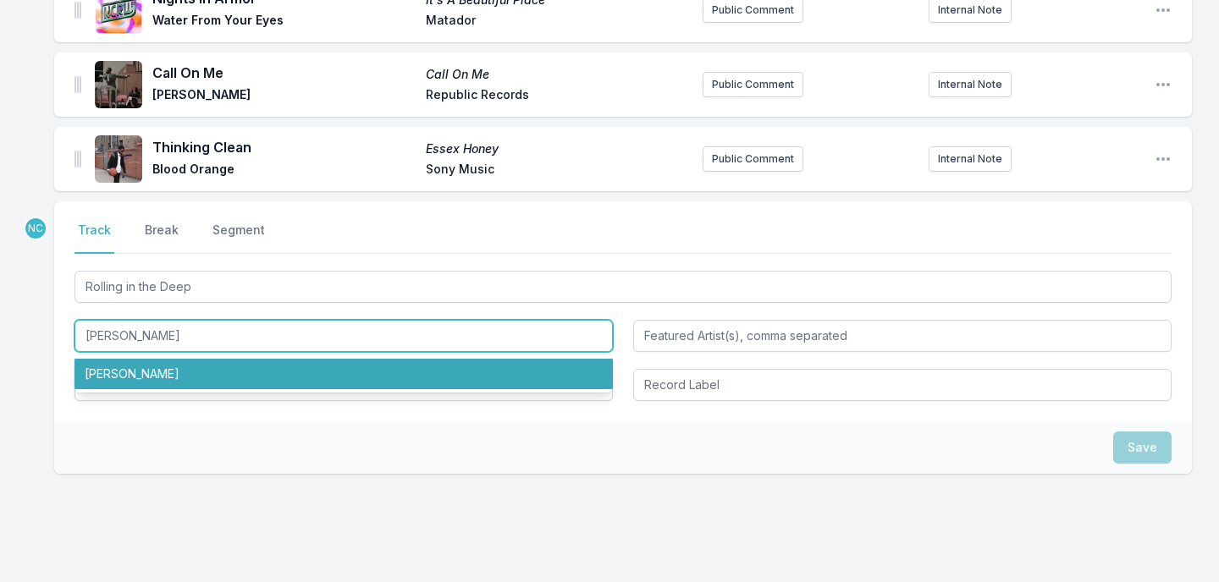
click at [184, 359] on li "Aretha Franklin" at bounding box center [343, 374] width 538 height 30
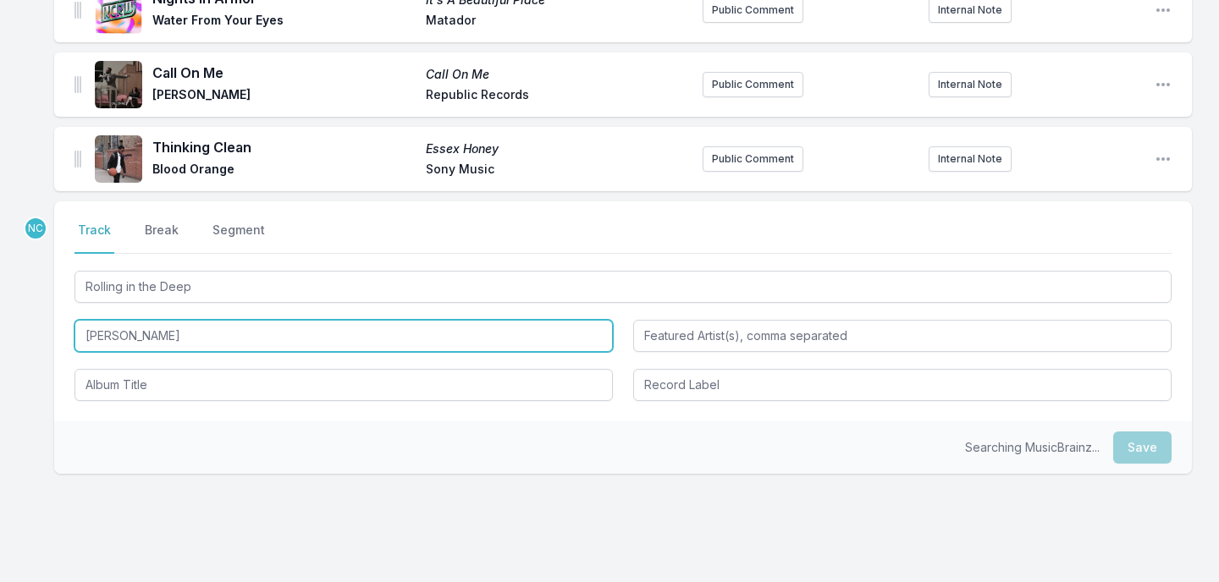
type input "Aretha Franklin"
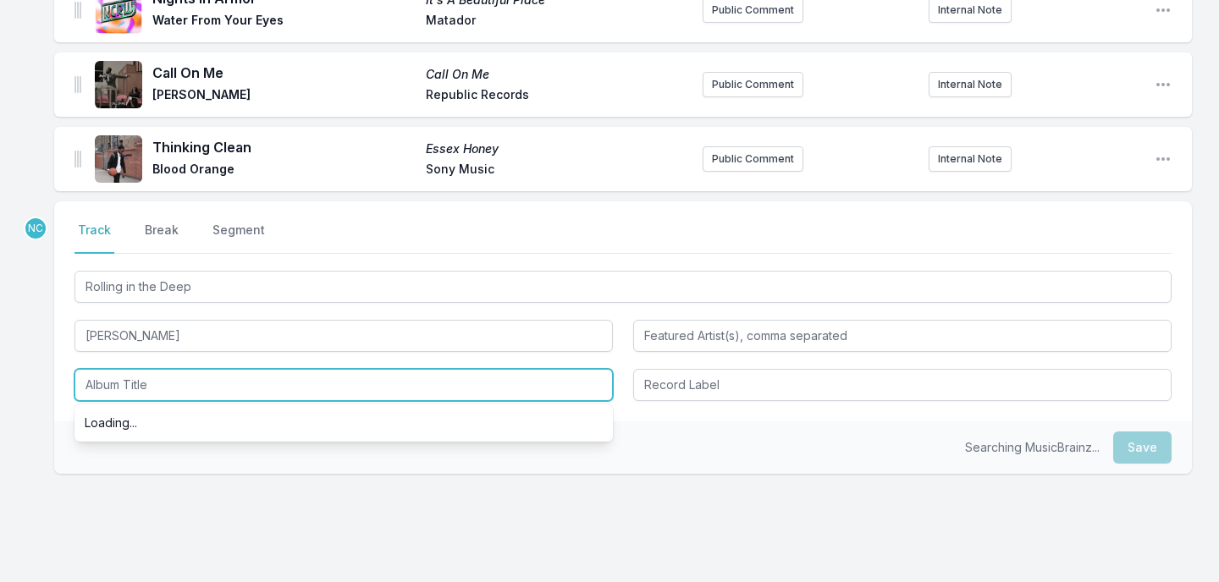
click at [158, 369] on input "Album Title" at bounding box center [343, 385] width 538 height 32
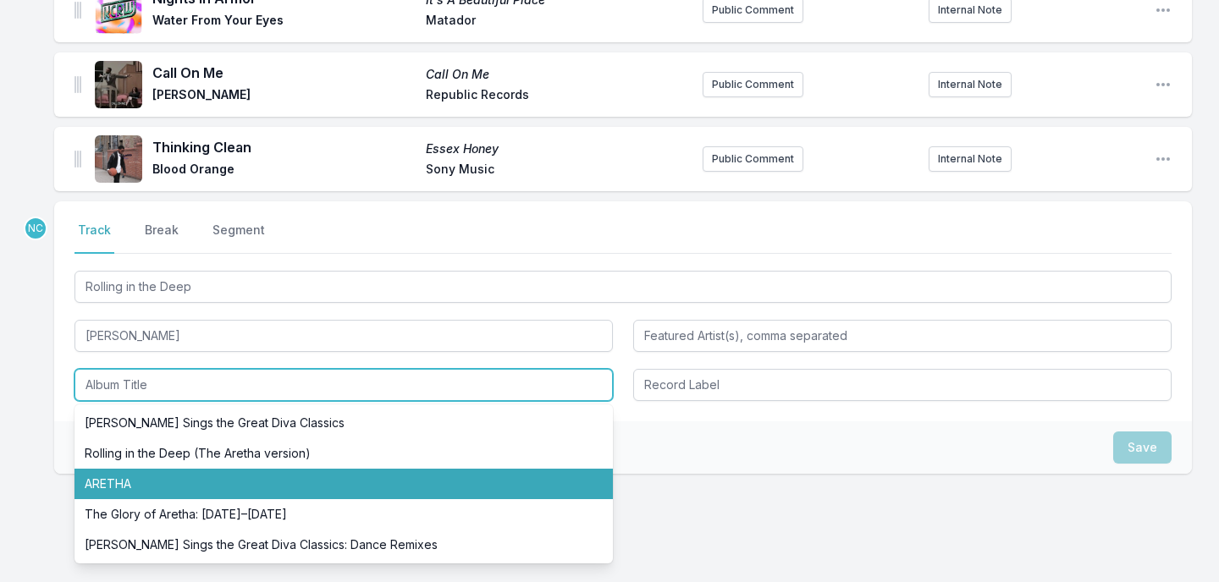
click at [141, 469] on li "ARETHA" at bounding box center [343, 484] width 538 height 30
type input "ARETHA"
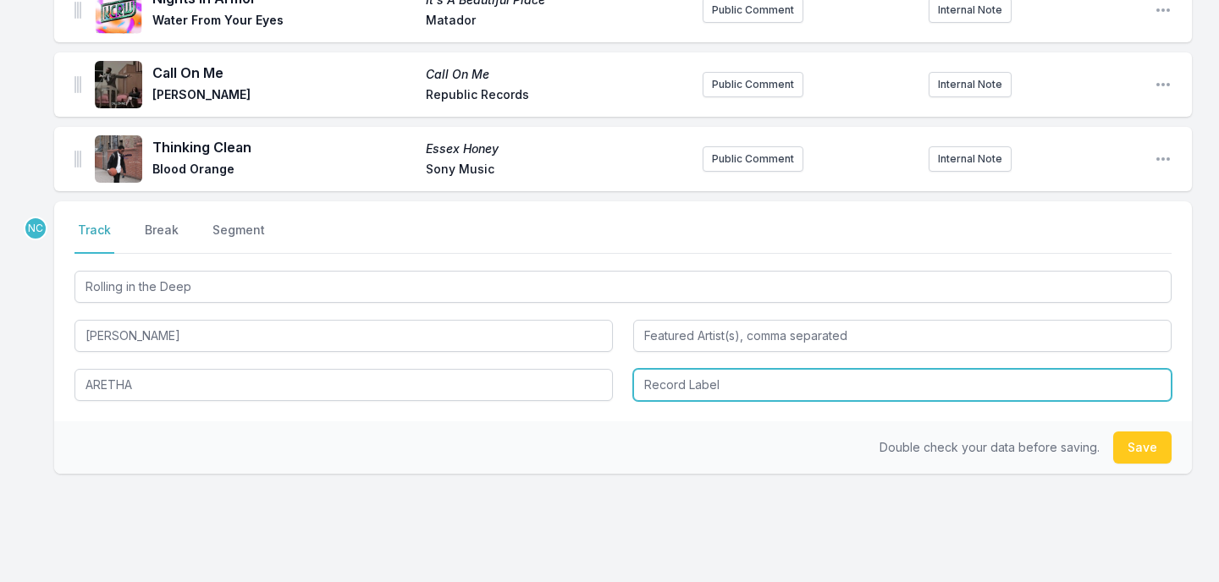
click at [736, 369] on input "Record Label" at bounding box center [902, 385] width 538 height 32
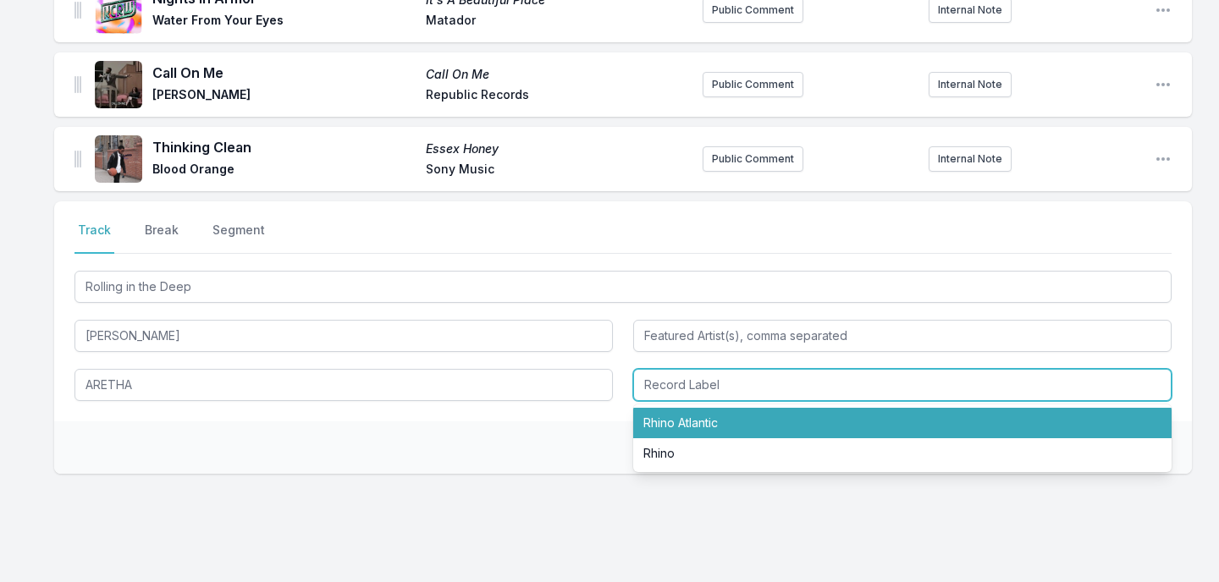
click at [715, 408] on li "Rhino Atlantic" at bounding box center [902, 423] width 538 height 30
type input "Rhino Atlantic"
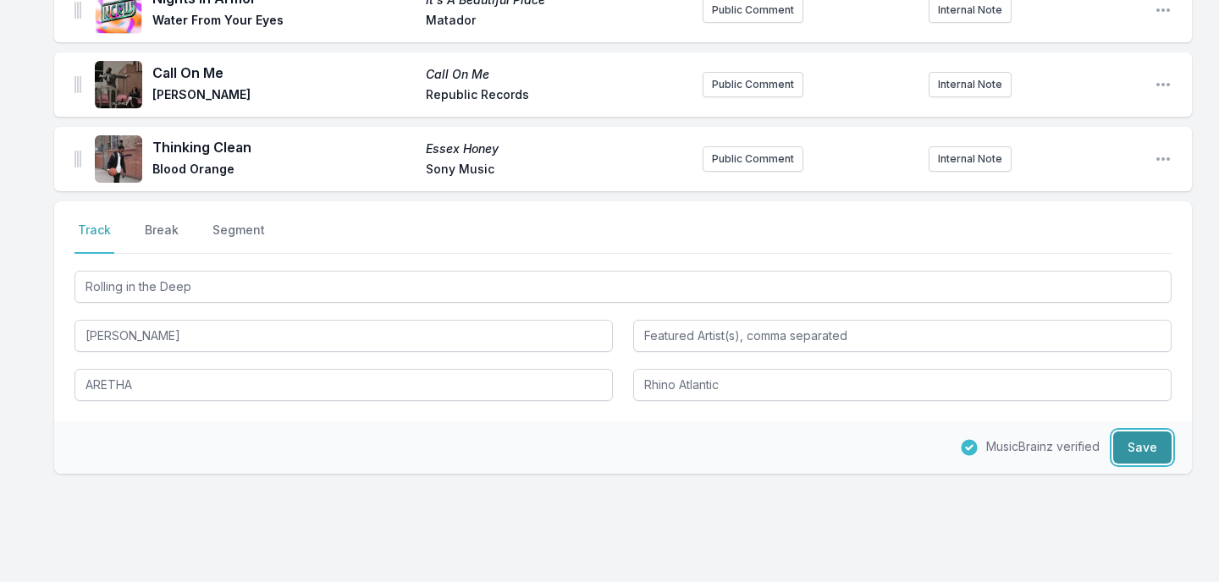
click at [1145, 432] on button "Save" at bounding box center [1142, 448] width 58 height 32
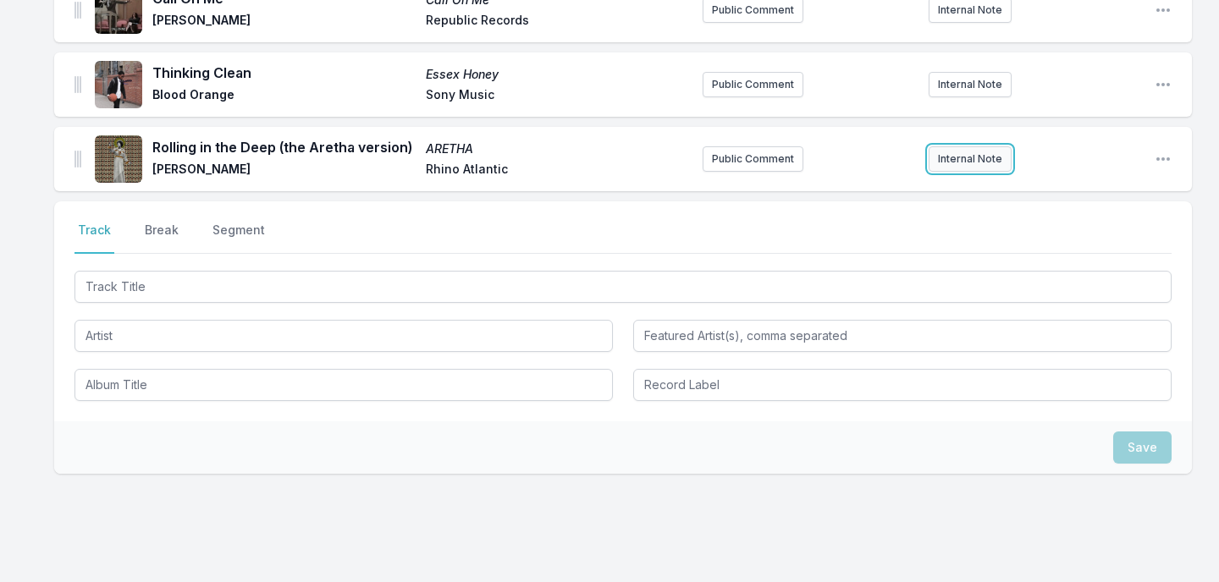
click at [954, 146] on button "Internal Note" at bounding box center [969, 158] width 83 height 25
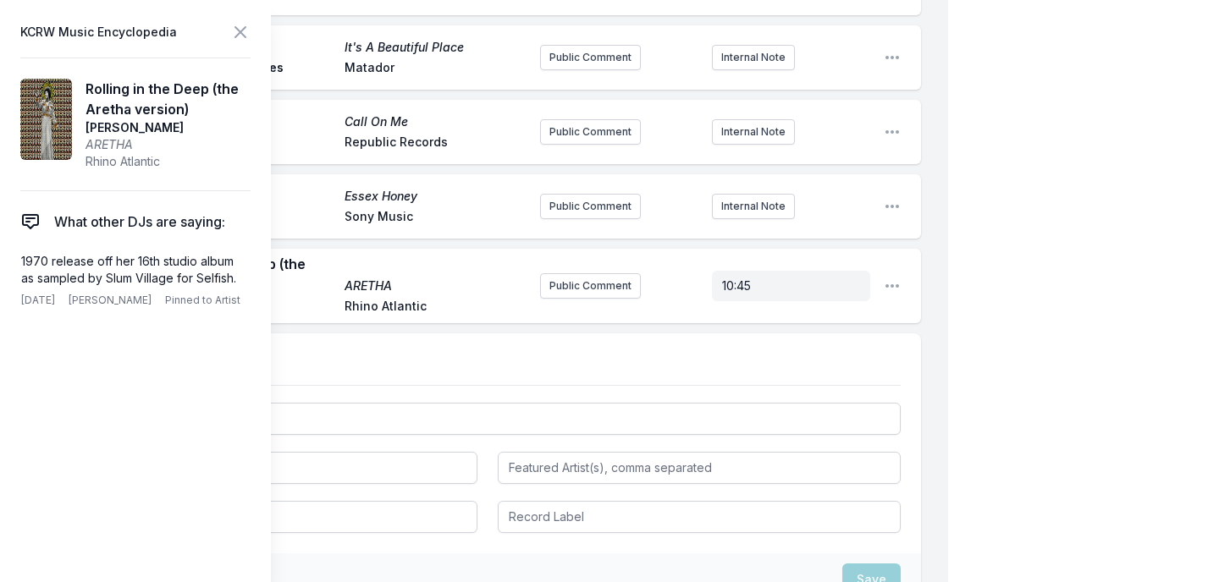
scroll to position [2506, 0]
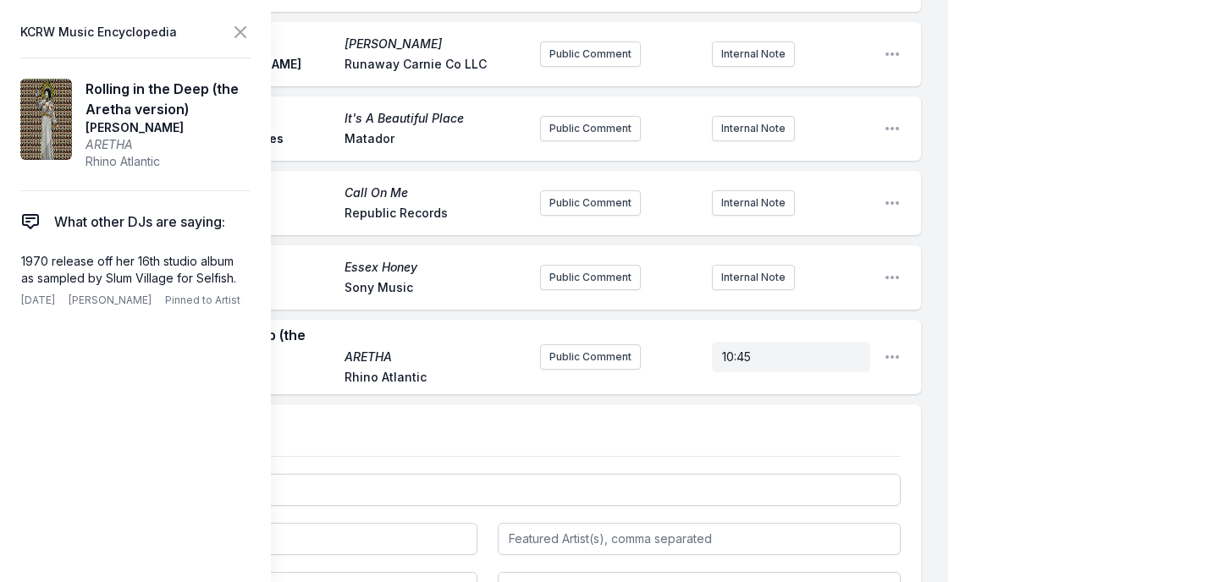
click at [245, 33] on icon at bounding box center [240, 32] width 20 height 20
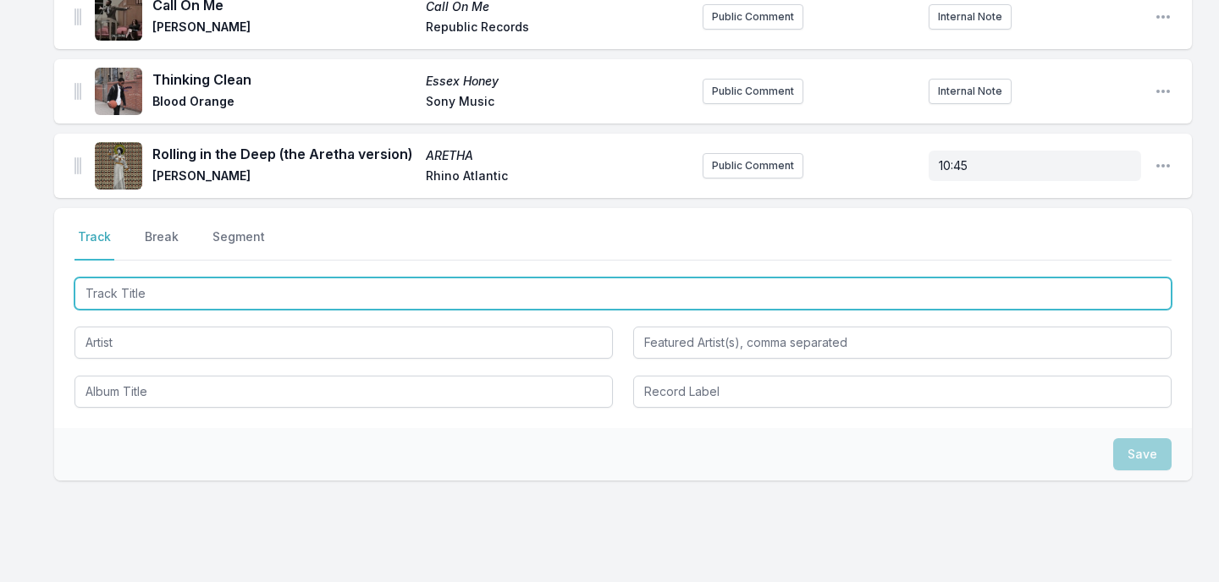
click at [188, 278] on input "Track Title" at bounding box center [622, 294] width 1097 height 32
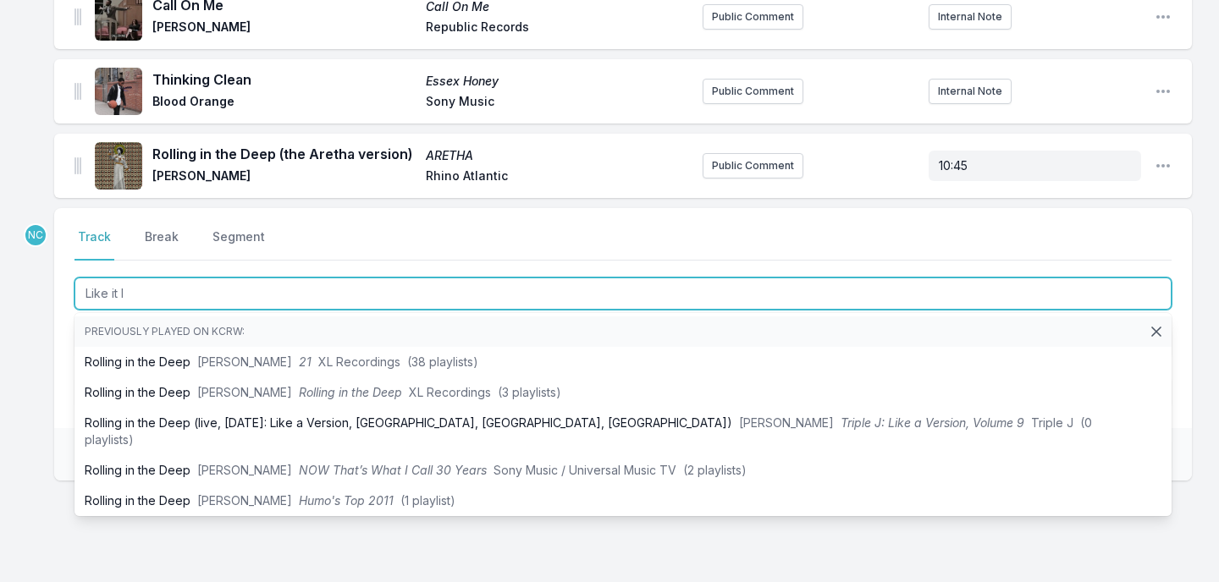
type input "Like it Is"
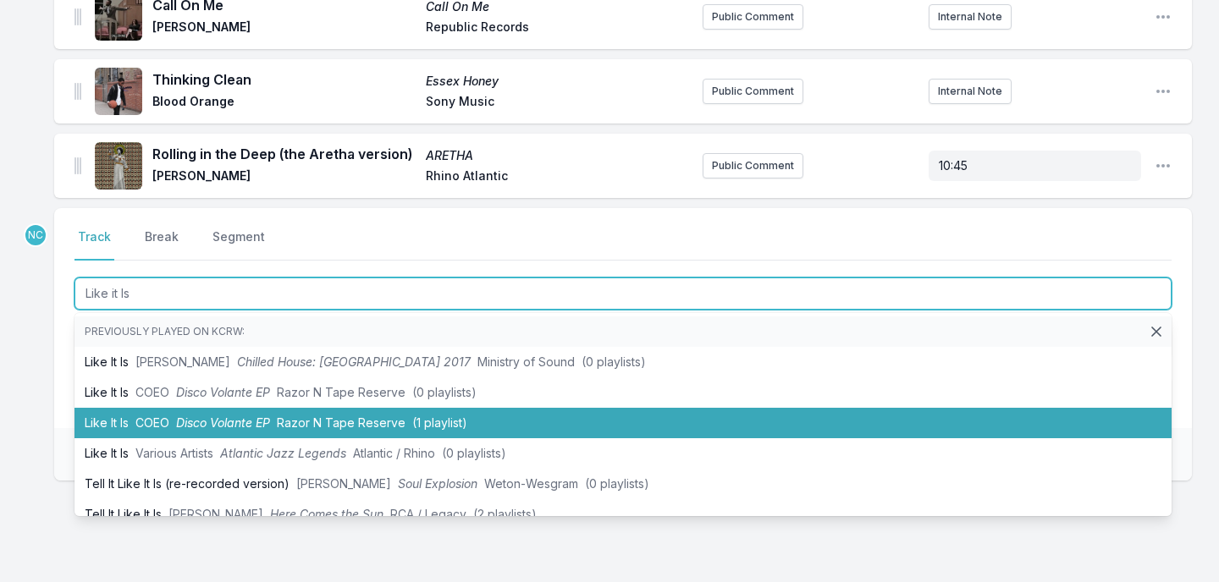
click at [141, 408] on li "Like It Is COEO Disco Volante EP Razor N Tape Reserve (1 playlist)" at bounding box center [622, 423] width 1097 height 30
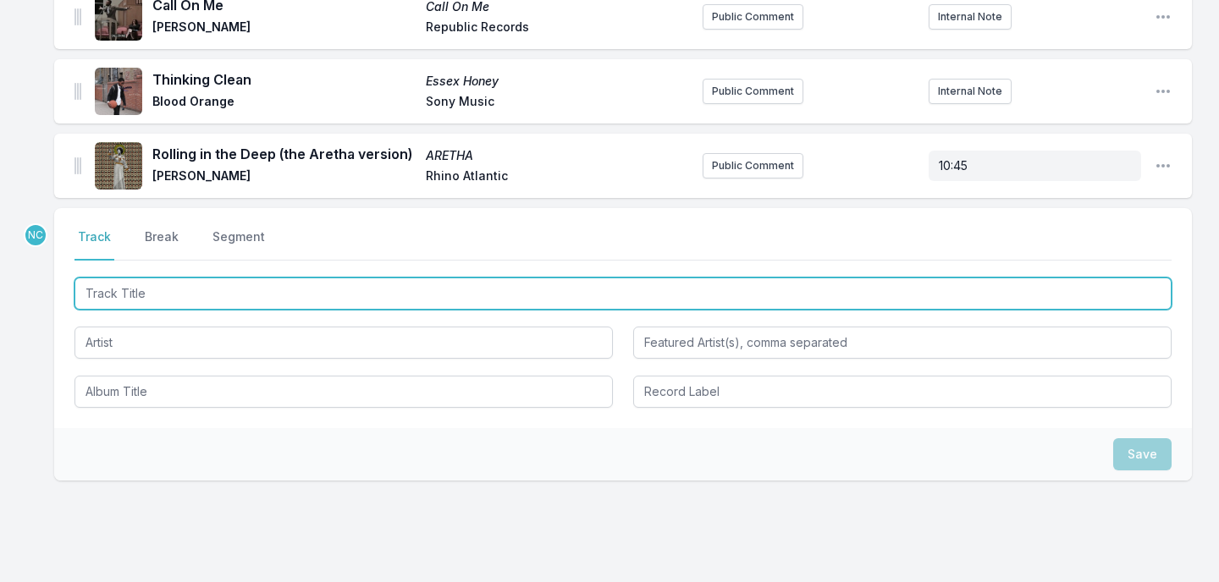
scroll to position [2581, 0]
